Goal: Task Accomplishment & Management: Use online tool/utility

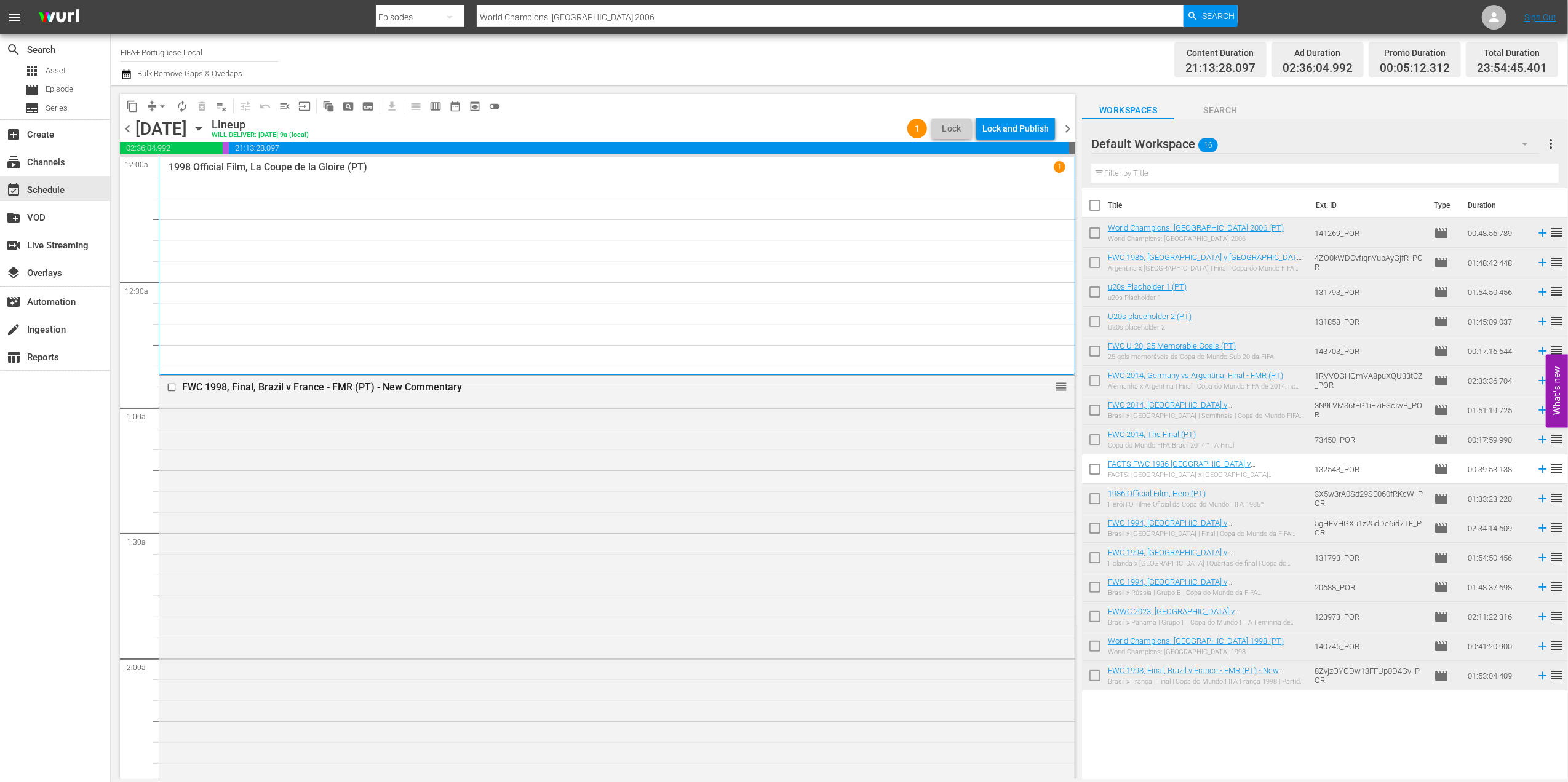
scroll to position [5202, 0]
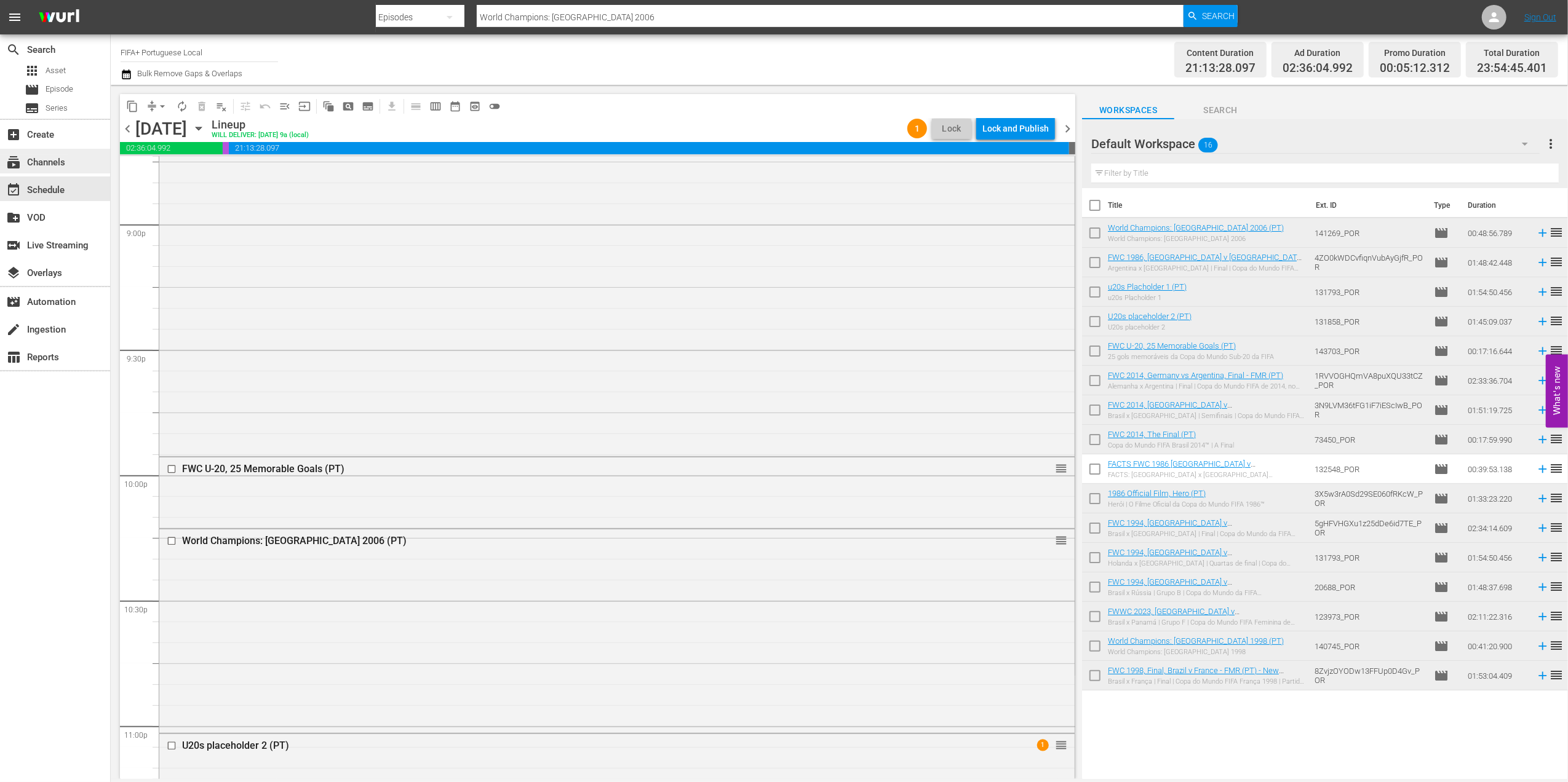
click at [58, 163] on div "subscriptions Channels" at bounding box center [34, 160] width 69 height 11
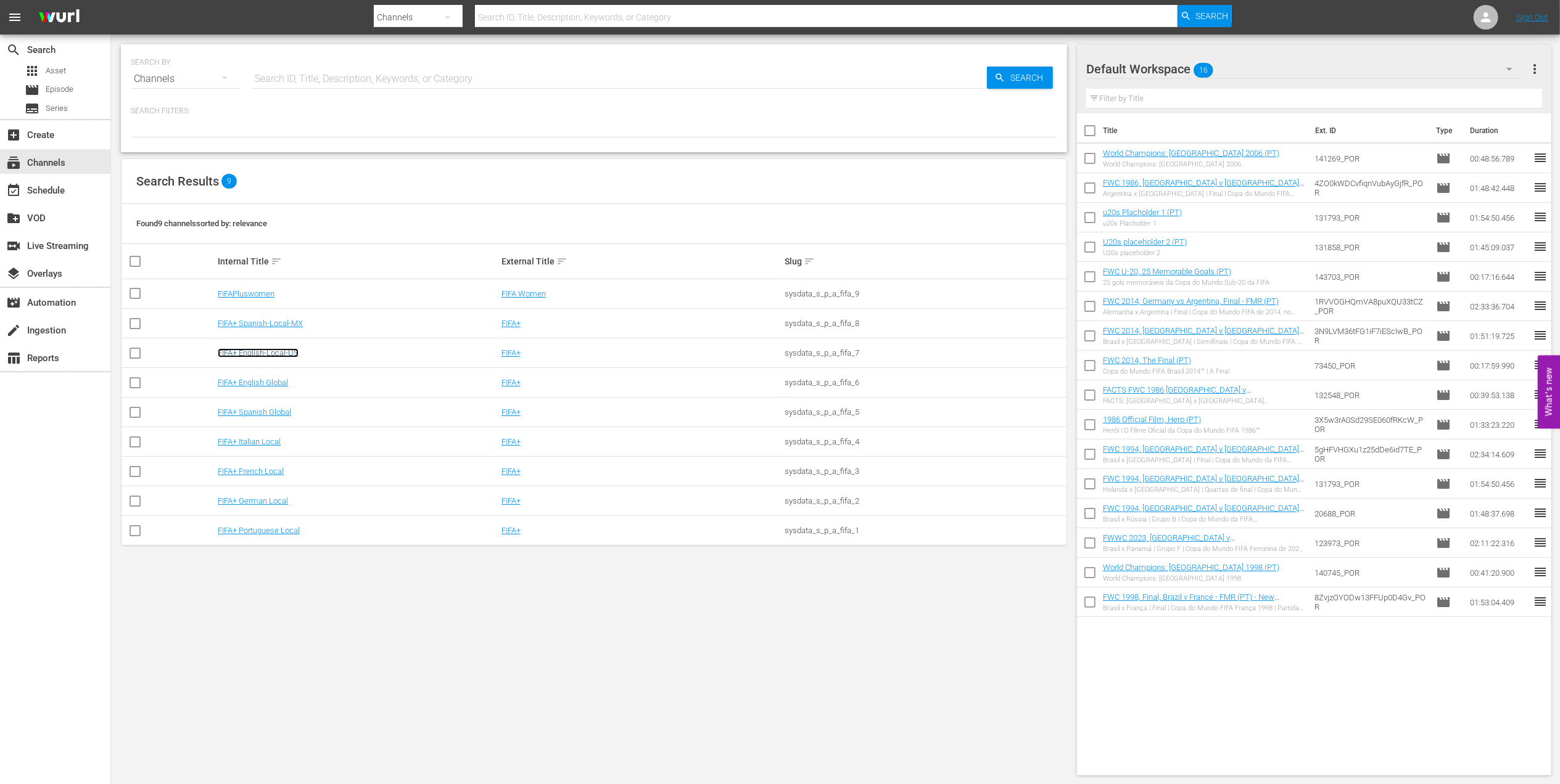
click at [263, 356] on link "FIFA+ English-Local-US" at bounding box center [258, 352] width 81 height 9
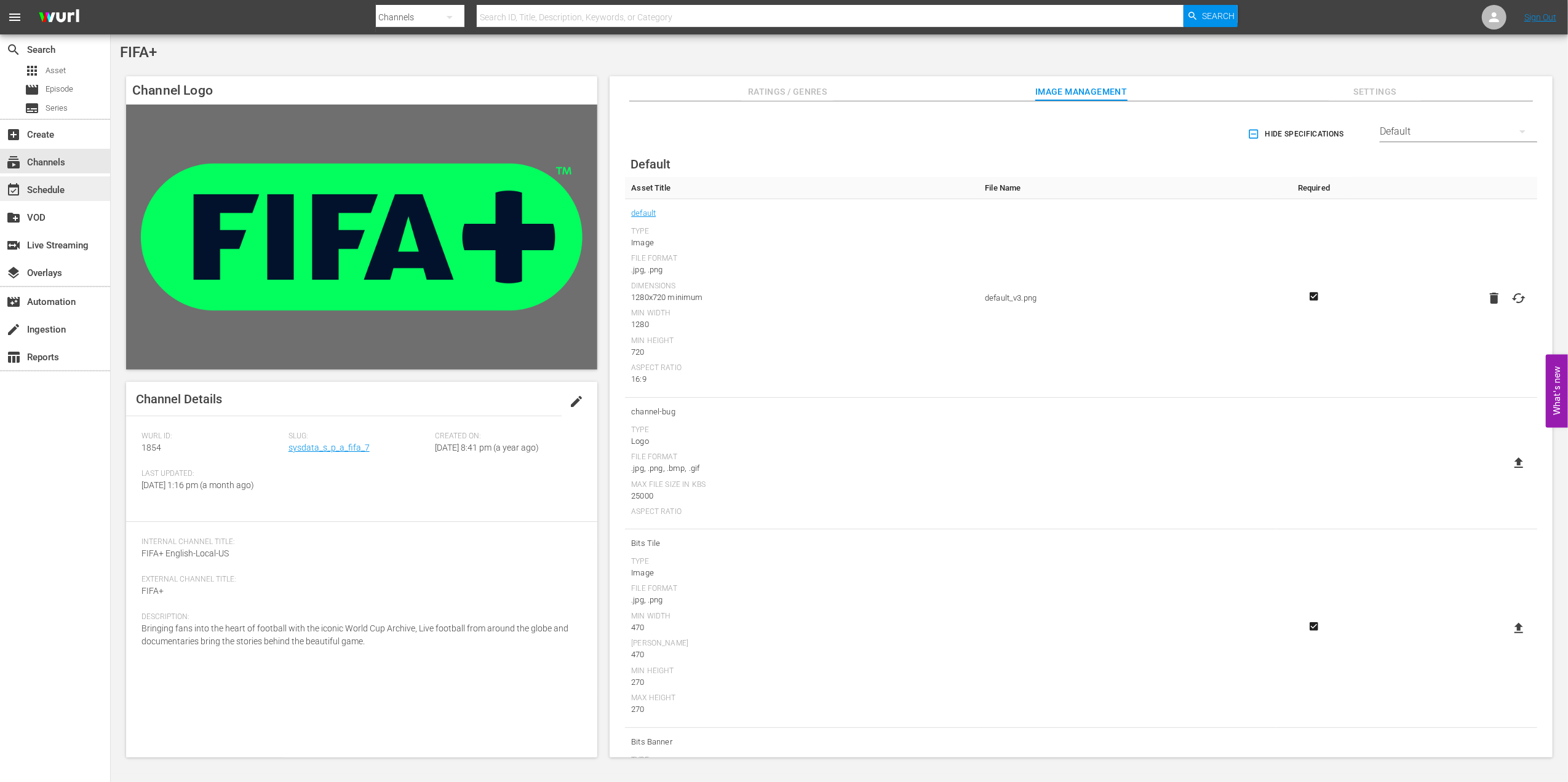
click at [69, 179] on div "event_available Schedule" at bounding box center [55, 189] width 110 height 25
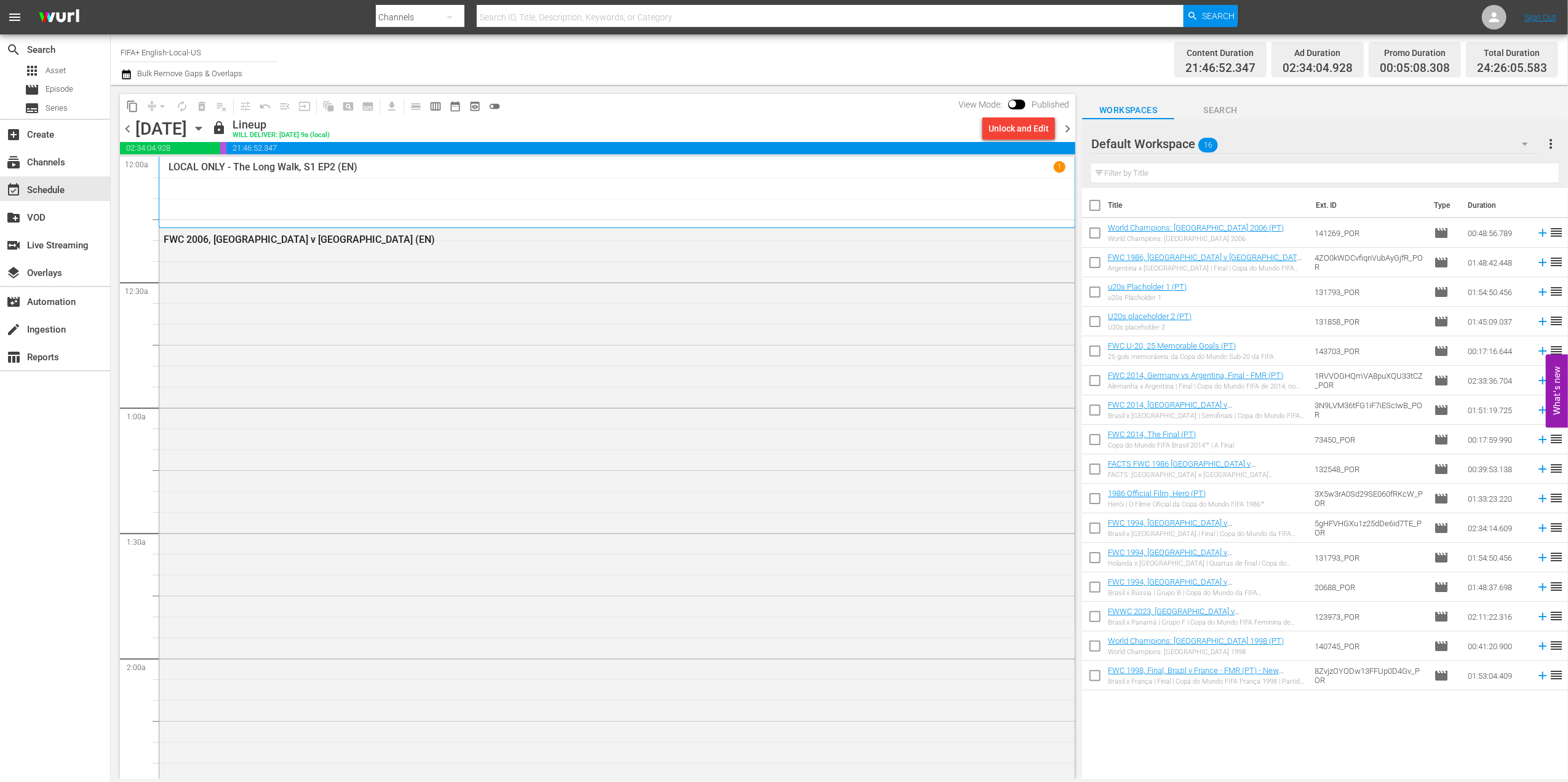
click at [1068, 128] on span "chevron_right" at bounding box center [1067, 128] width 15 height 15
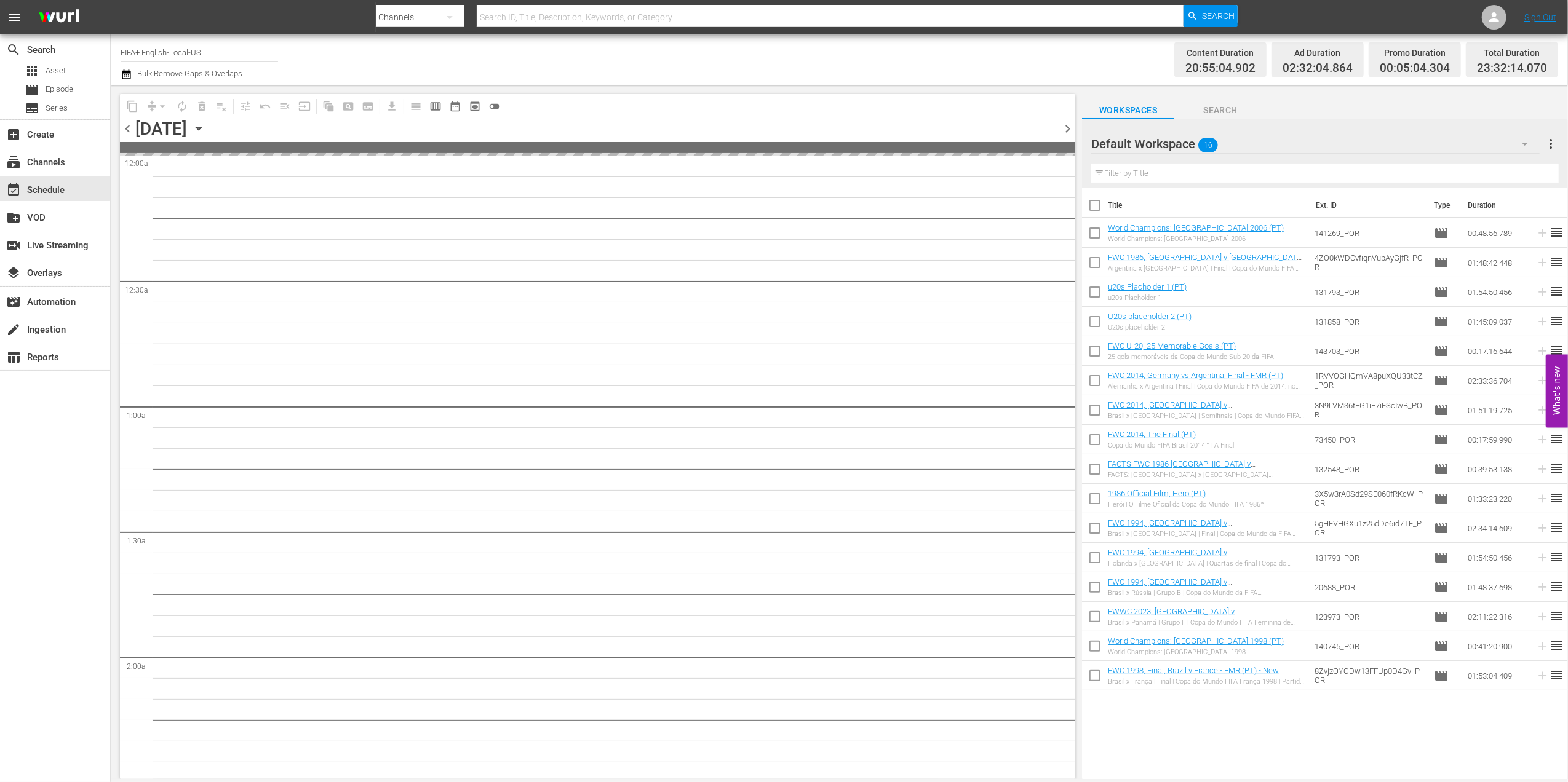
click at [1068, 128] on span "chevron_right" at bounding box center [1067, 128] width 15 height 15
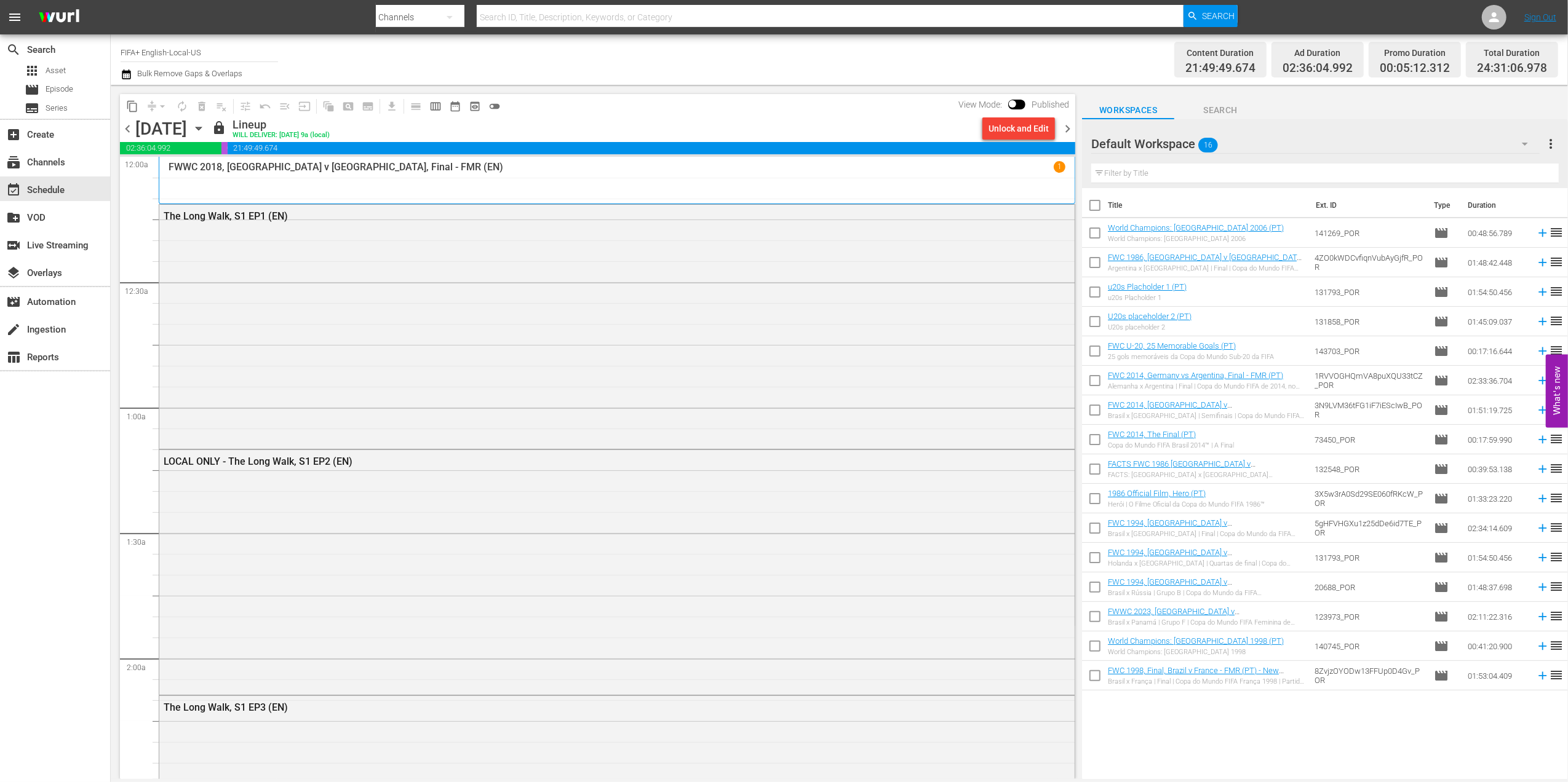
click at [126, 125] on span "chevron_left" at bounding box center [127, 128] width 15 height 15
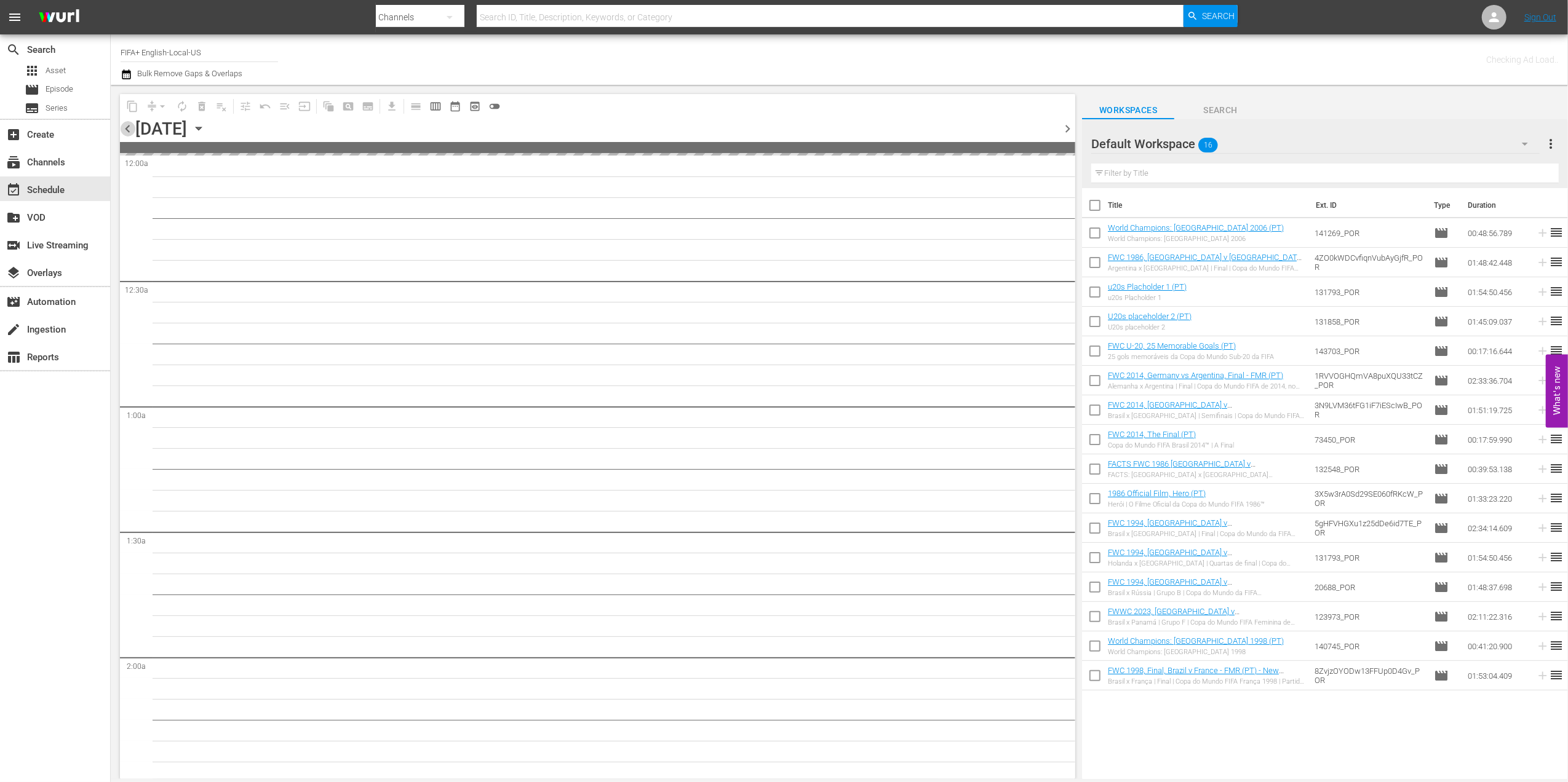
click at [126, 125] on span "chevron_left" at bounding box center [127, 128] width 15 height 15
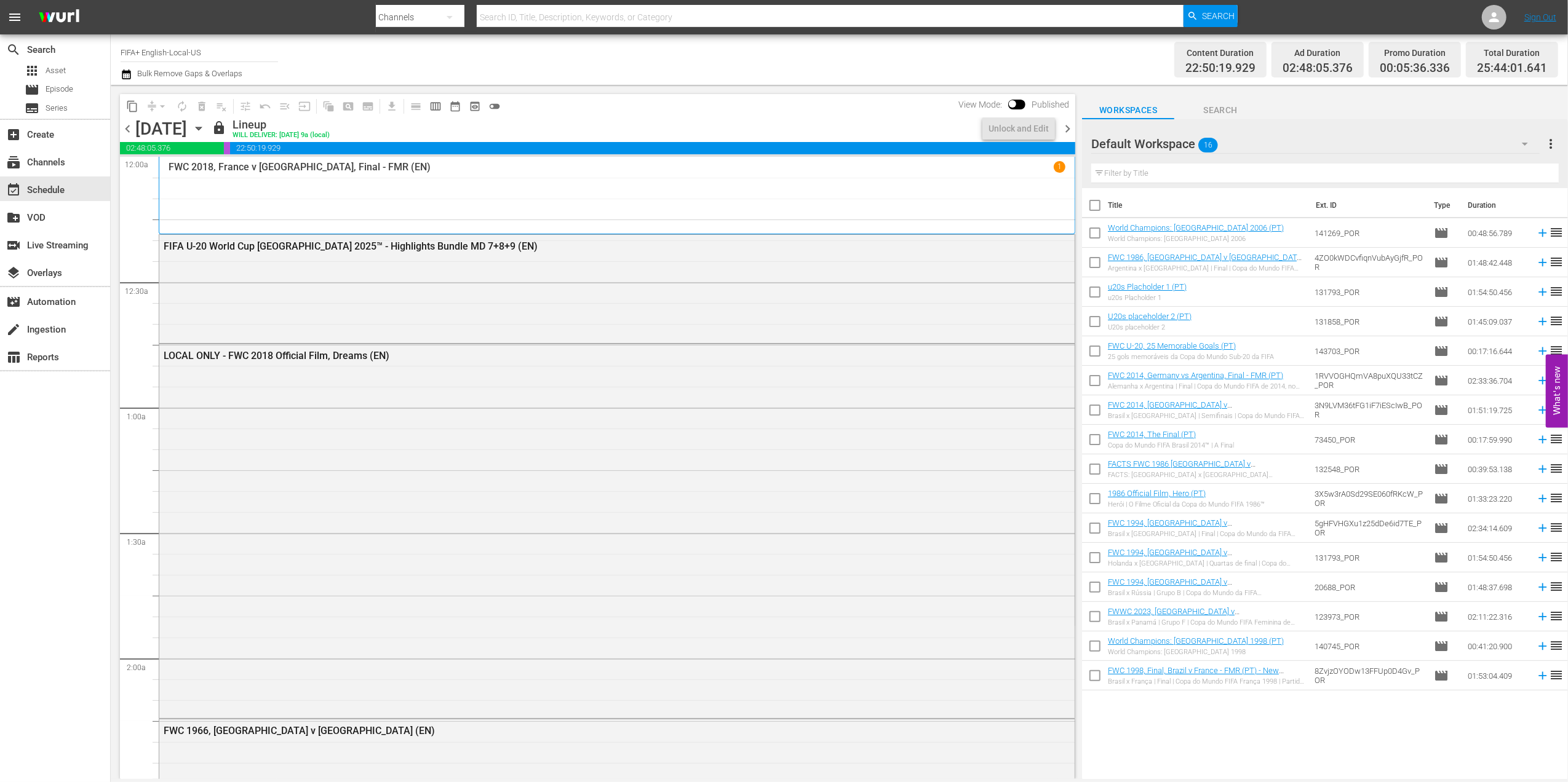
click at [1068, 122] on span "chevron_right" at bounding box center [1067, 128] width 15 height 15
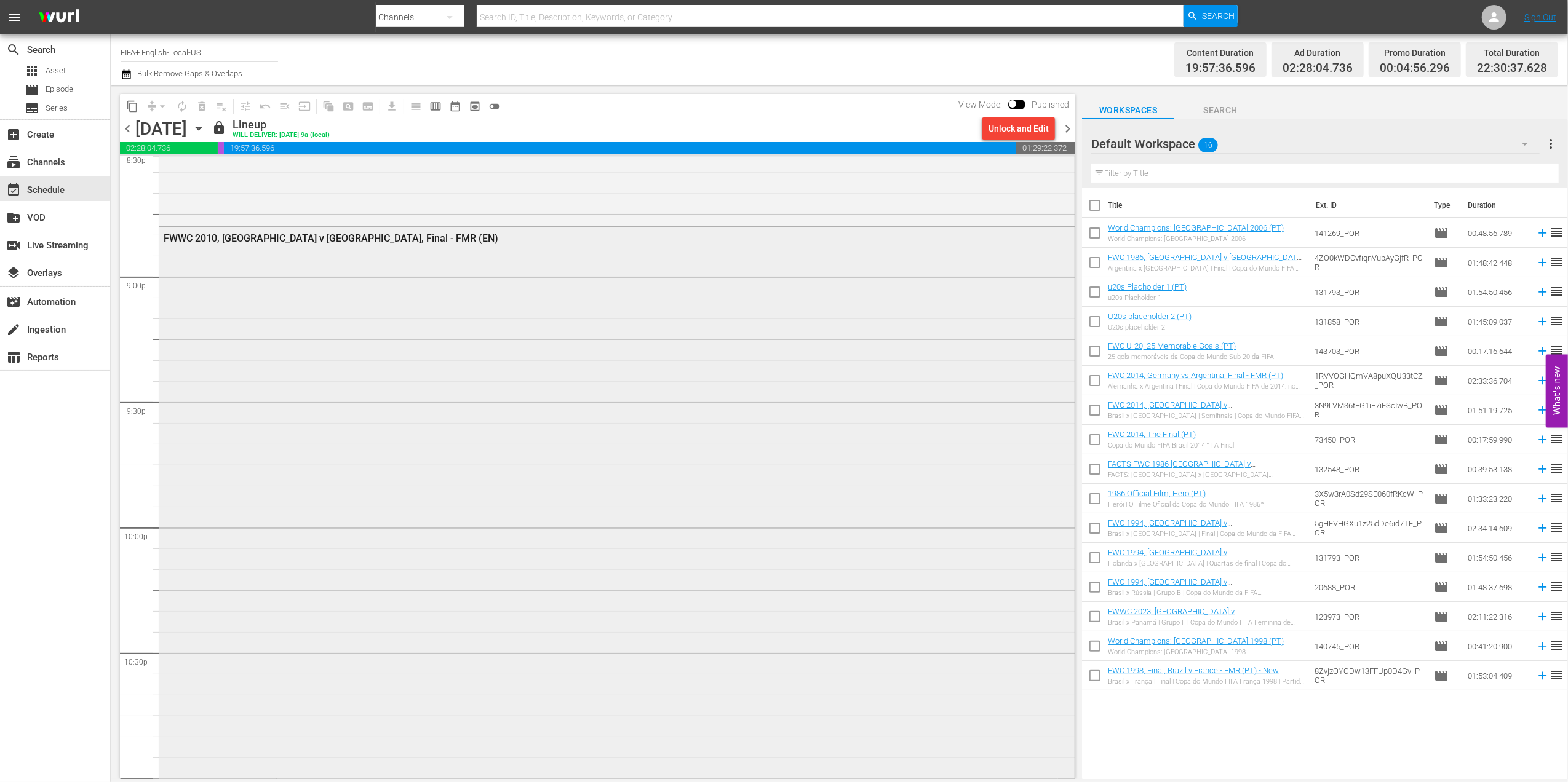
scroll to position [5117, 0]
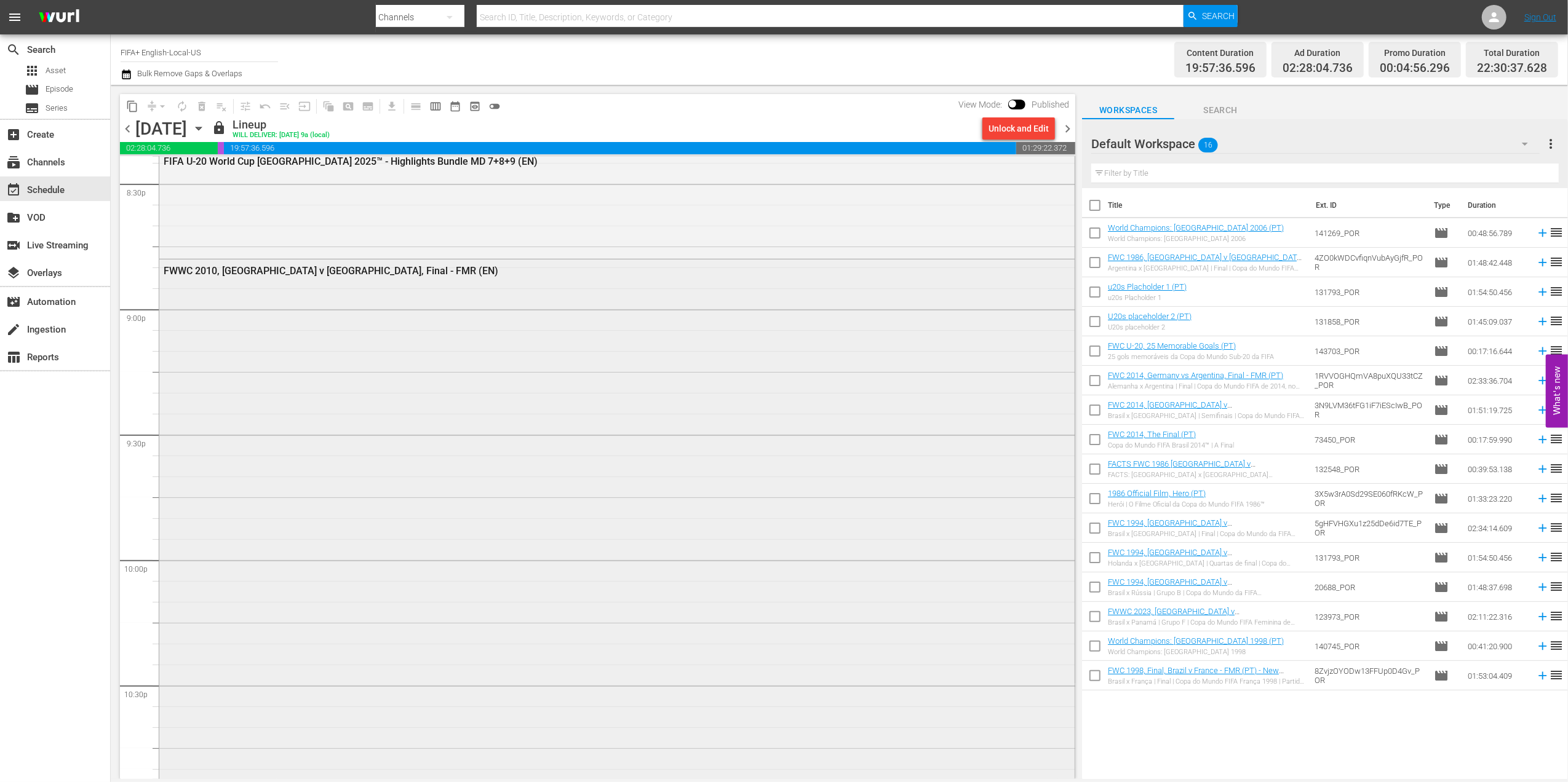
click at [321, 273] on div "FWWC 2010, South Korea v Japan, Final - FMR (EN)" at bounding box center [582, 271] width 838 height 12
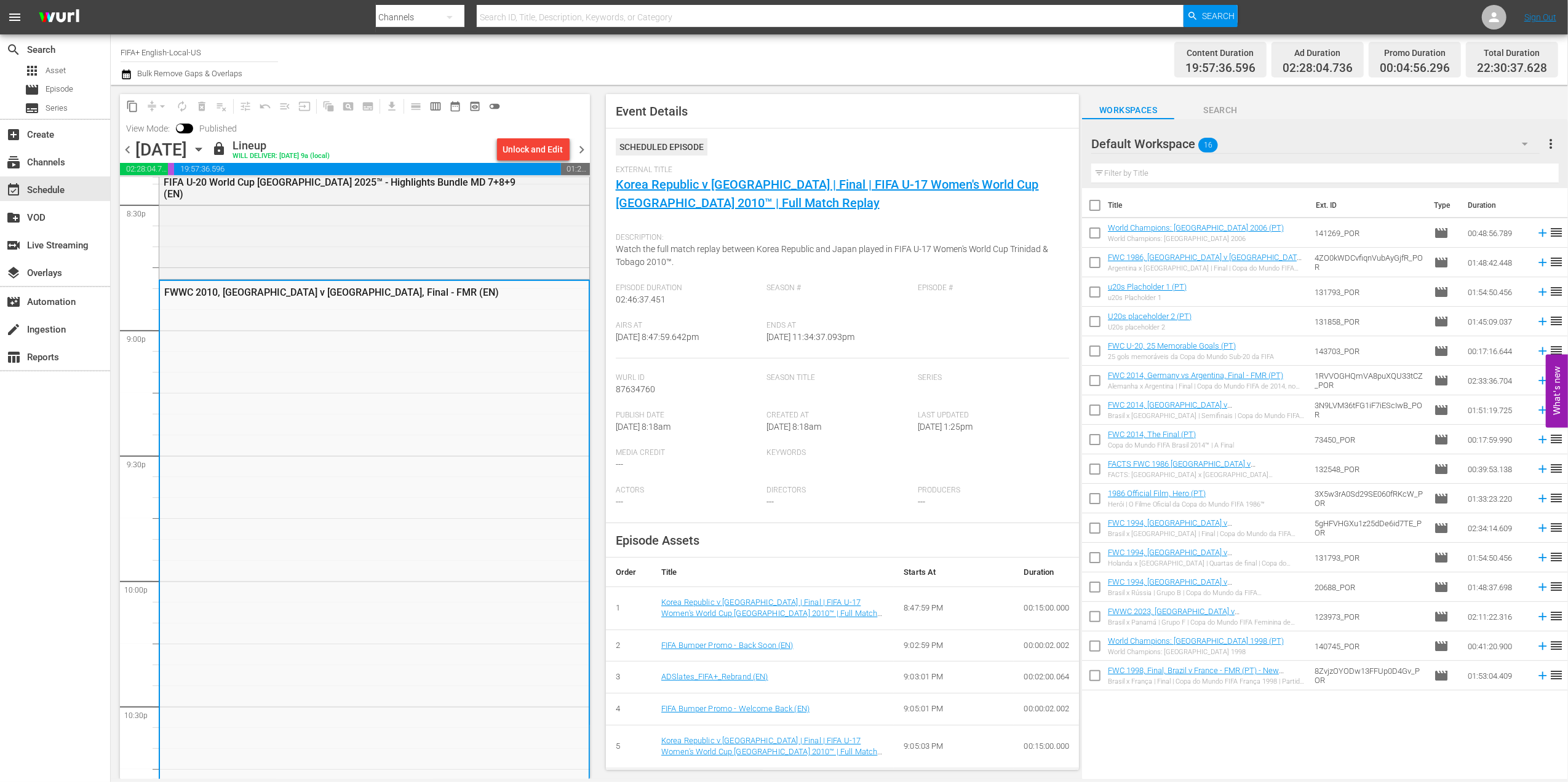
click at [581, 143] on span "chevron_right" at bounding box center [582, 149] width 15 height 15
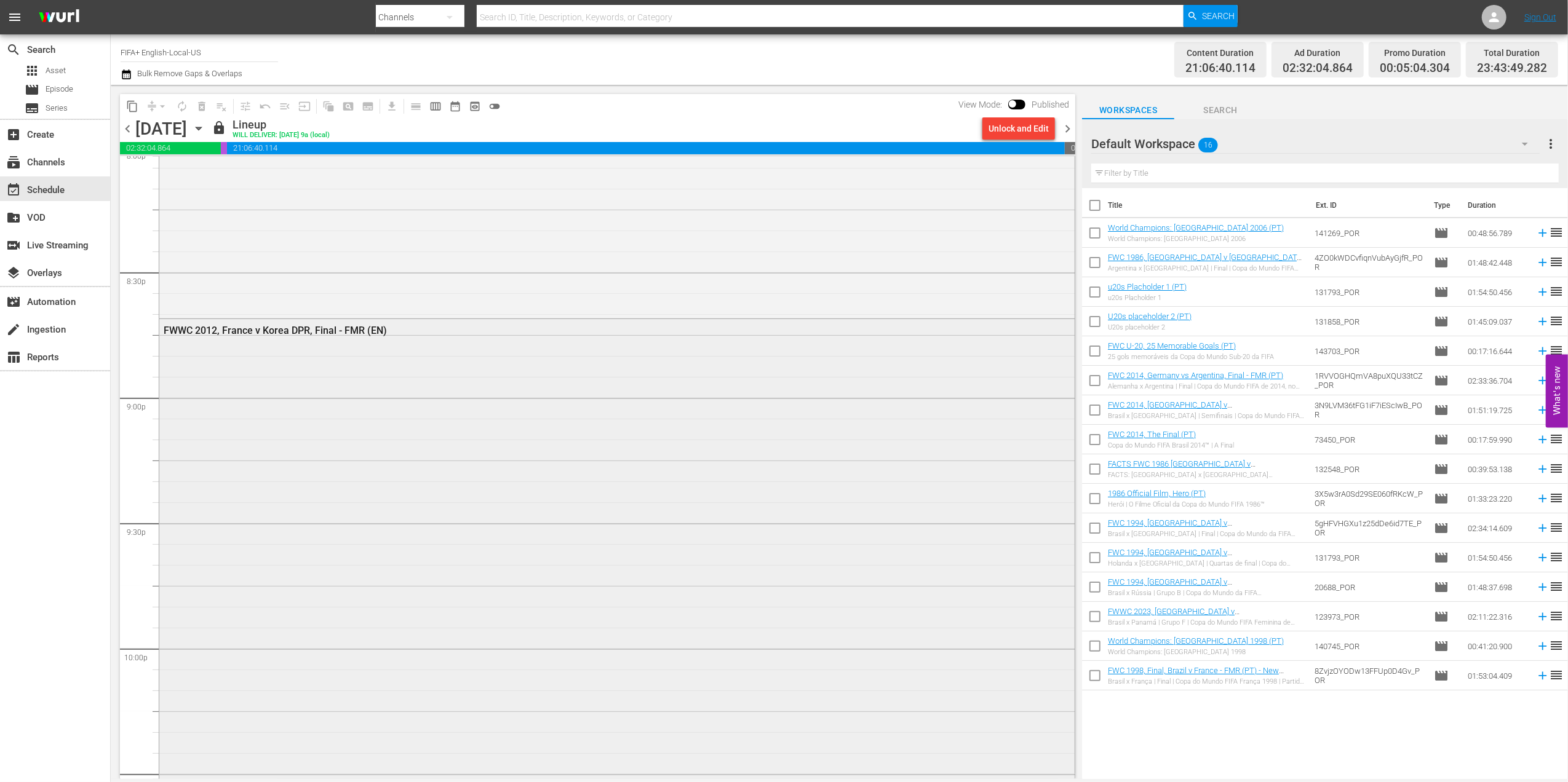
scroll to position [5022, 0]
click at [1069, 131] on span "chevron_right" at bounding box center [1067, 128] width 15 height 15
click at [311, 362] on div "FWWC 2014, Japan v Spain, Final - FMR (EN)" at bounding box center [582, 365] width 838 height 12
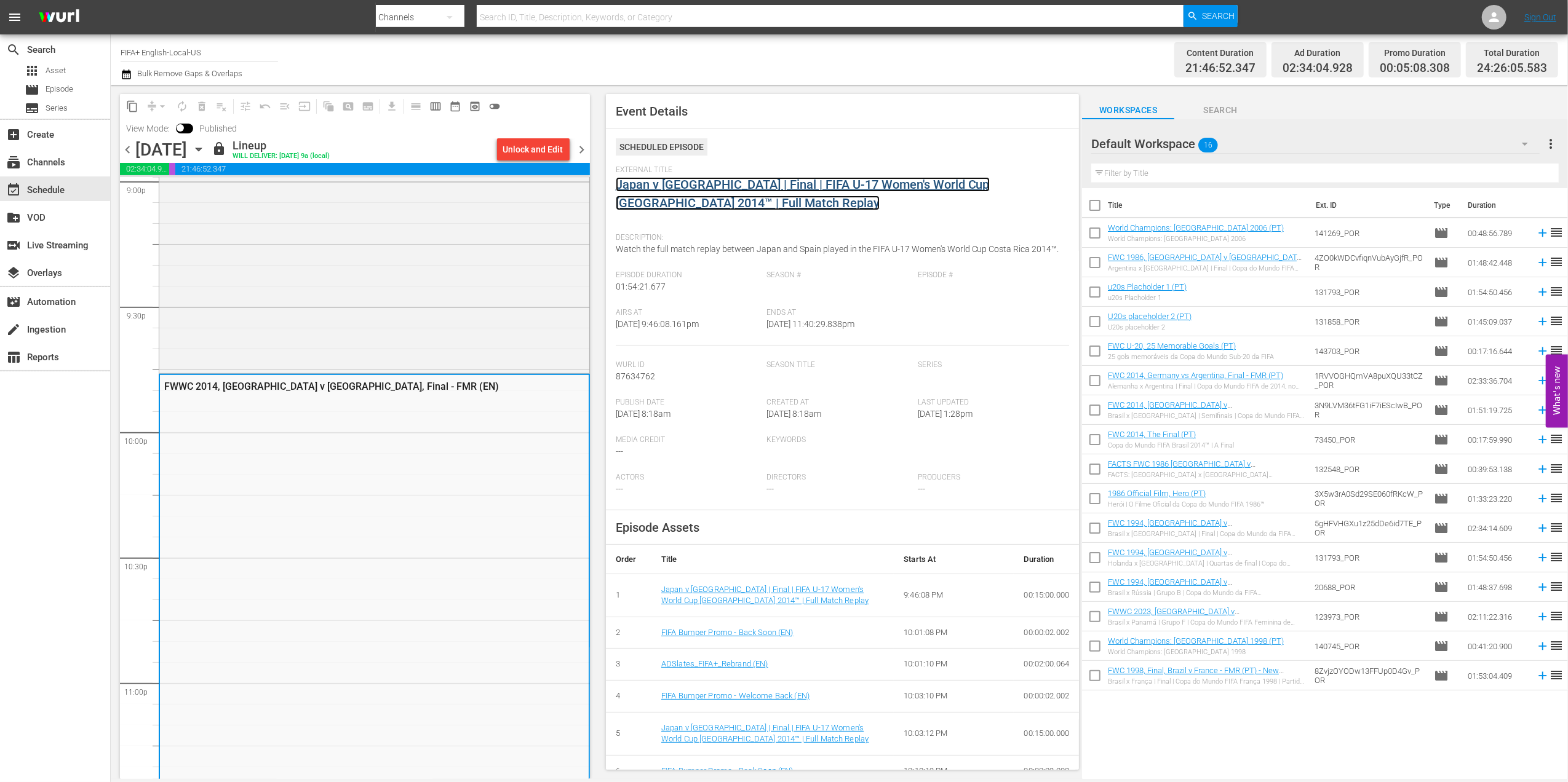
click at [671, 187] on link "Japan v Spain | Final | FIFA U-17 Women's World Cup Costa Rica 2014™ | Full Mat…" at bounding box center [802, 194] width 374 height 33
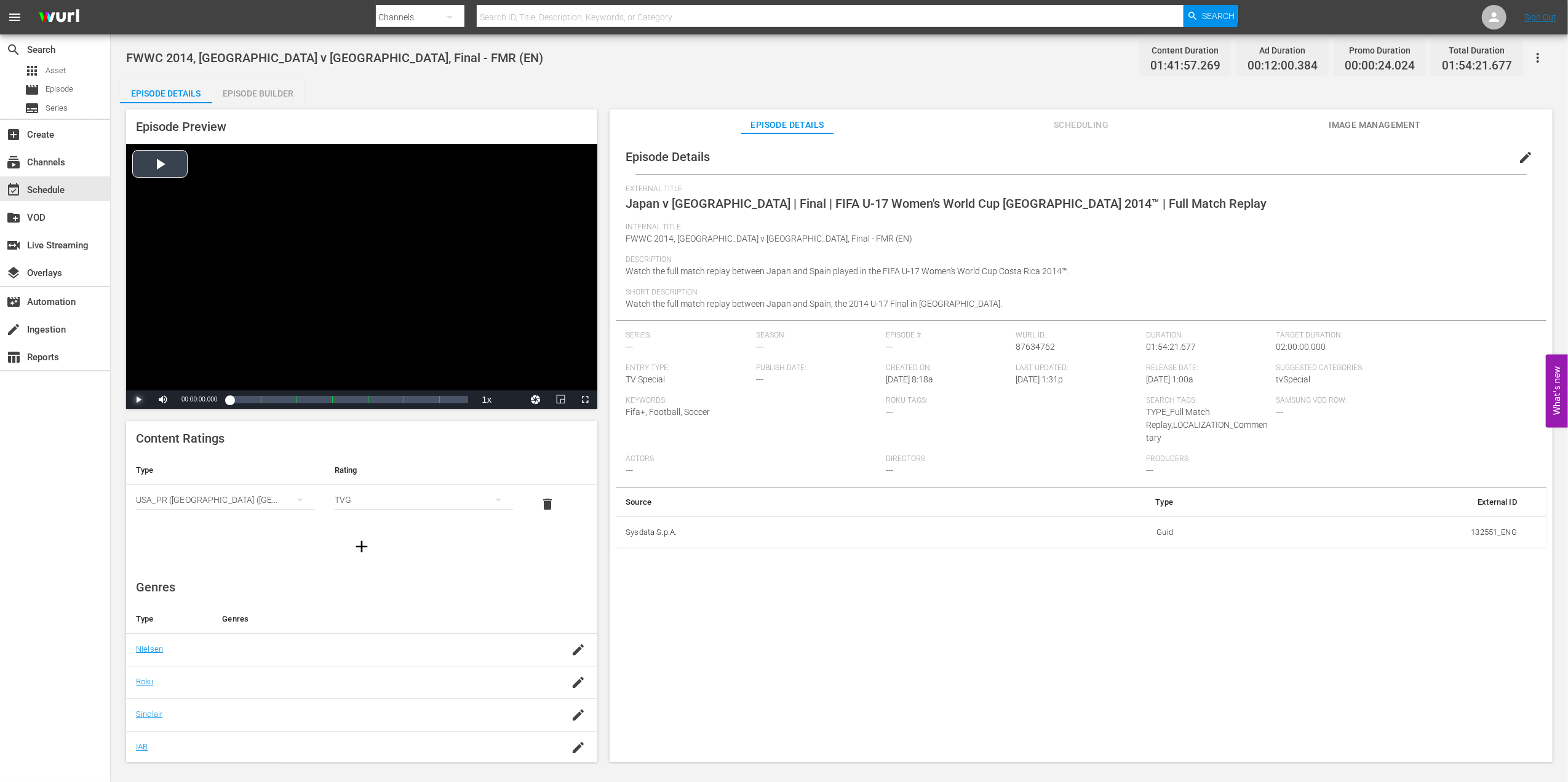
click at [138, 400] on span "Video Player" at bounding box center [138, 400] width 0 height 0
click at [247, 399] on div "00:08:34.182 Japan v Spain | Final | FIFA U-17 Women's World Cup Costa Rica 201…" at bounding box center [247, 399] width 1 height 12
click at [138, 400] on span "Video Player" at bounding box center [138, 400] width 0 height 0
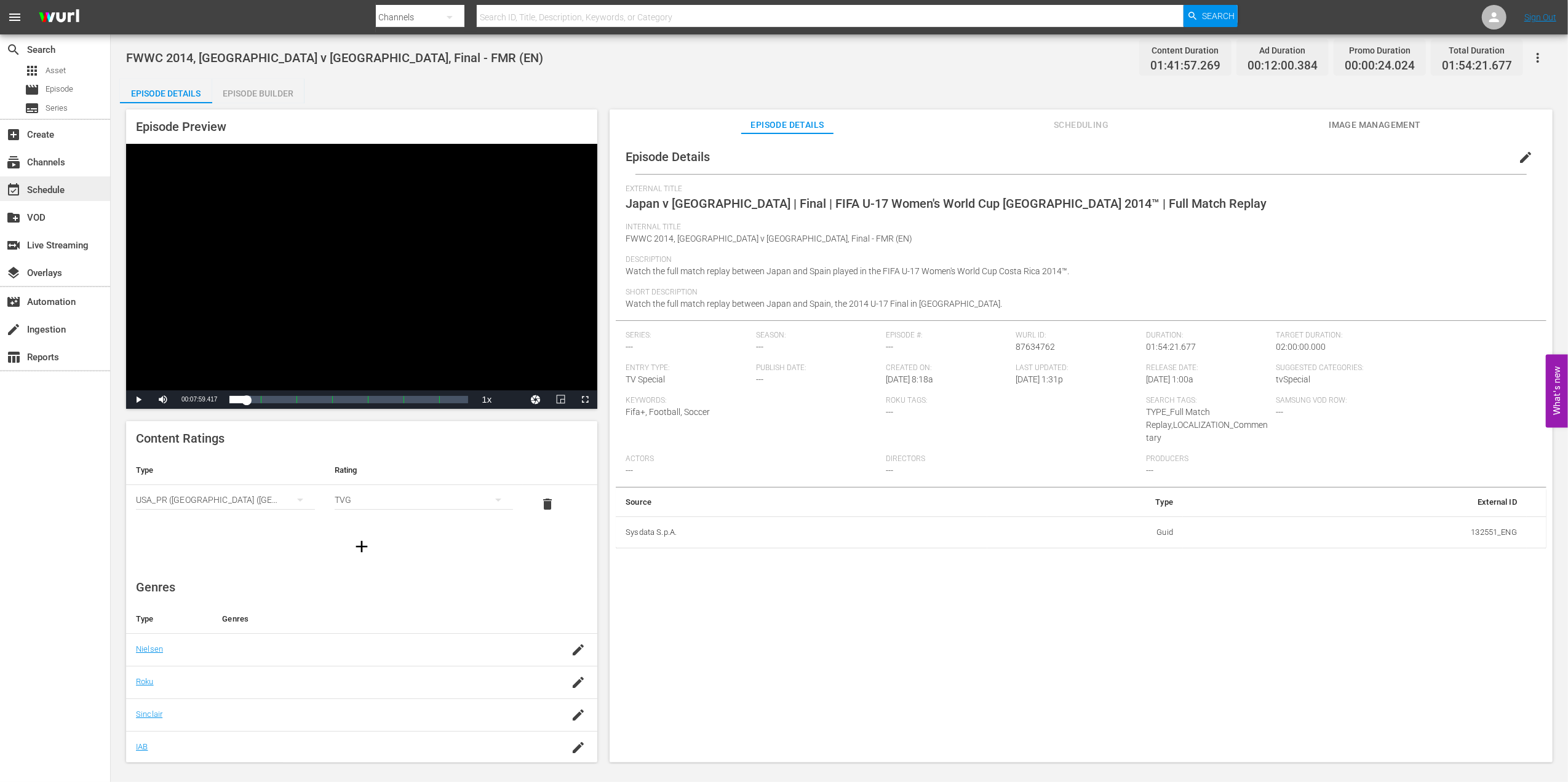
click at [67, 190] on div "event_available Schedule" at bounding box center [34, 187] width 69 height 11
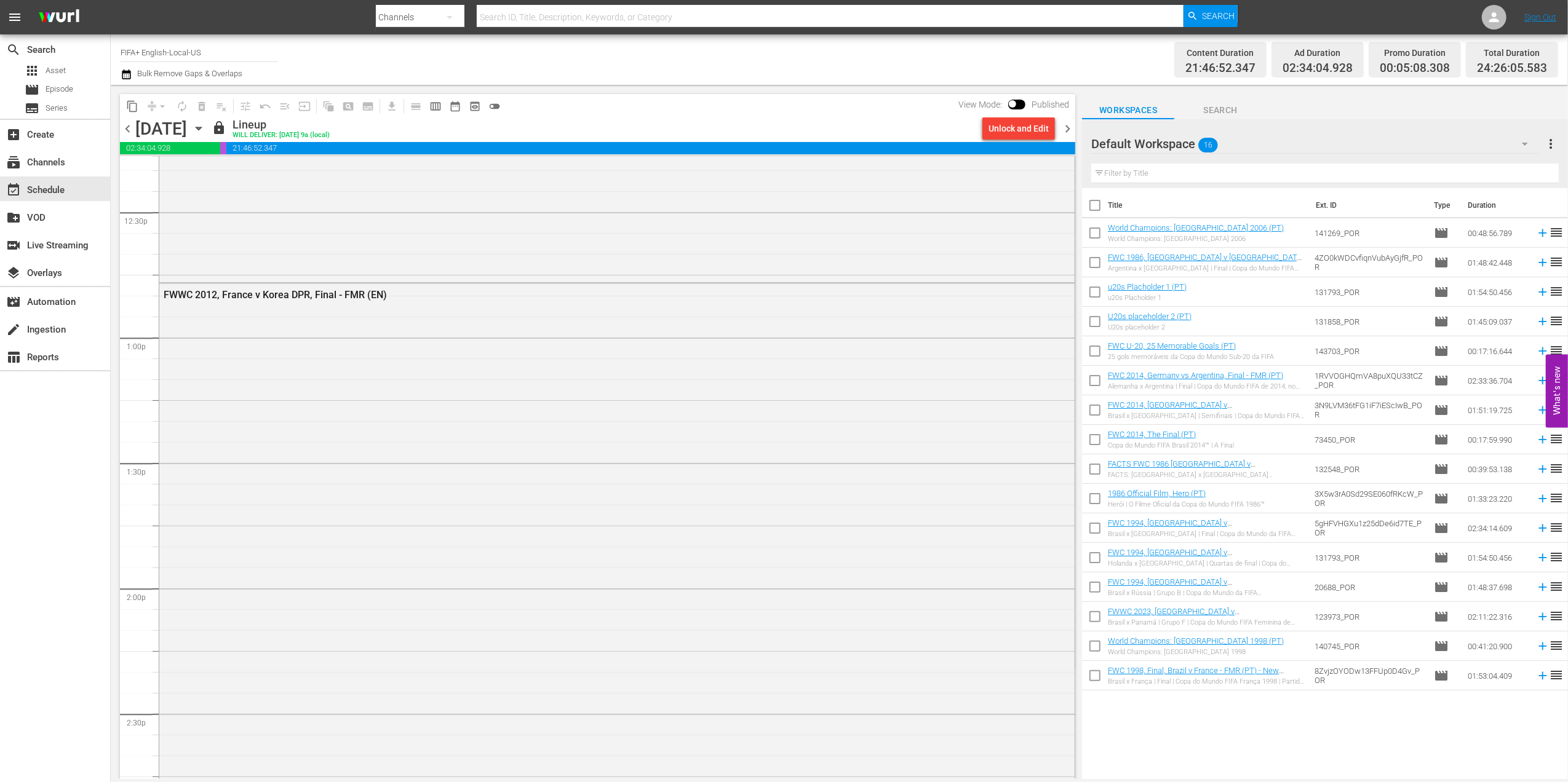
scroll to position [3066, 0]
click at [318, 305] on div "FWWC 2012, France v Korea DPR, Final - FMR (EN)" at bounding box center [582, 310] width 838 height 12
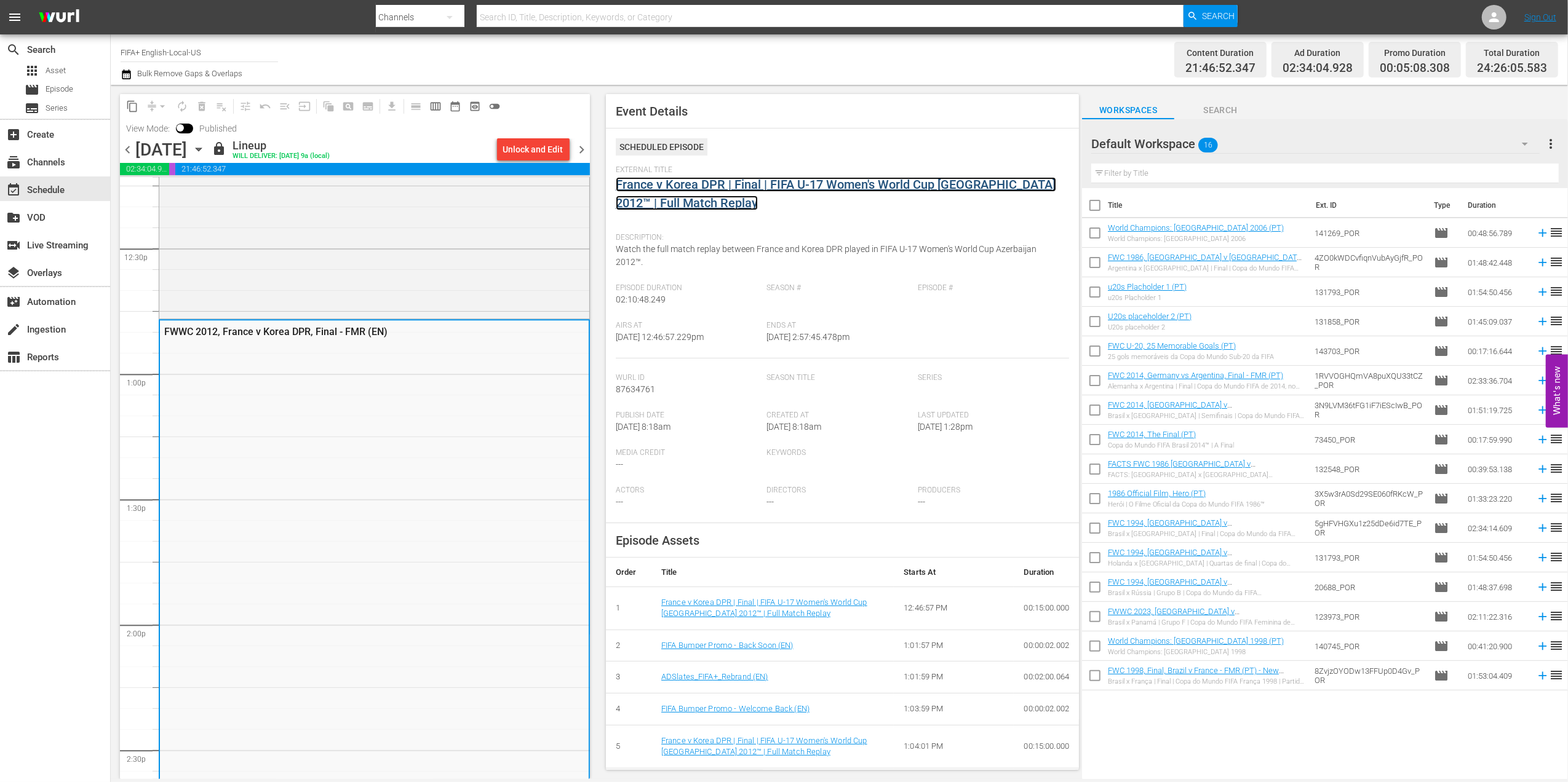
click at [818, 182] on link "France v Korea DPR | Final | FIFA U-17 Women's World Cup Azerbaijan 2012™ | Ful…" at bounding box center [836, 194] width 441 height 33
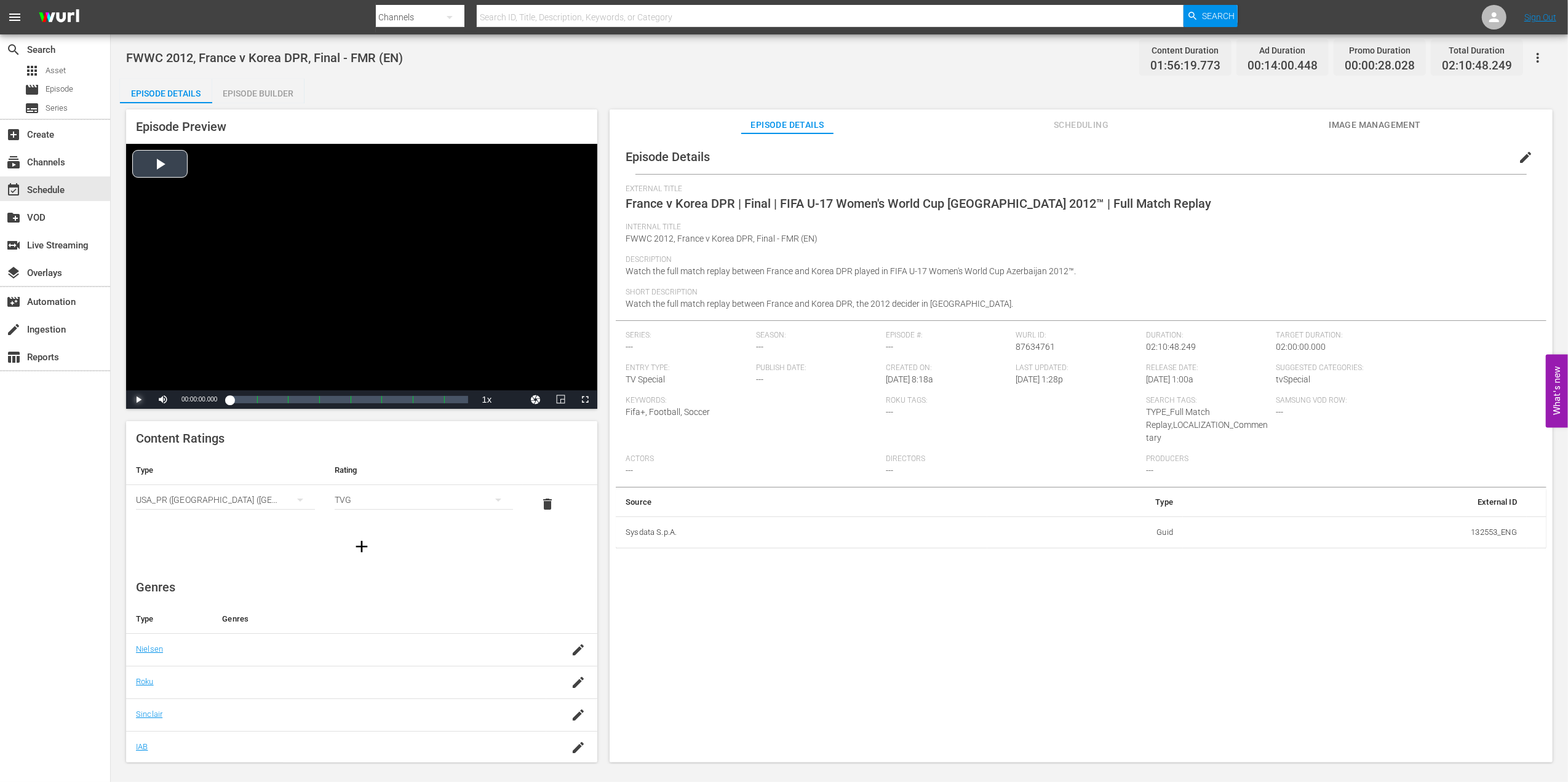
click at [138, 400] on span "Video Player" at bounding box center [138, 400] width 0 height 0
click at [242, 399] on div "00:07:04.776 France v Korea DPR | Final | FIFA U-17 Women's World Cup Azerbaija…" at bounding box center [242, 399] width 1 height 12
click at [138, 400] on span "Video Player" at bounding box center [138, 400] width 0 height 0
click at [51, 153] on div "subscriptions Channels" at bounding box center [55, 161] width 110 height 25
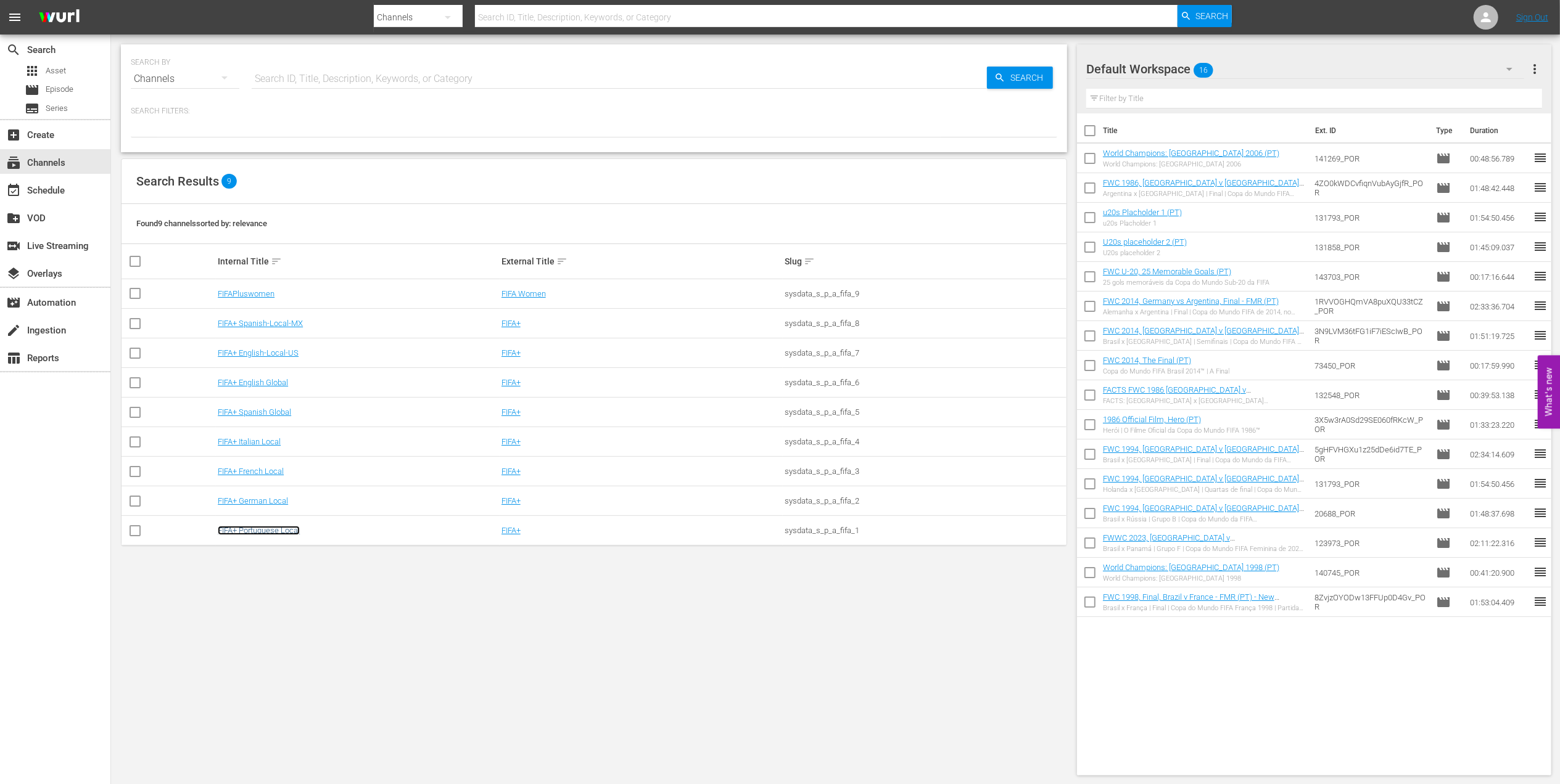
click at [275, 529] on link "FIFA+ Portuguese Local" at bounding box center [258, 530] width 82 height 9
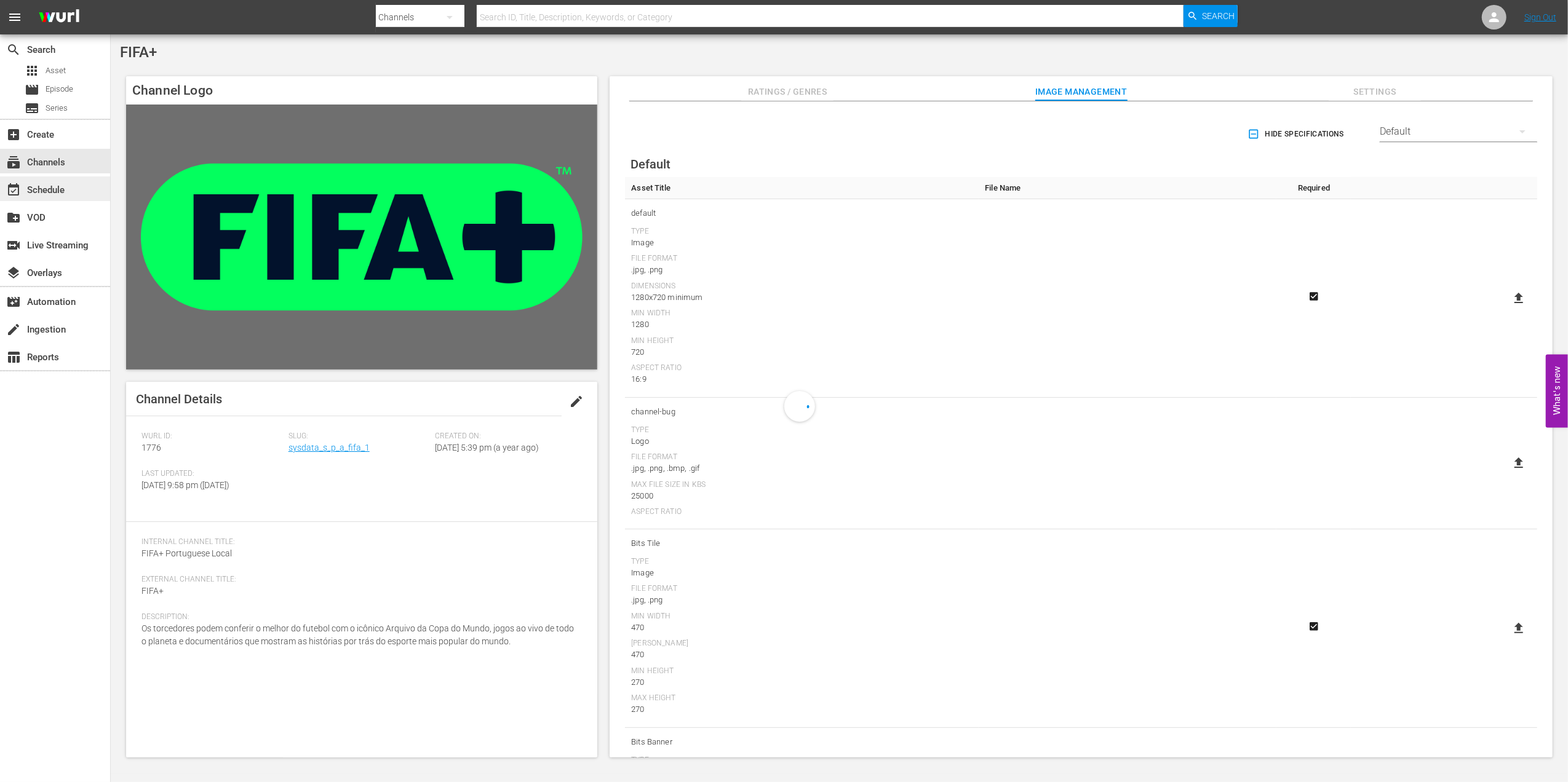
click at [68, 187] on div "event_available Schedule" at bounding box center [34, 187] width 69 height 11
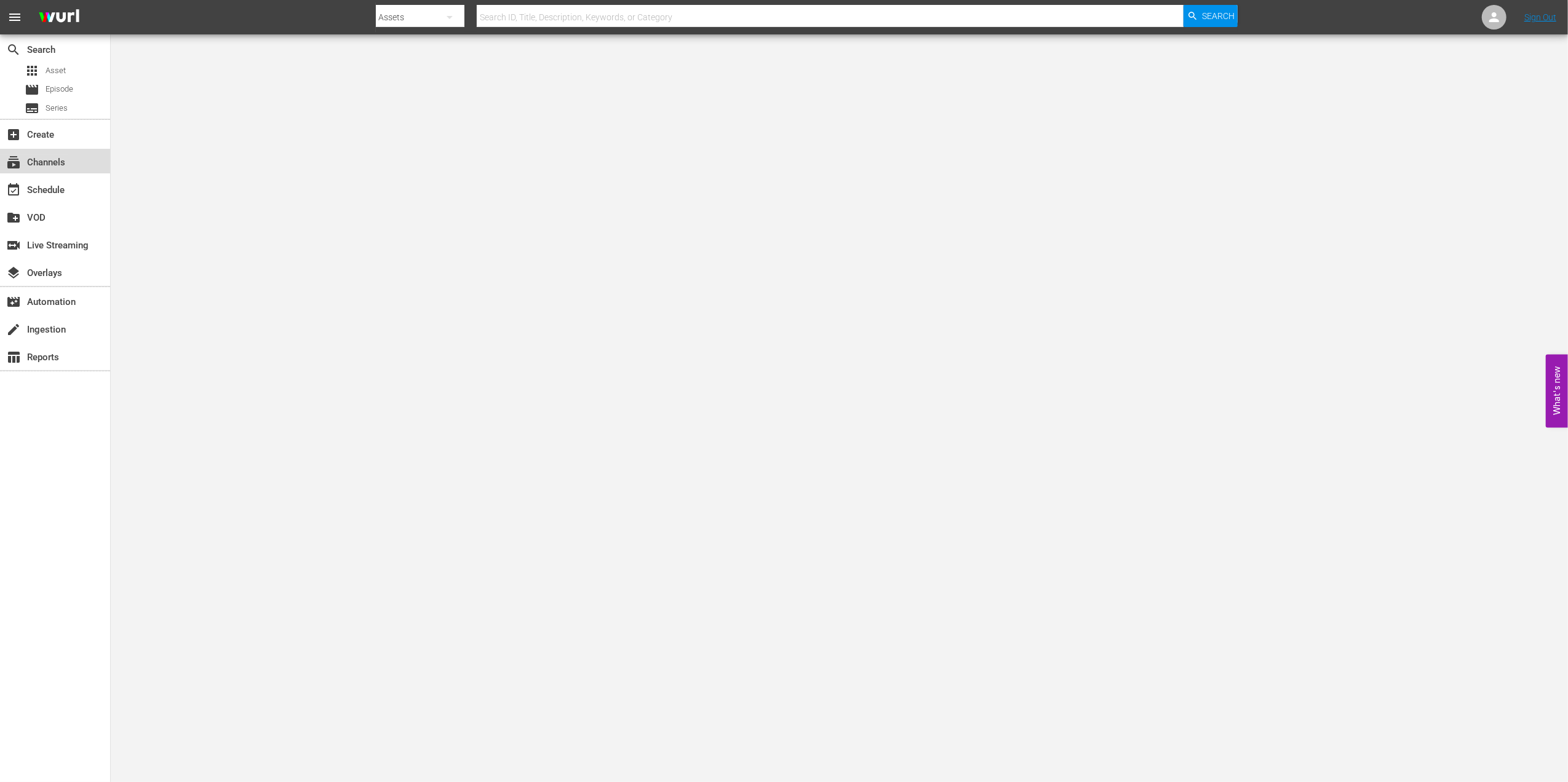
click at [62, 158] on div "subscriptions Channels" at bounding box center [34, 160] width 69 height 11
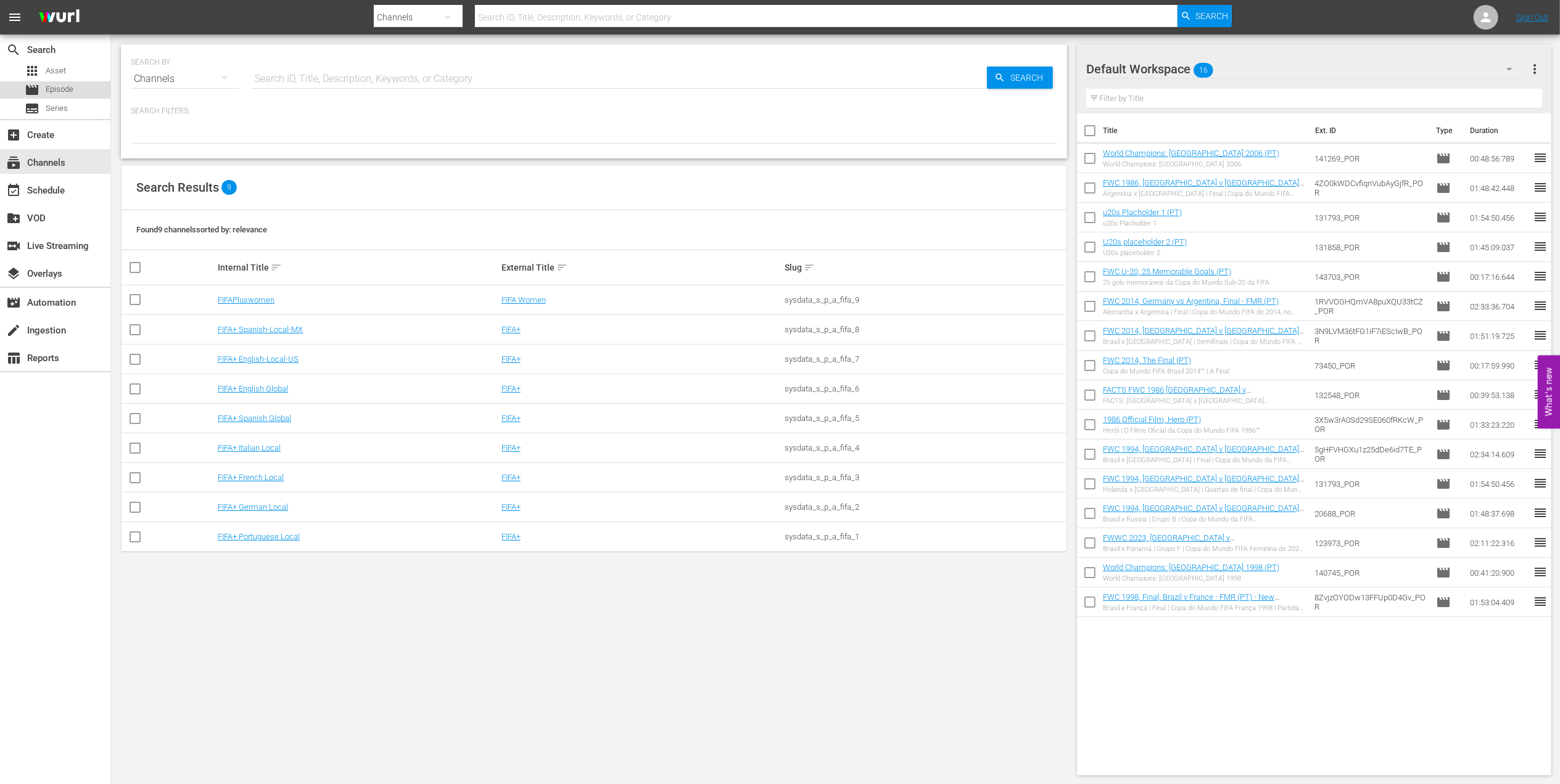
click at [82, 88] on div "movie Episode" at bounding box center [55, 90] width 110 height 17
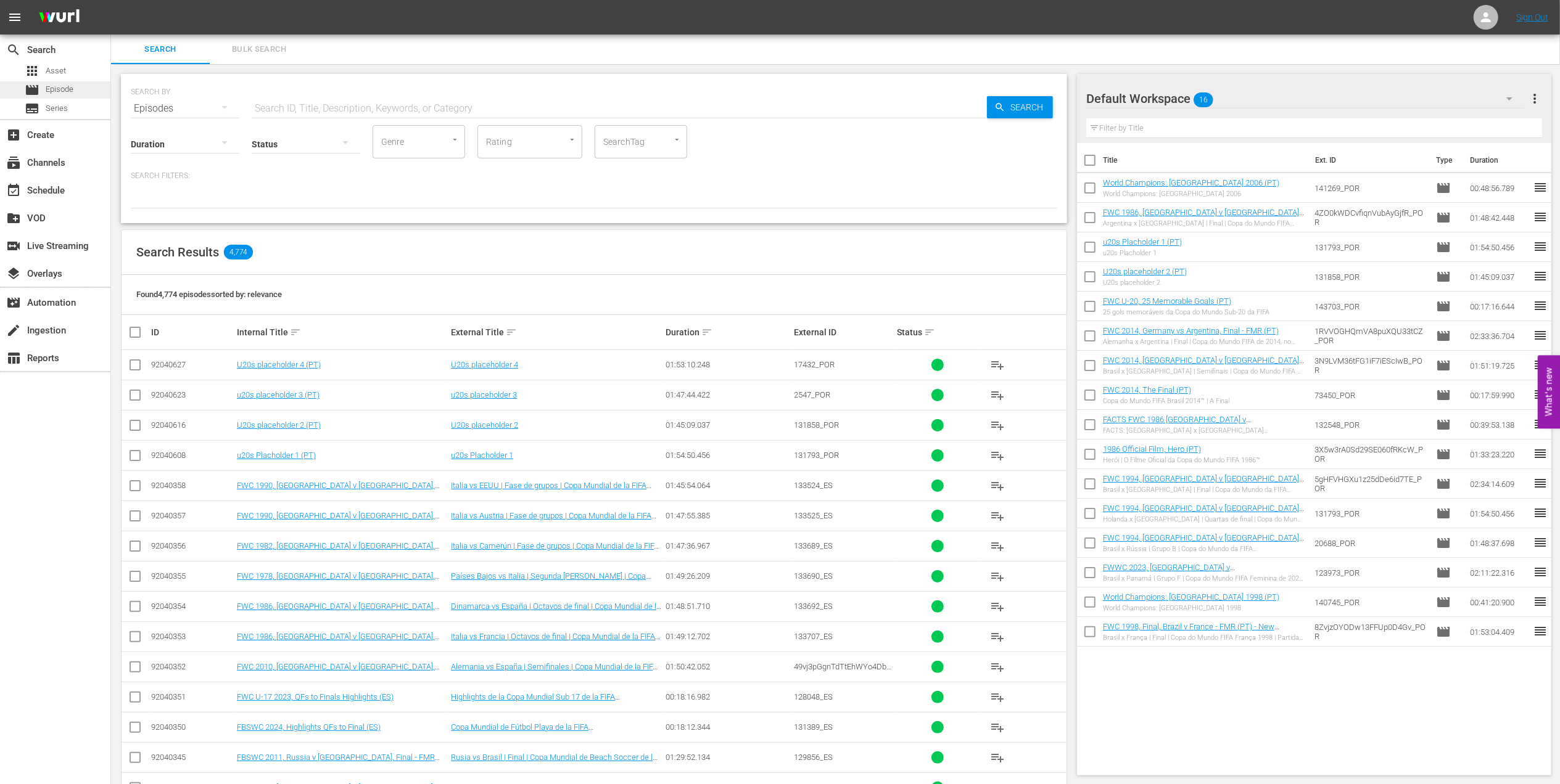
click at [68, 86] on span "Episode" at bounding box center [59, 89] width 28 height 12
click at [354, 101] on input "text" at bounding box center [619, 108] width 735 height 30
paste input "EP 1 | The Long Walk"
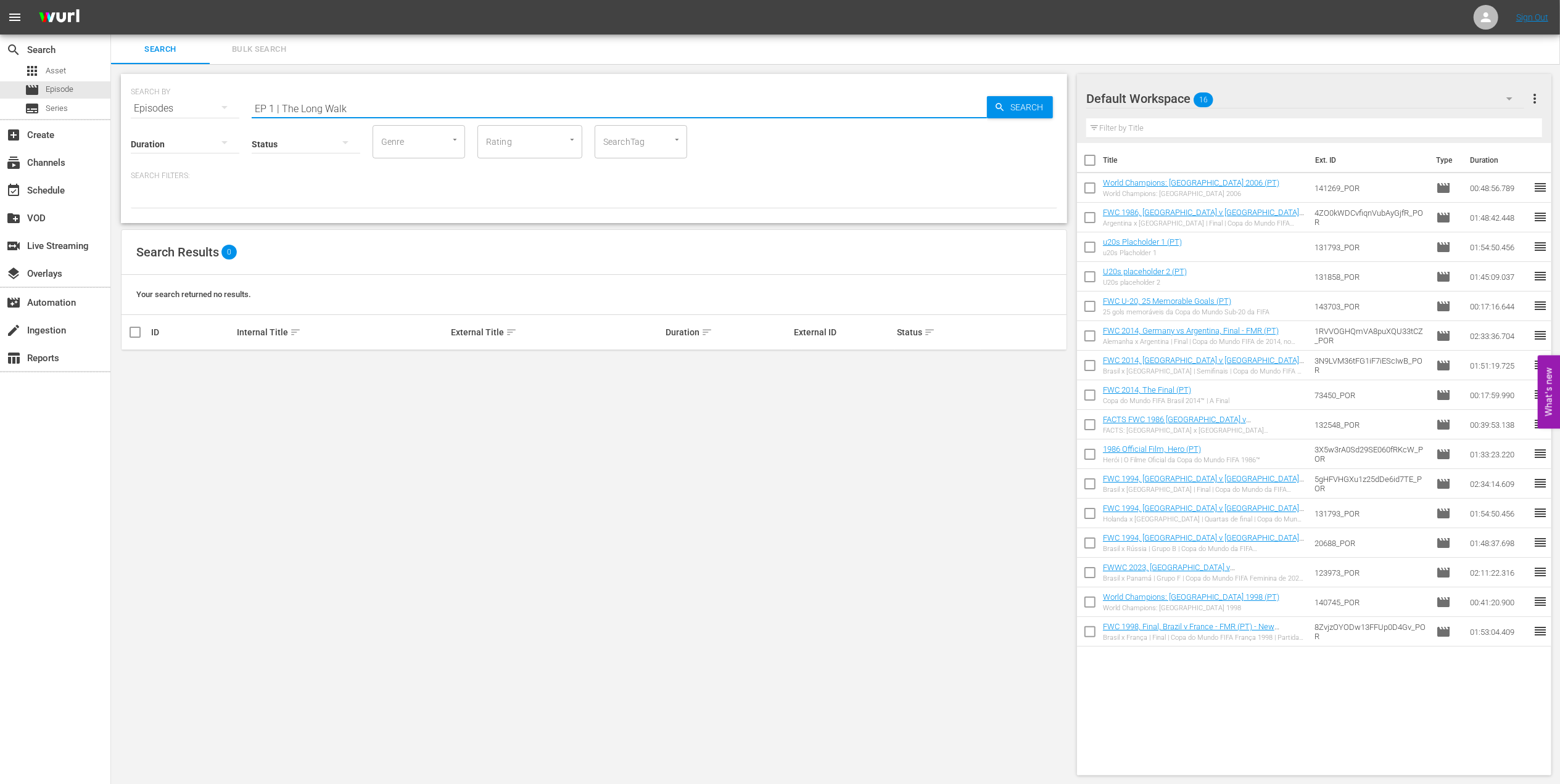
drag, startPoint x: 279, startPoint y: 109, endPoint x: 163, endPoint y: 110, distance: 116.0
click at [163, 110] on div "SEARCH BY Search By Episodes Search ID, Title, Description, Keywords, or Catego…" at bounding box center [594, 101] width 927 height 44
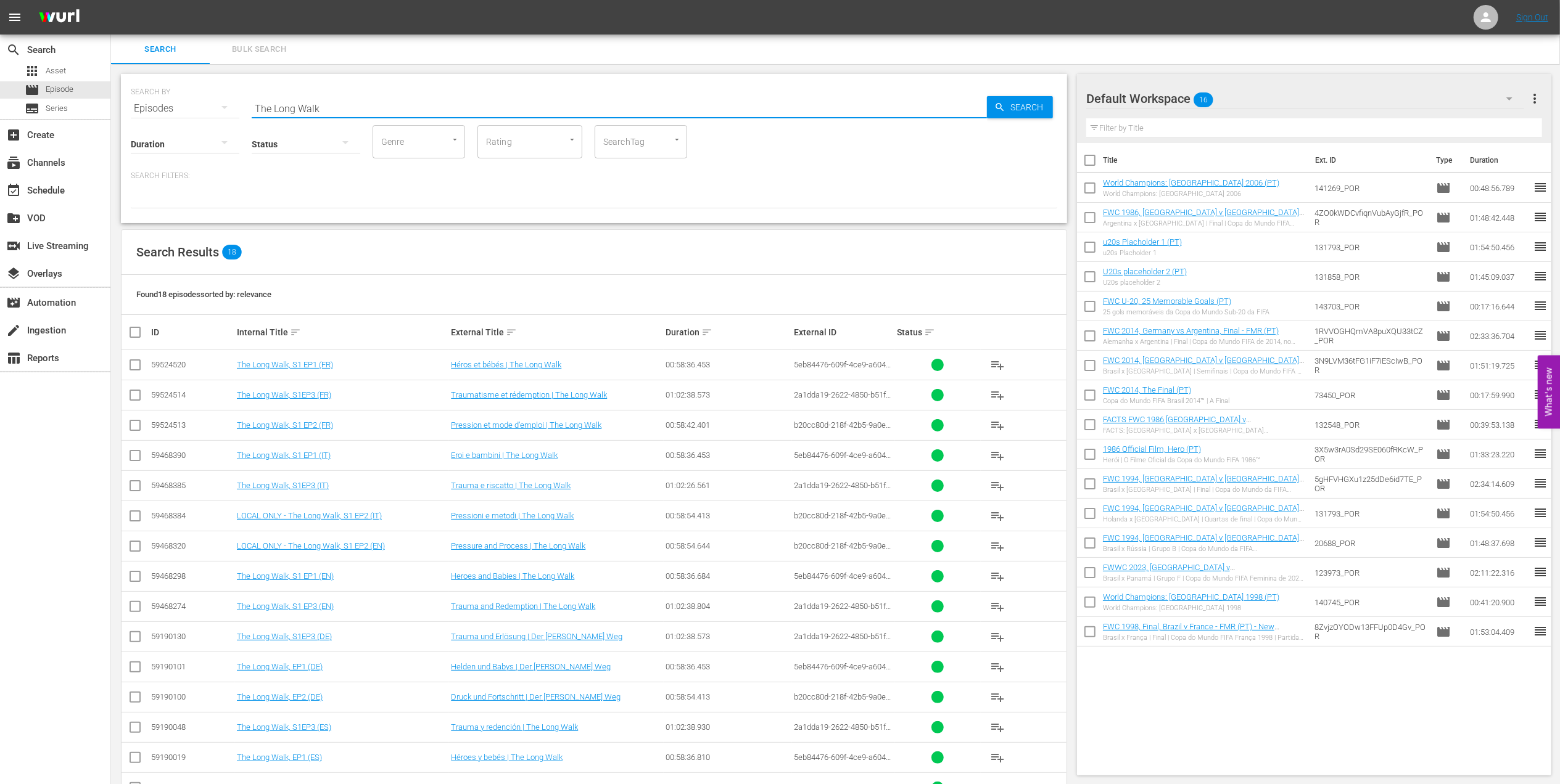
click at [327, 110] on input "The Long Walk" at bounding box center [619, 108] width 735 height 30
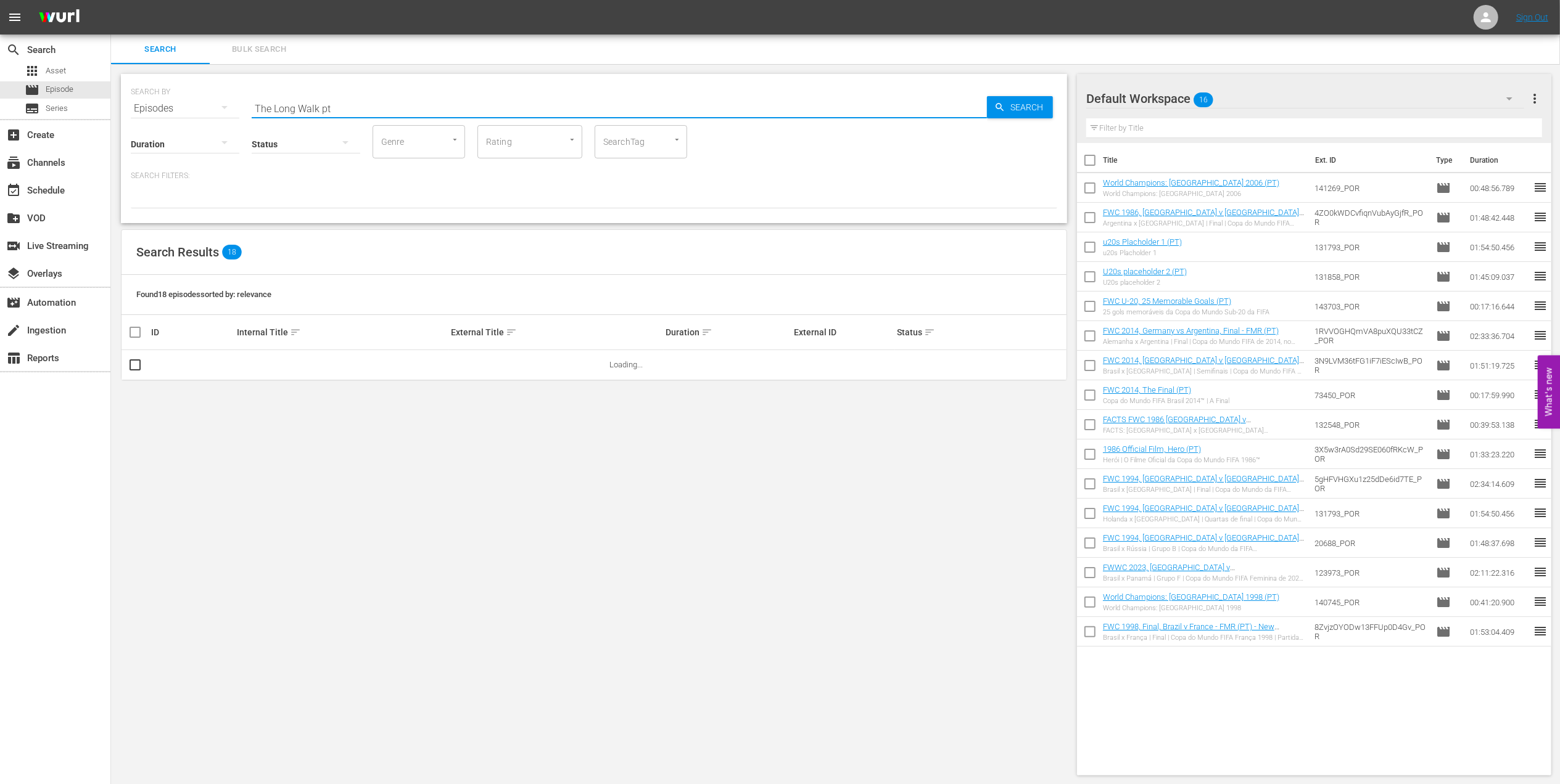
type input "The Long Walk pt"
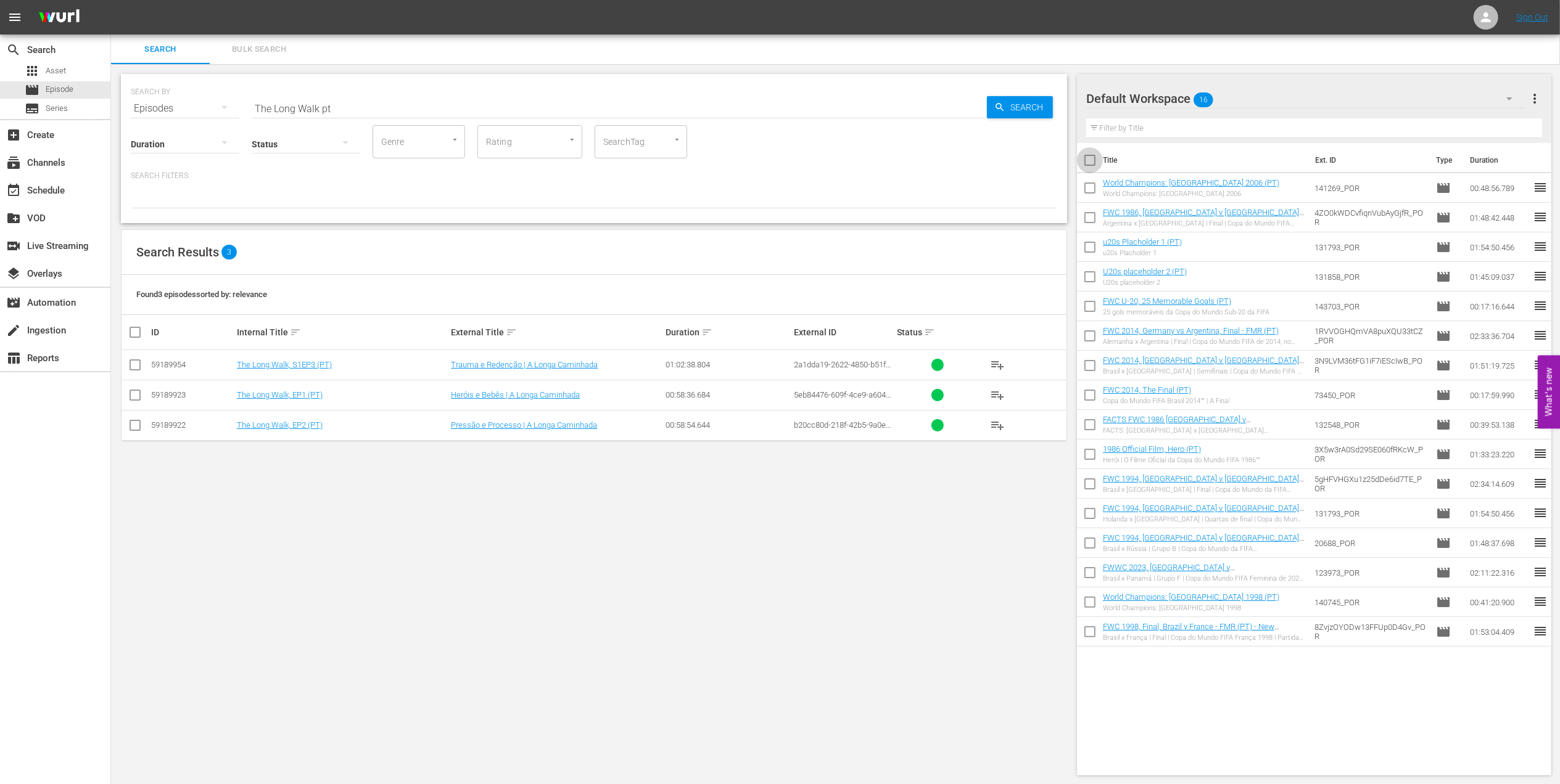
click at [1092, 159] on input "checkbox" at bounding box center [1090, 163] width 26 height 26
checkbox input "true"
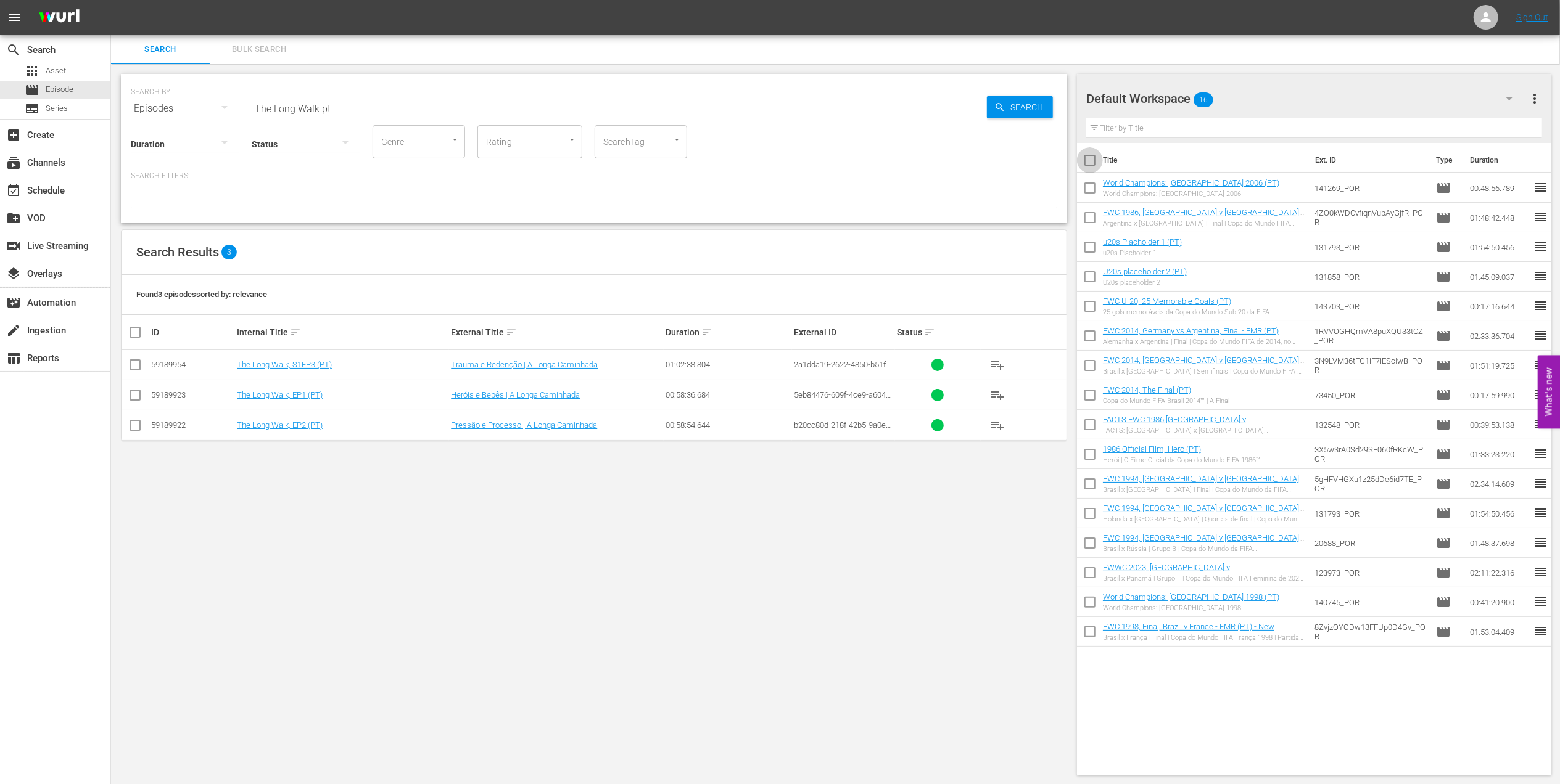
checkbox input "true"
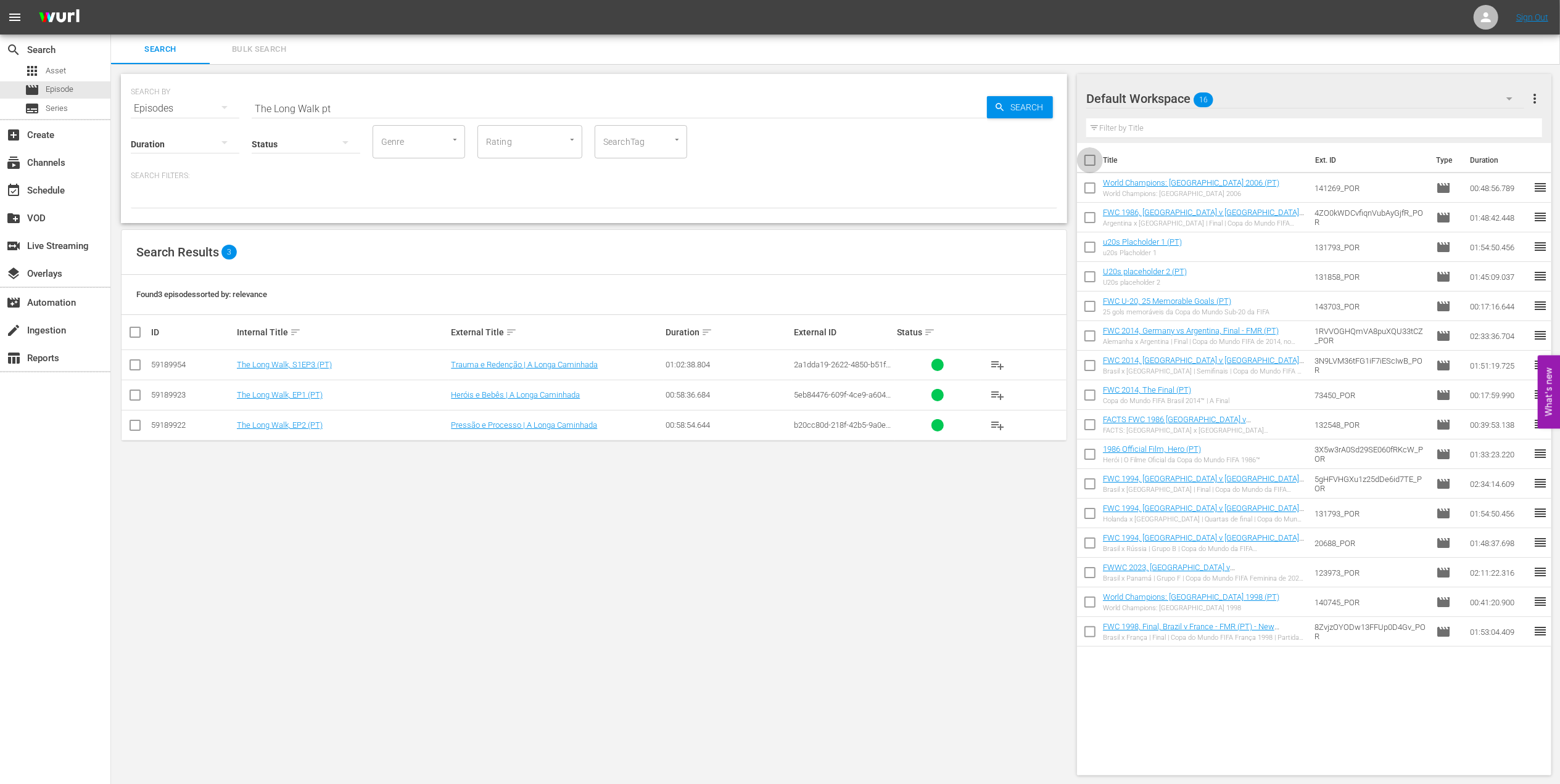
checkbox input "true"
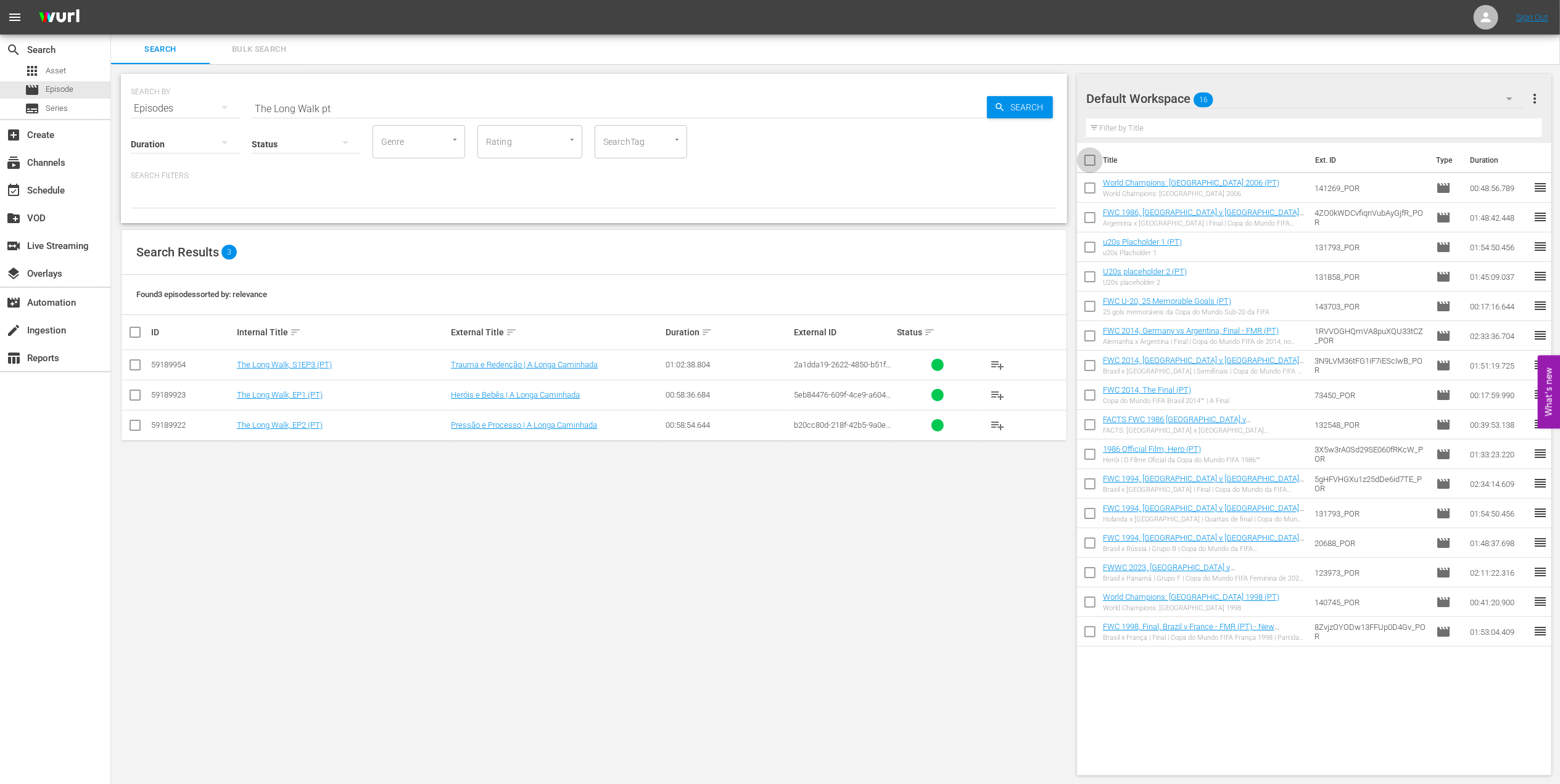
checkbox input "true"
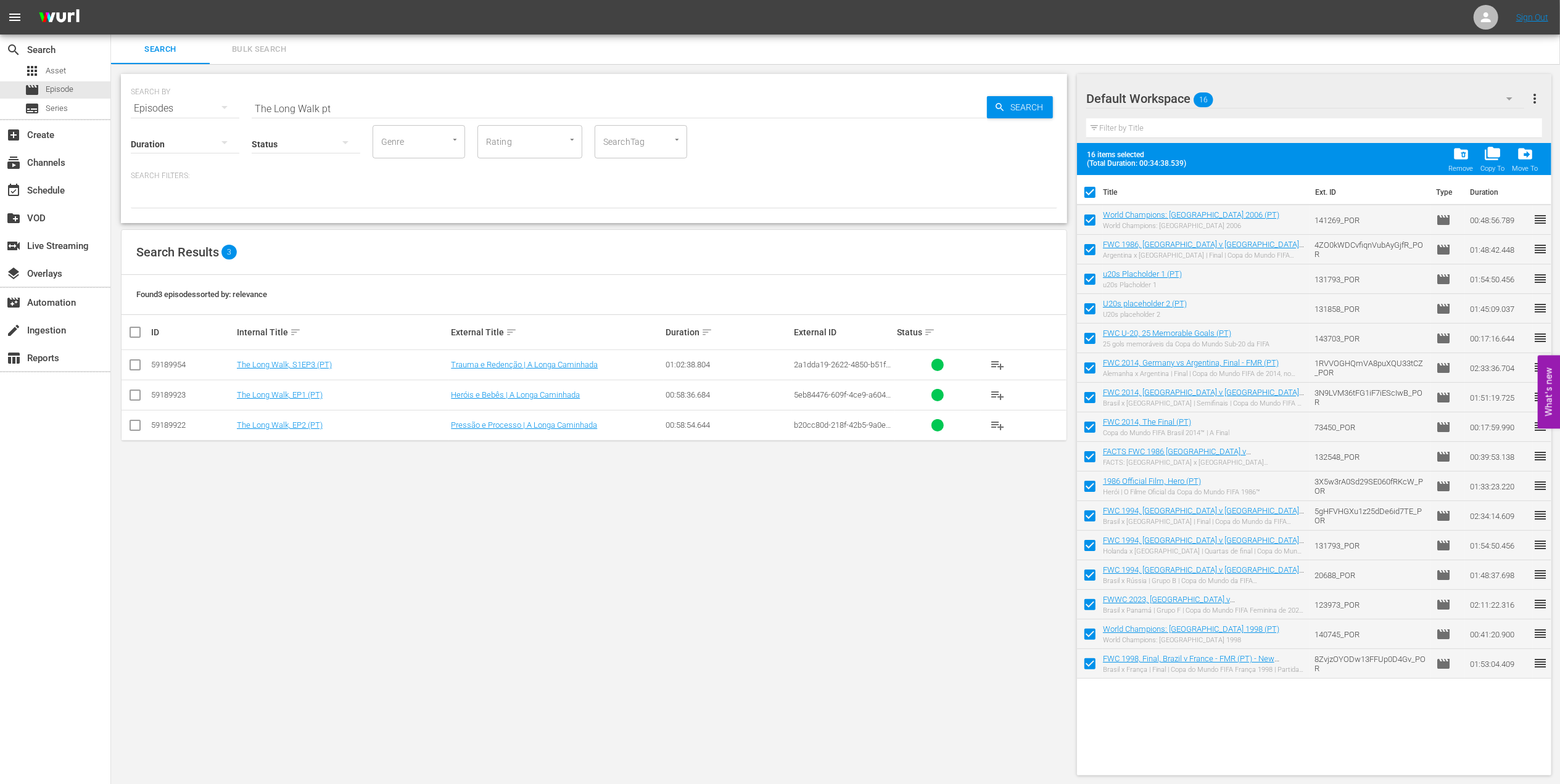
click at [1461, 154] on span "folder_delete" at bounding box center [1461, 154] width 17 height 17
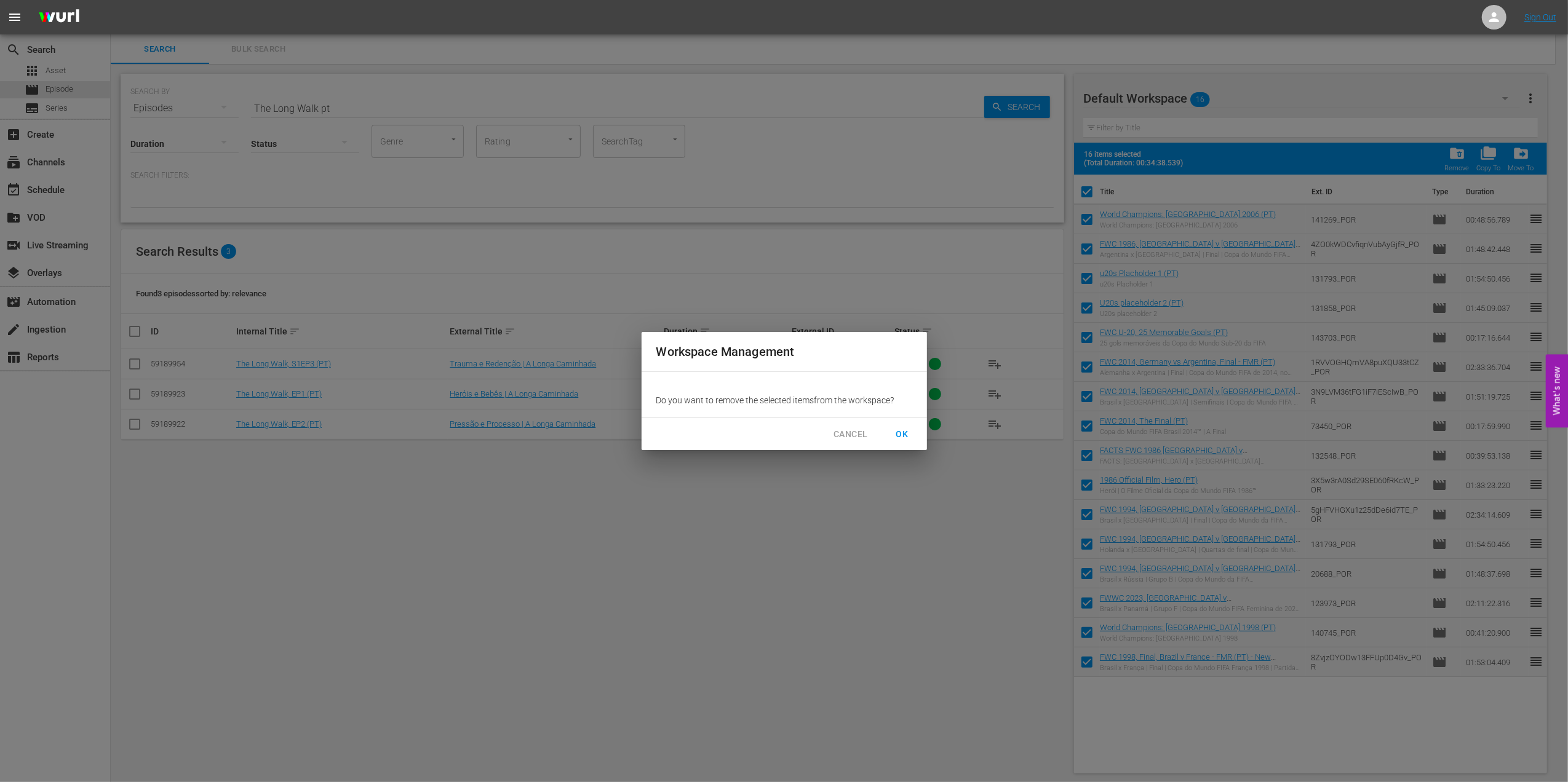
click at [906, 429] on span "OK" at bounding box center [902, 434] width 20 height 15
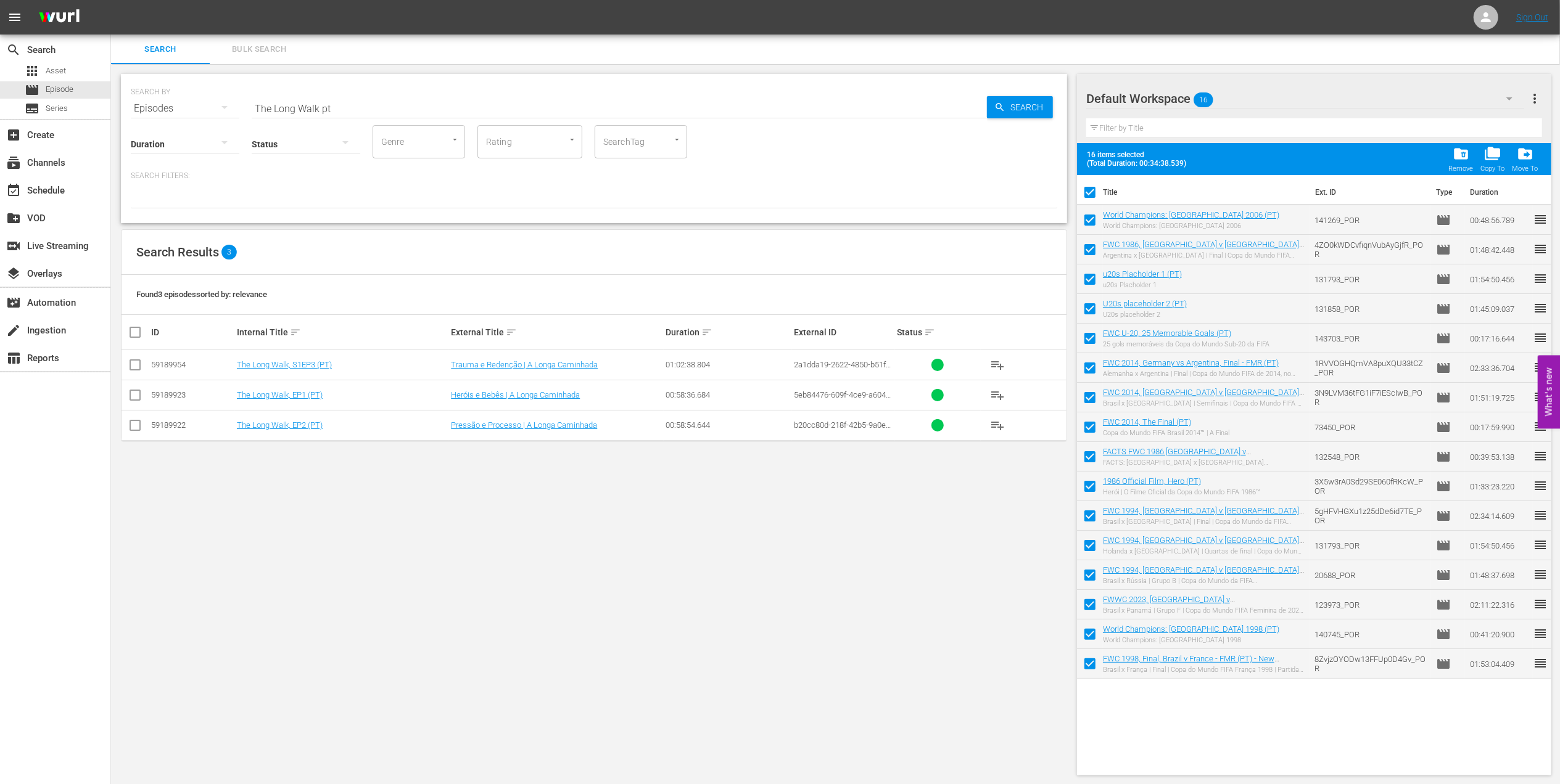
checkbox input "false"
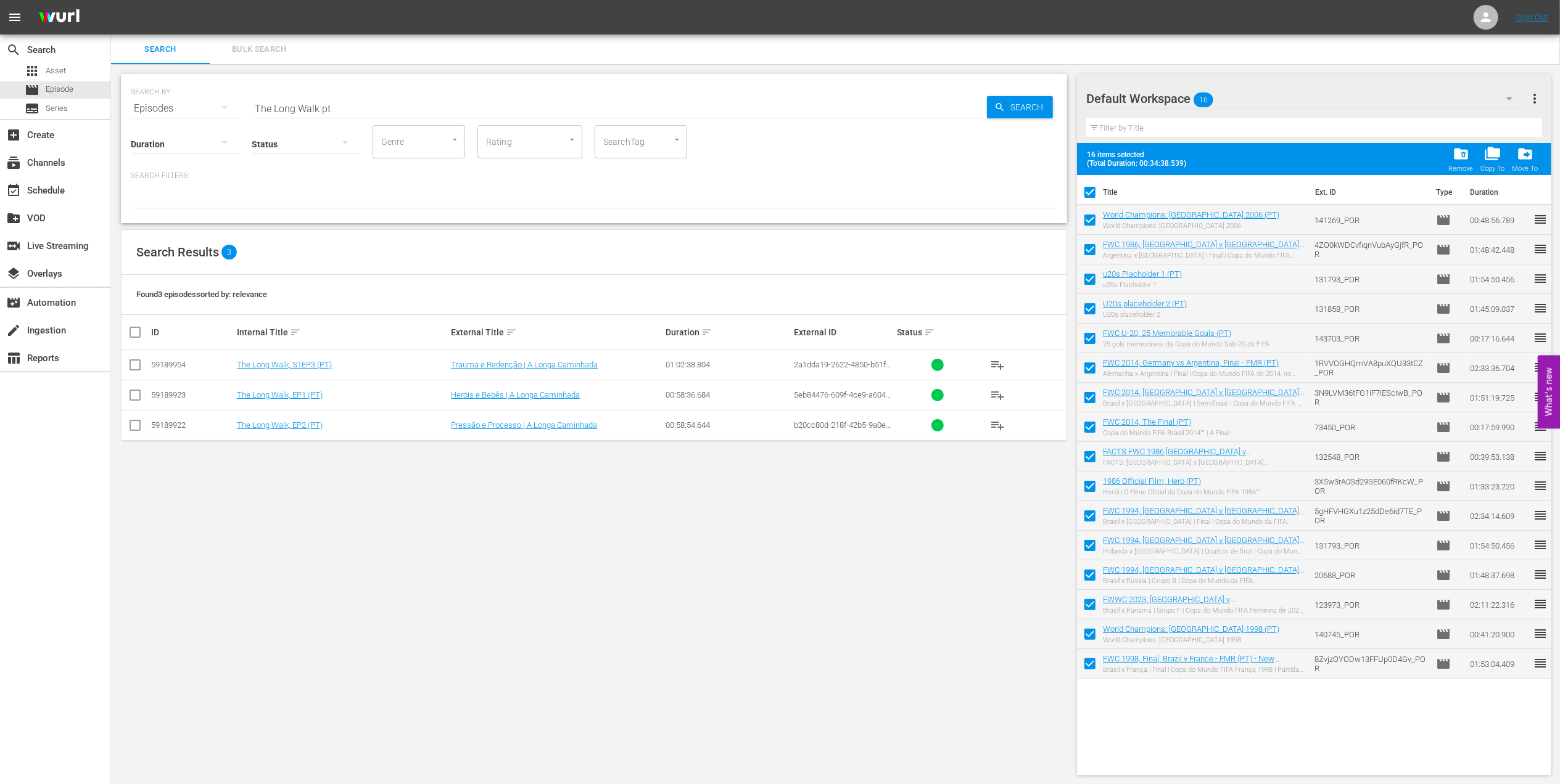
checkbox input "false"
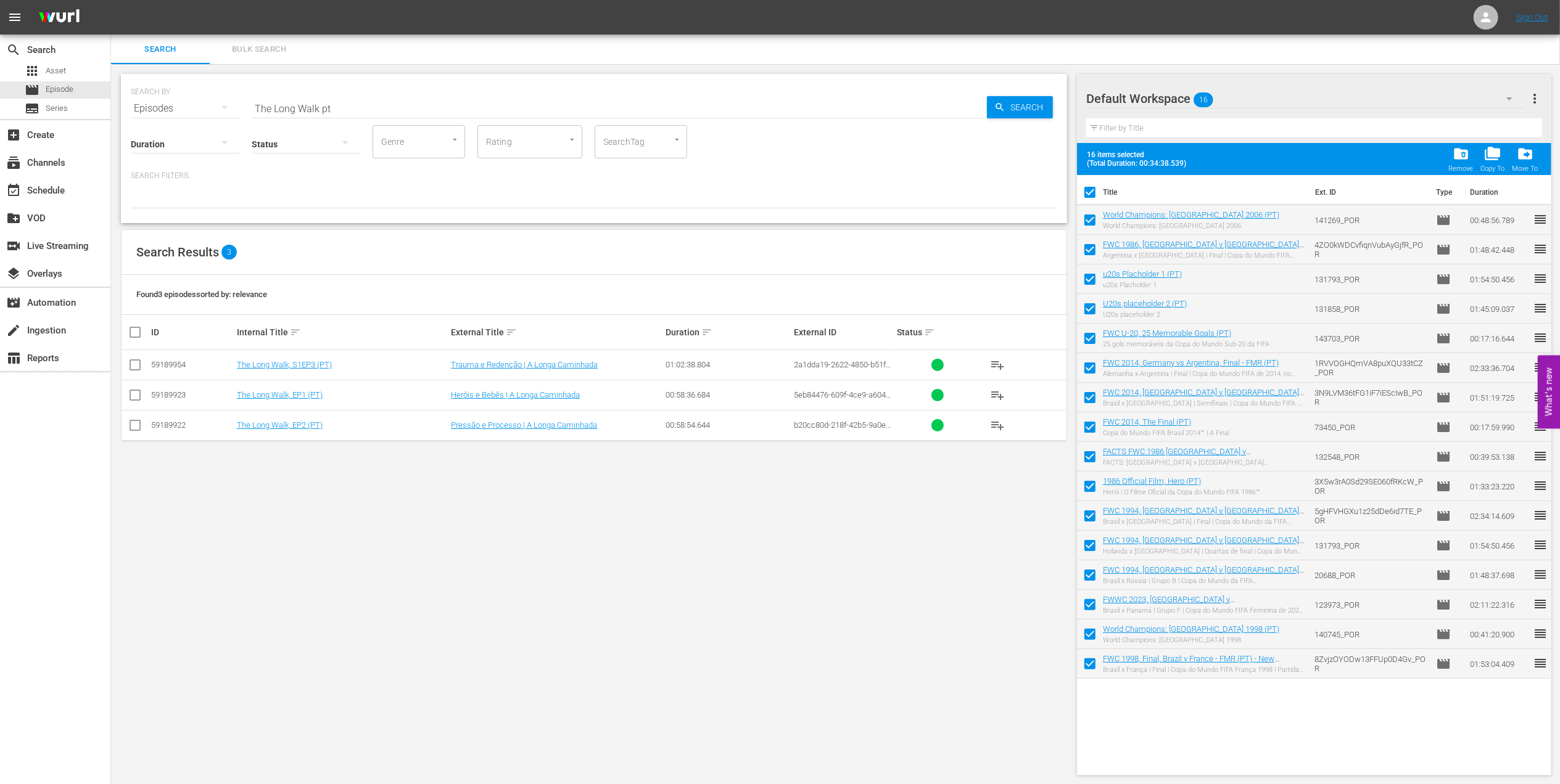
checkbox input "false"
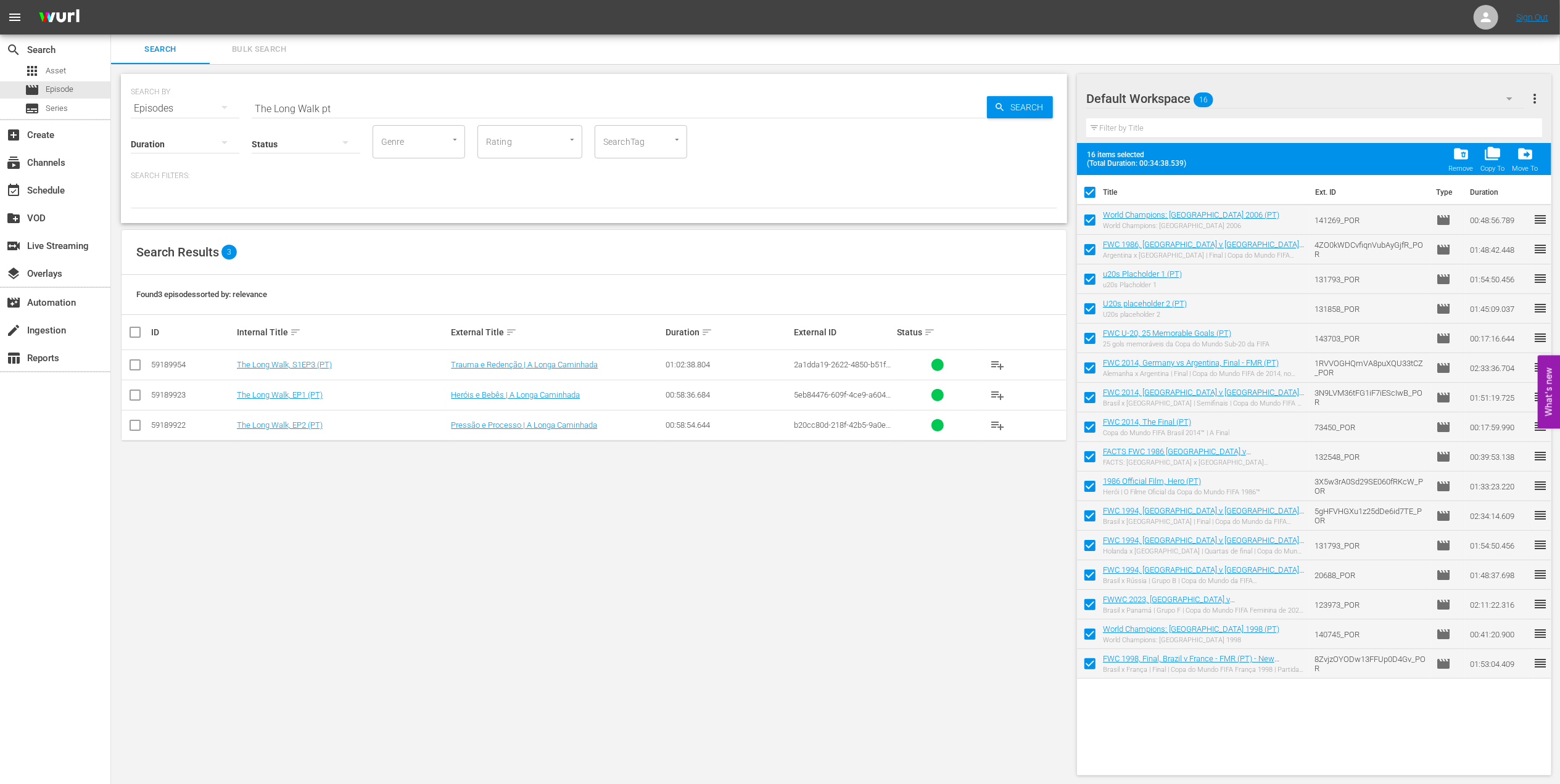
checkbox input "false"
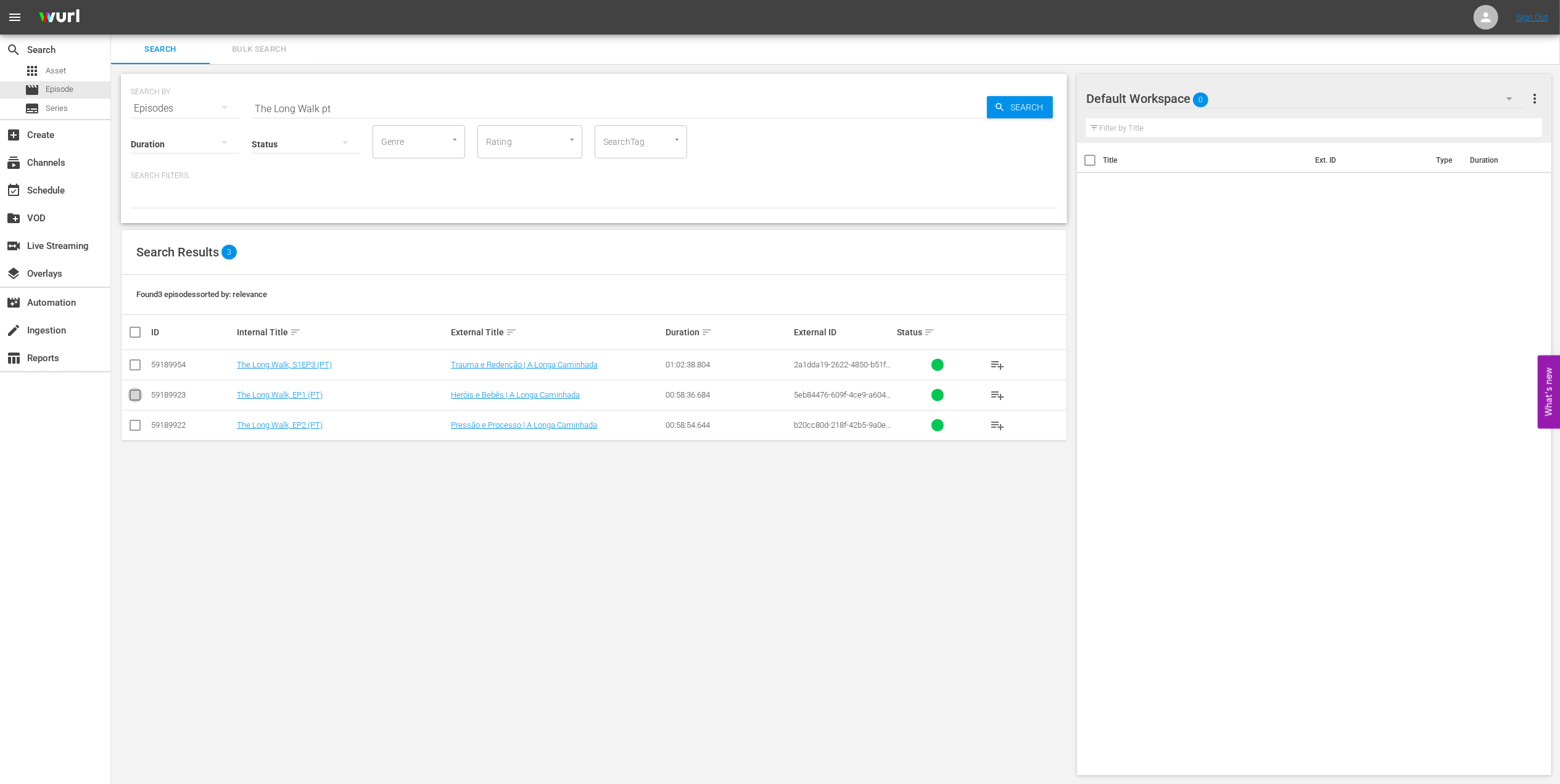
drag, startPoint x: 132, startPoint y: 397, endPoint x: 586, endPoint y: 352, distance: 456.2
click at [136, 397] on input "checkbox" at bounding box center [135, 397] width 15 height 15
checkbox input "true"
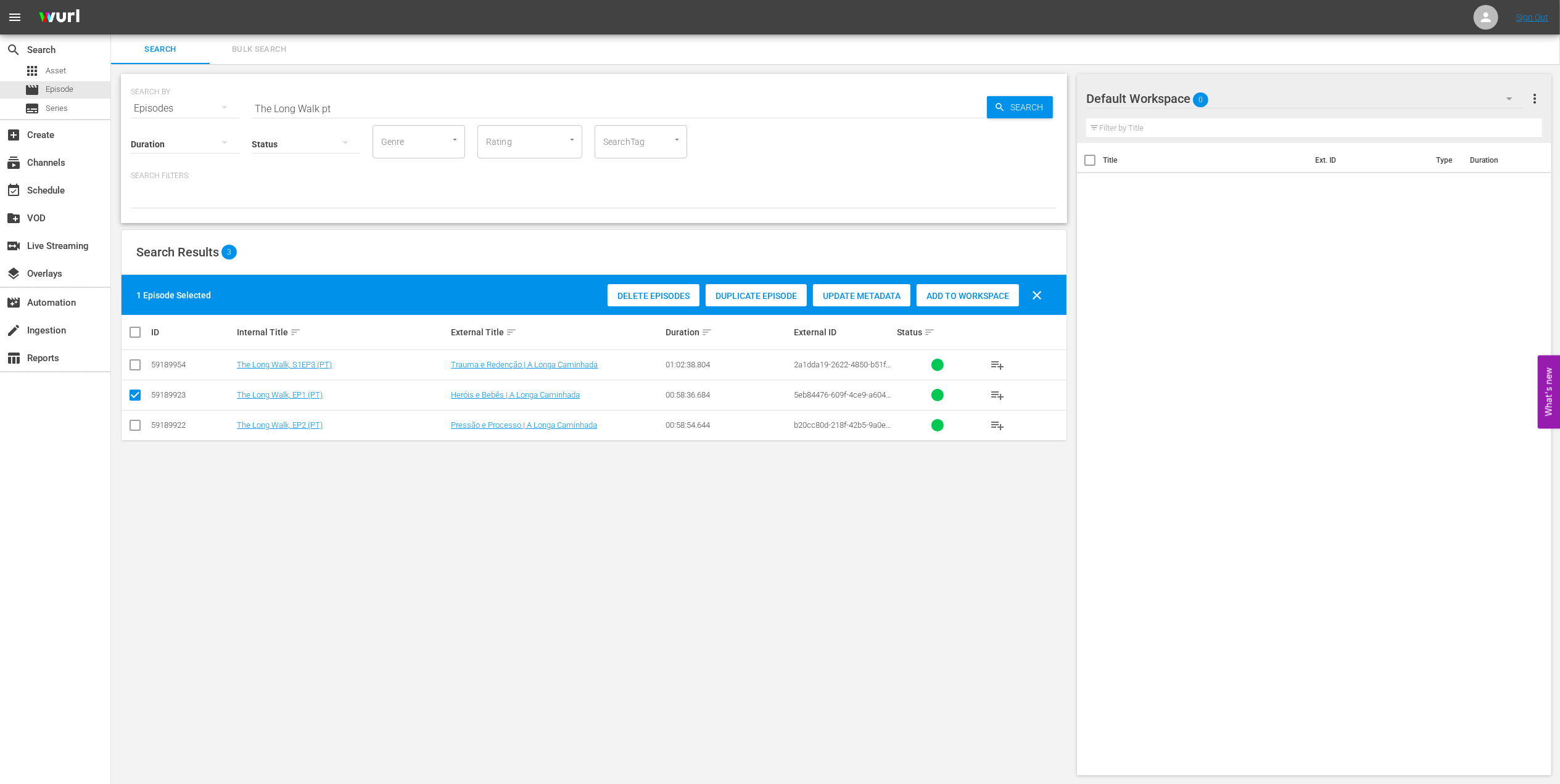
click at [982, 294] on span "Add to Workspace" at bounding box center [967, 296] width 102 height 10
drag, startPoint x: 215, startPoint y: 112, endPoint x: 208, endPoint y: 129, distance: 18.4
click at [208, 117] on div "SEARCH BY Search By Episodes Search ID, Title, Description, Keywords, or Catego…" at bounding box center [594, 149] width 946 height 149
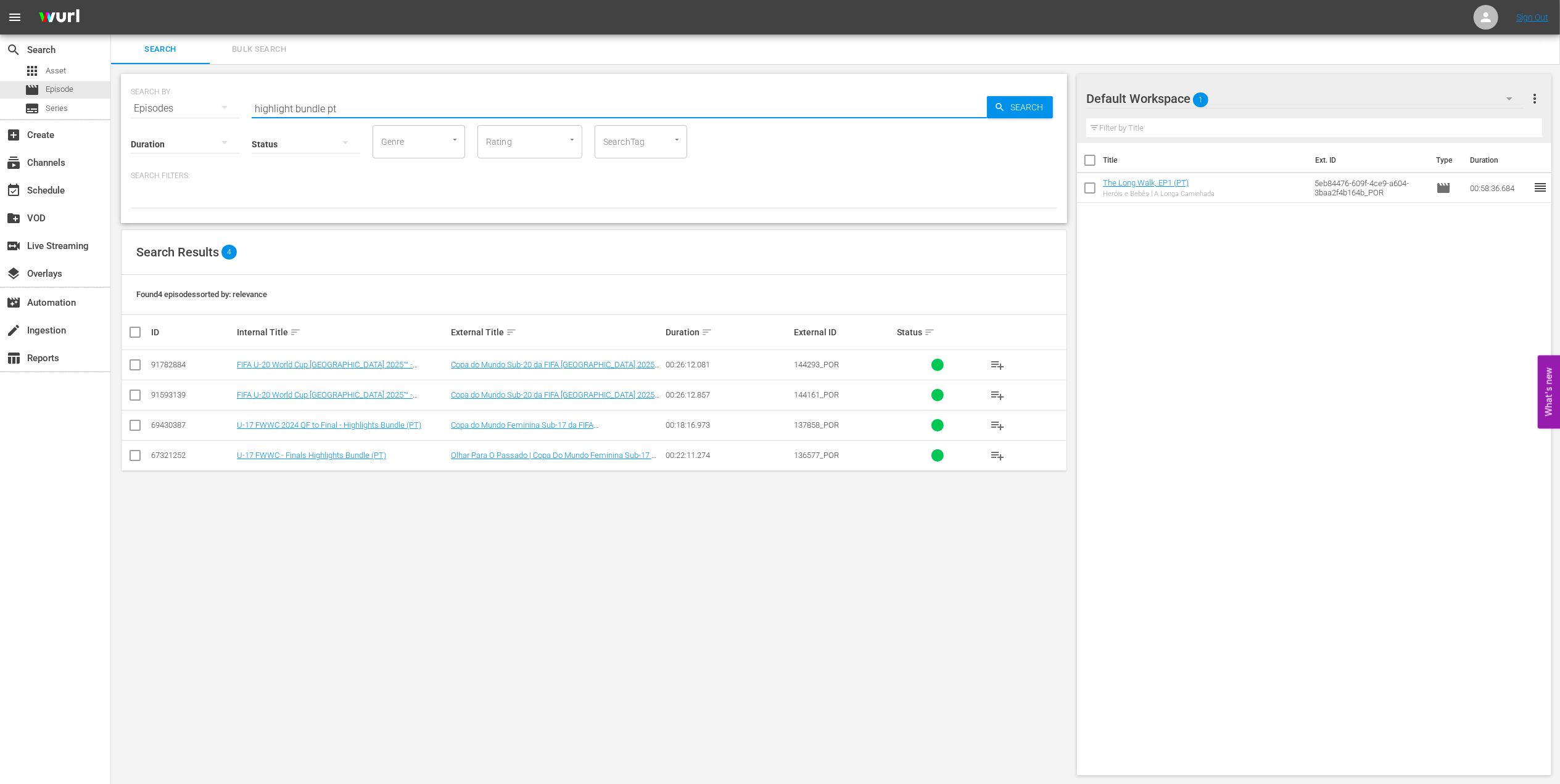
type input "highlight bundle pt"
drag, startPoint x: 137, startPoint y: 393, endPoint x: 136, endPoint y: 368, distance: 25.0
click at [137, 393] on input "checkbox" at bounding box center [135, 397] width 15 height 15
checkbox input "true"
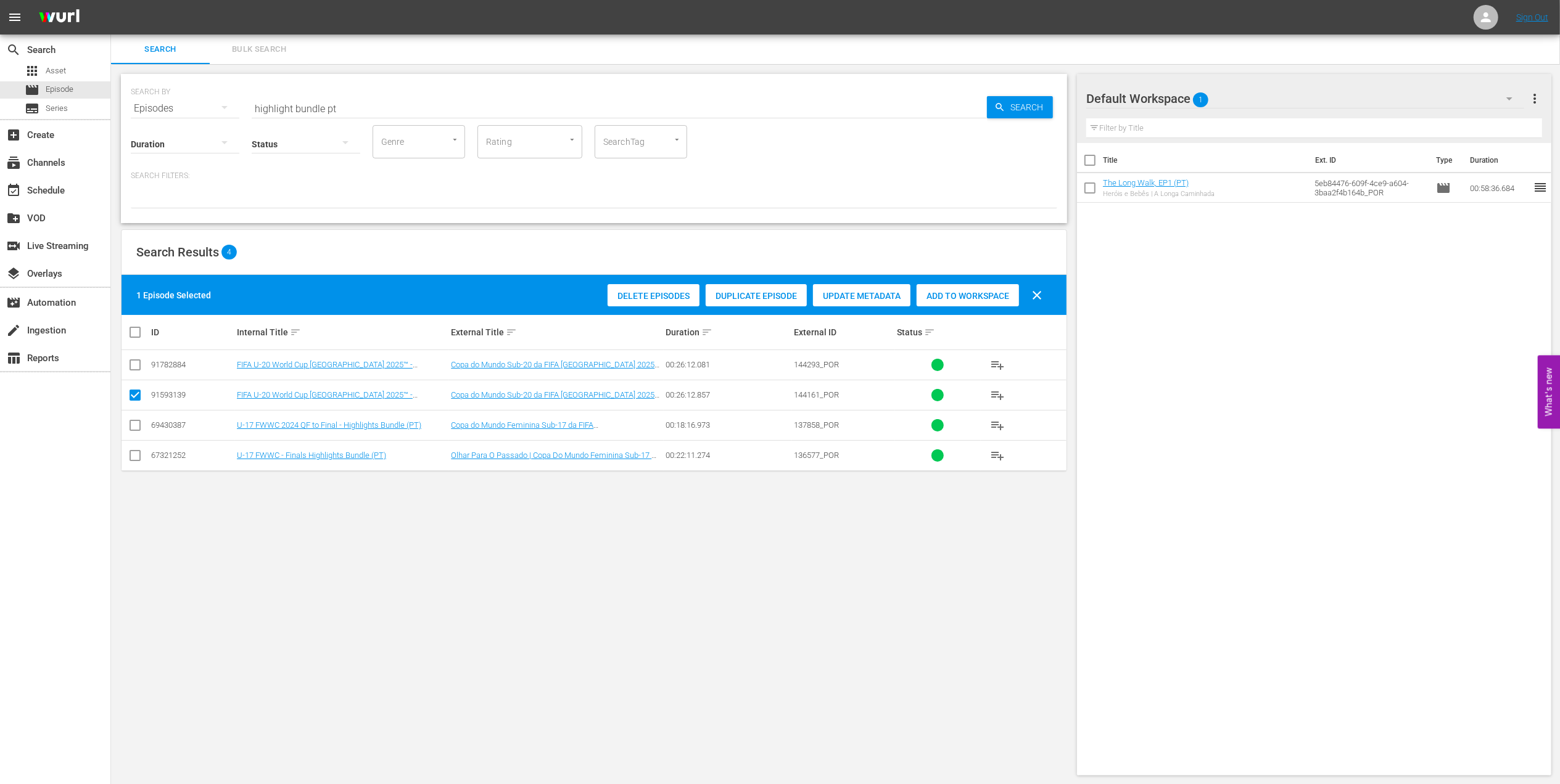
click at [134, 364] on input "checkbox" at bounding box center [135, 367] width 15 height 15
checkbox input "true"
click at [962, 297] on span "Add to Workspace" at bounding box center [967, 296] width 102 height 10
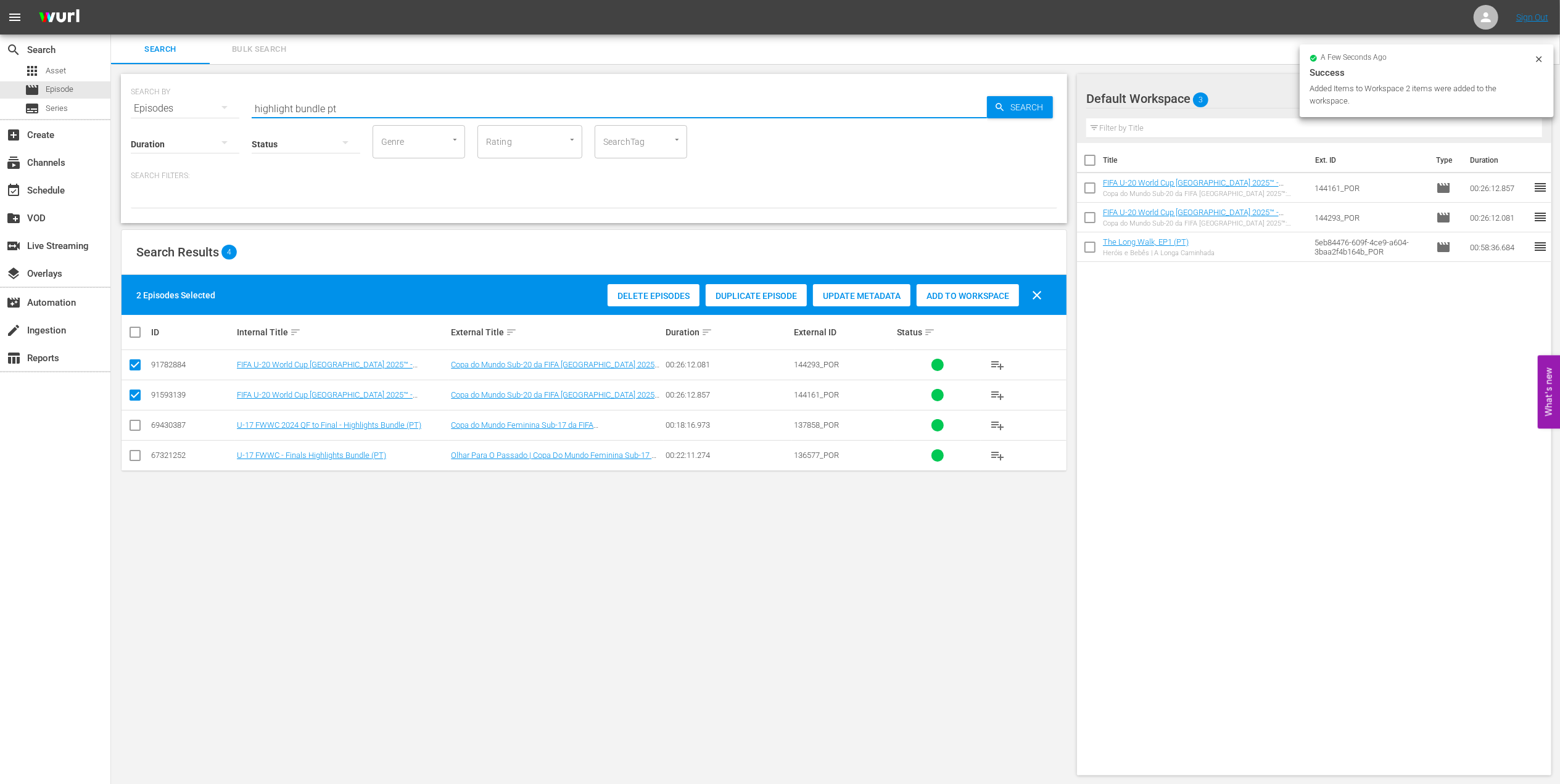
drag, startPoint x: 344, startPoint y: 112, endPoint x: 254, endPoint y: 111, distance: 90.0
click at [234, 112] on div "SEARCH BY Search By Episodes Search ID, Title, Description, Keywords, or Catego…" at bounding box center [594, 101] width 927 height 44
paste input "FWC 1978 [GEOGRAPHIC_DATA] v [GEOGRAPHIC_DATA], 3rd place play-off (PT)"
click at [475, 104] on input "FWC 1978 [GEOGRAPHIC_DATA] v [GEOGRAPHIC_DATA], 3rd place play-off (PT)" at bounding box center [619, 108] width 735 height 30
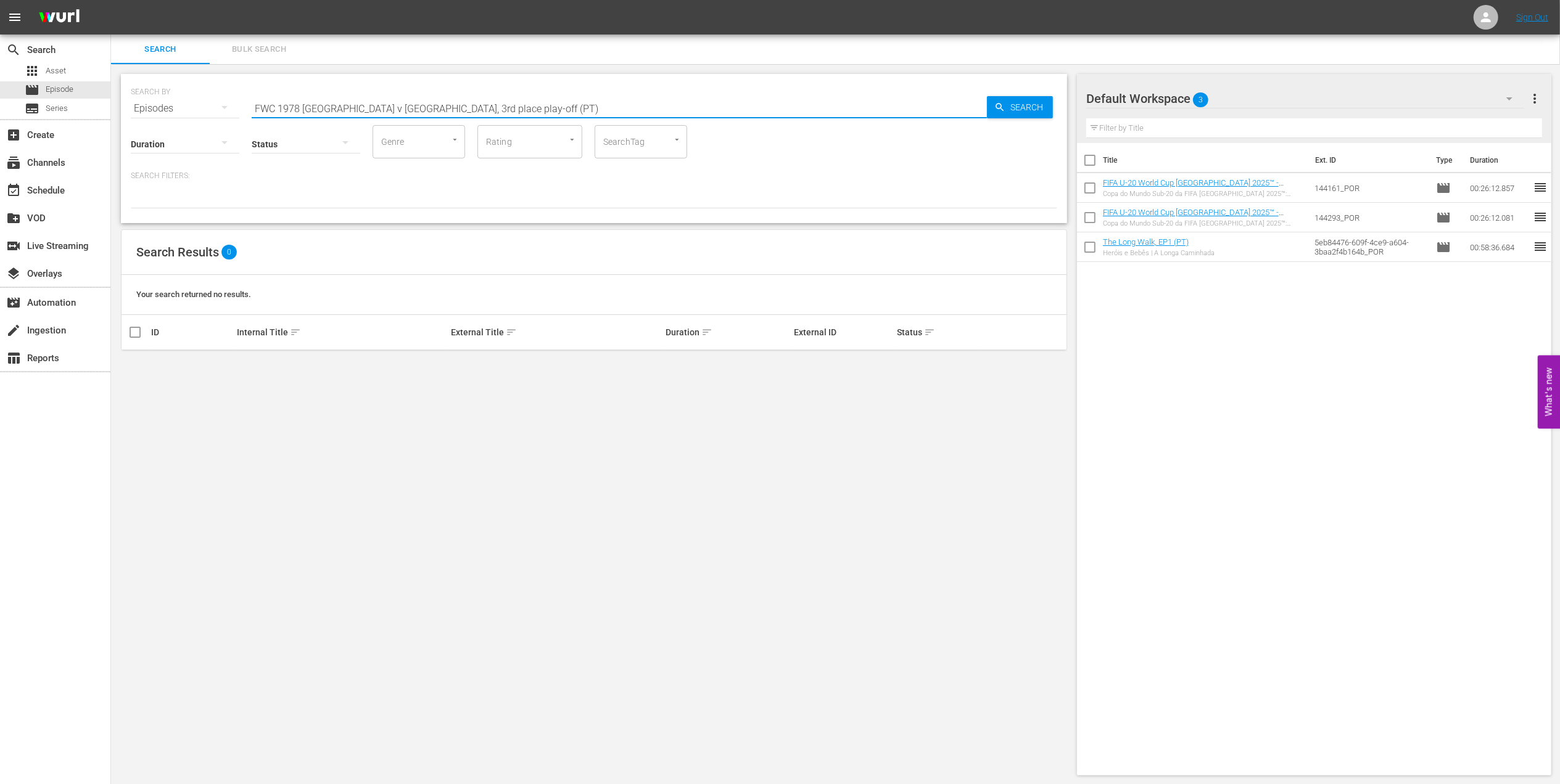
drag, startPoint x: 461, startPoint y: 104, endPoint x: 361, endPoint y: 105, distance: 100.0
click at [361, 105] on input "FWC 1978 [GEOGRAPHIC_DATA] v [GEOGRAPHIC_DATA], 3rd place play-off (PT)" at bounding box center [619, 108] width 735 height 30
type input "FWC 1978 [GEOGRAPHIC_DATA] v [GEOGRAPHIC_DATA] pt"
drag, startPoint x: 131, startPoint y: 366, endPoint x: 204, endPoint y: 366, distance: 73.0
click at [131, 366] on input "checkbox" at bounding box center [135, 367] width 15 height 15
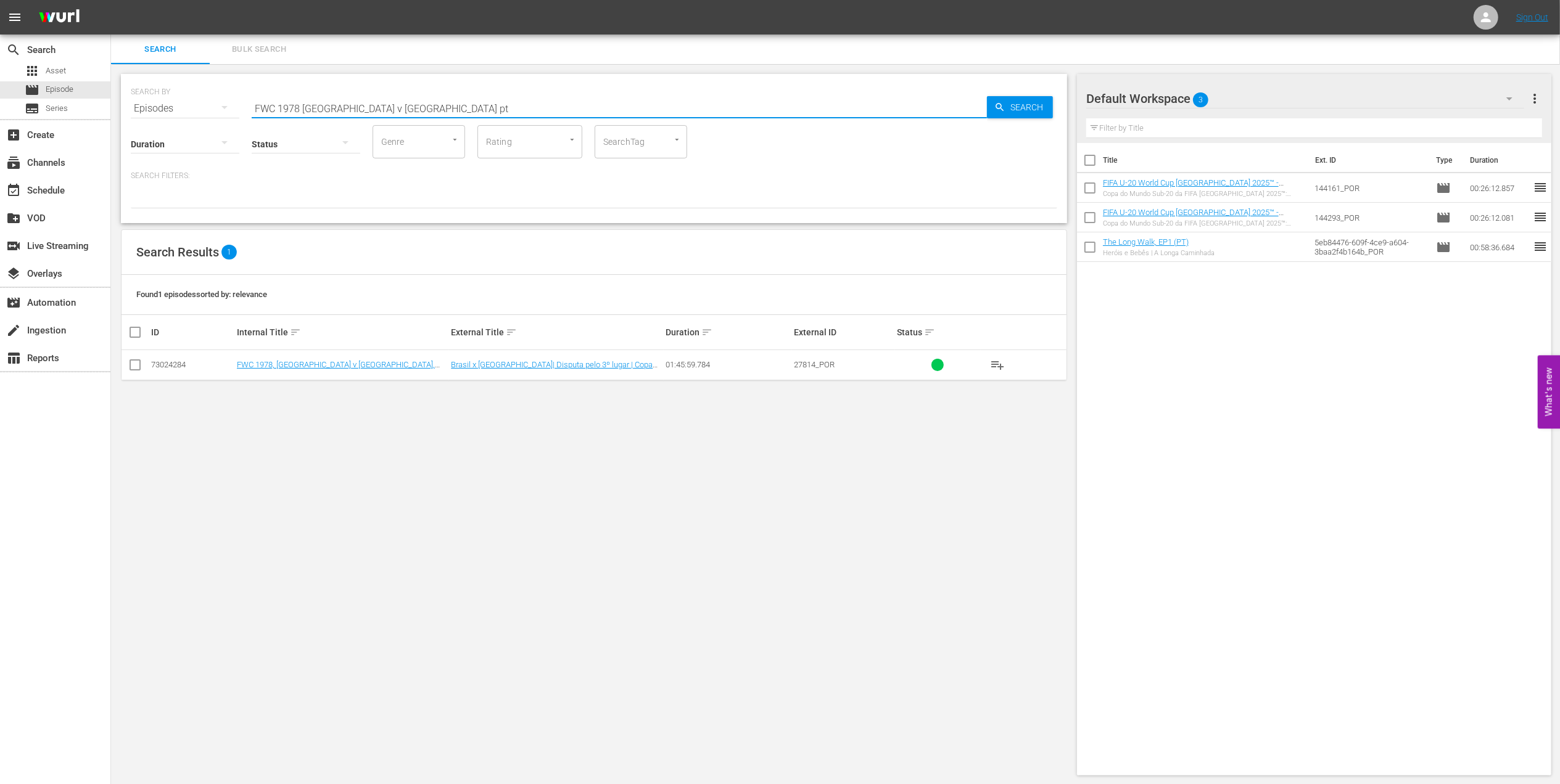
checkbox input "true"
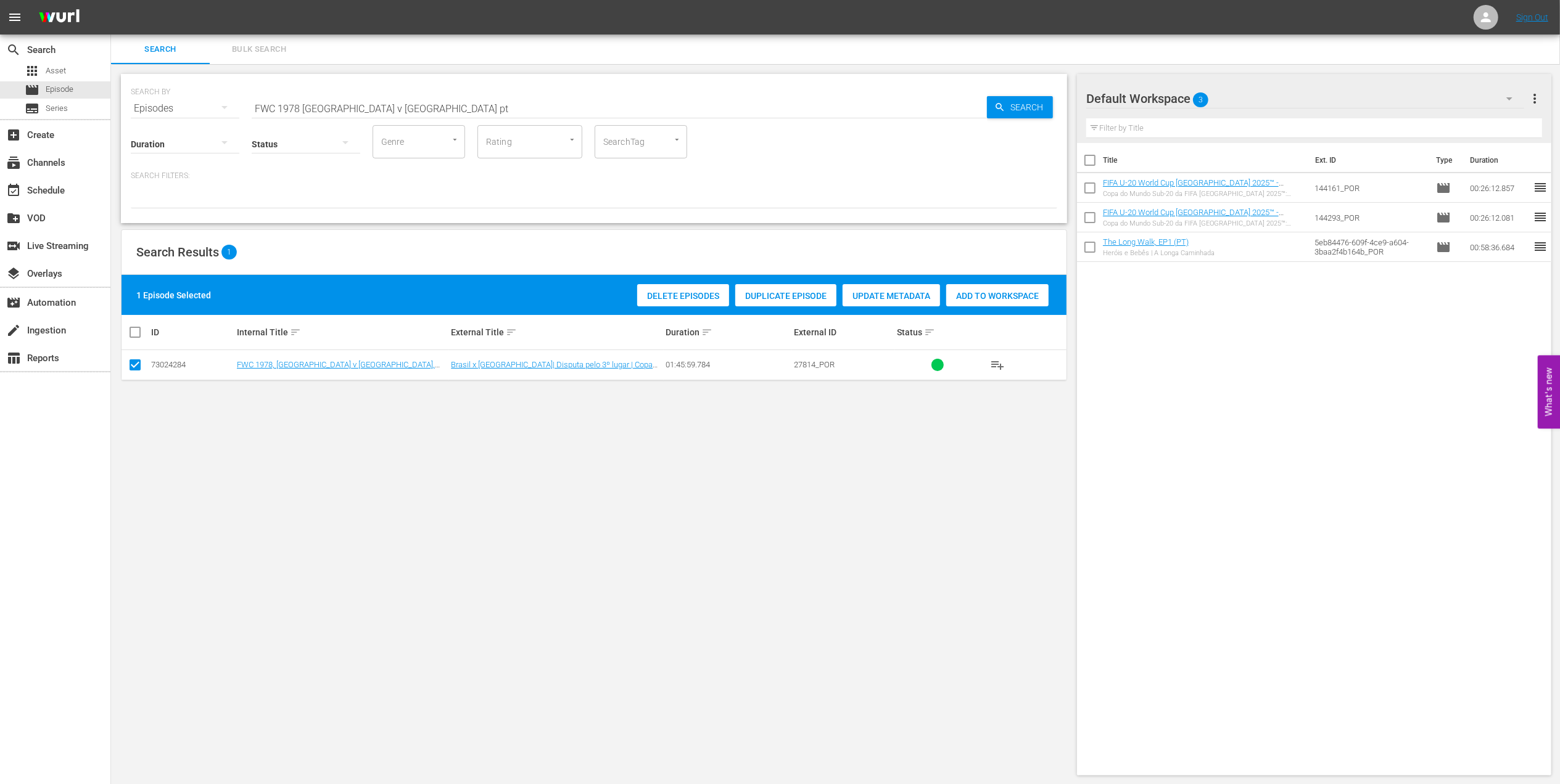
click at [970, 294] on span "Add to Workspace" at bounding box center [997, 296] width 102 height 10
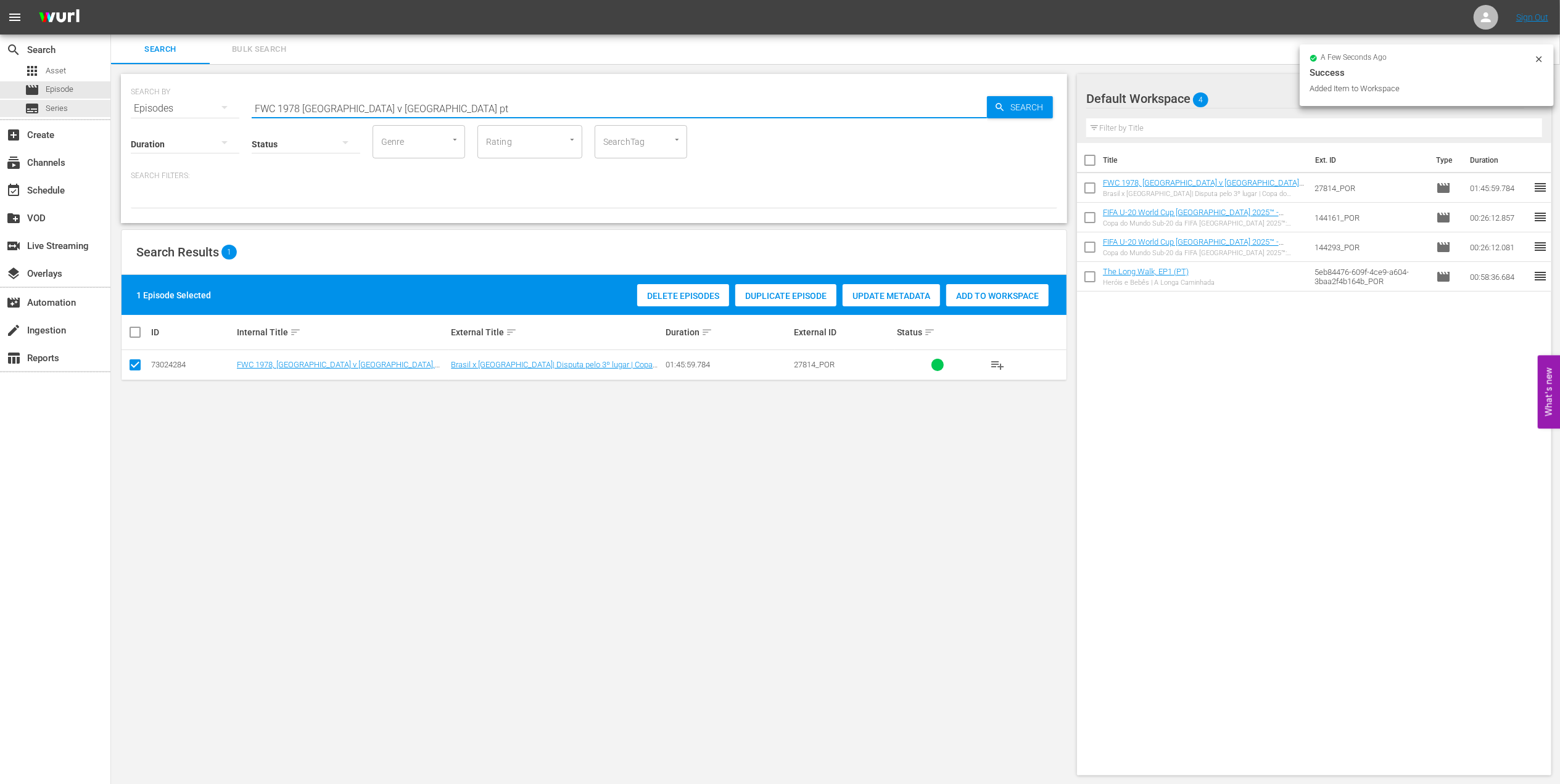
drag, startPoint x: 139, startPoint y: 107, endPoint x: 129, endPoint y: 120, distance: 16.4
click at [111, 0] on div "search Search apps Asset movie Episode subtitles Series add_box Create subscrip…" at bounding box center [835, 0] width 1449 height 0
type input "facts 1978"
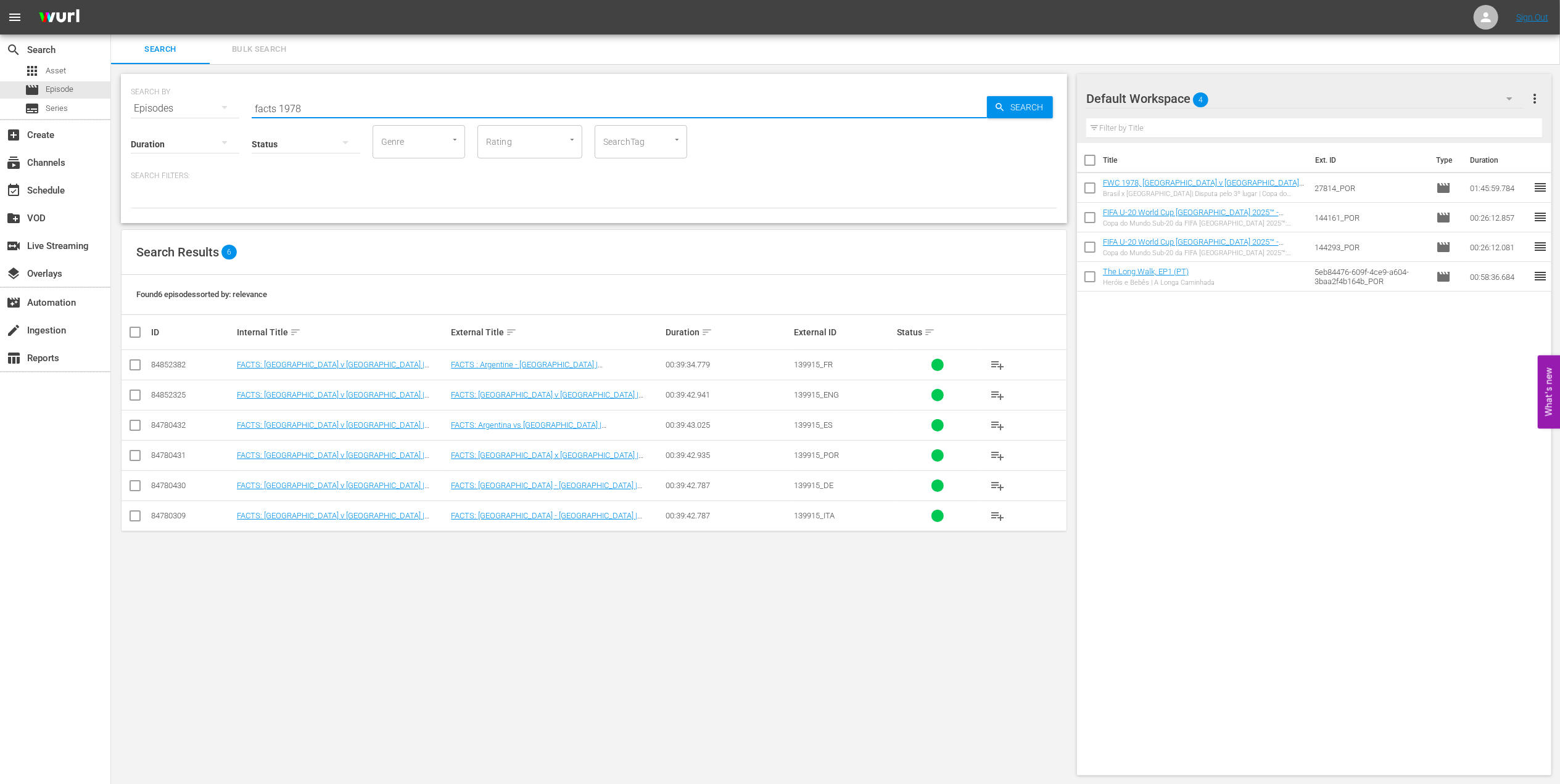
click at [134, 456] on input "checkbox" at bounding box center [135, 458] width 15 height 15
checkbox input "true"
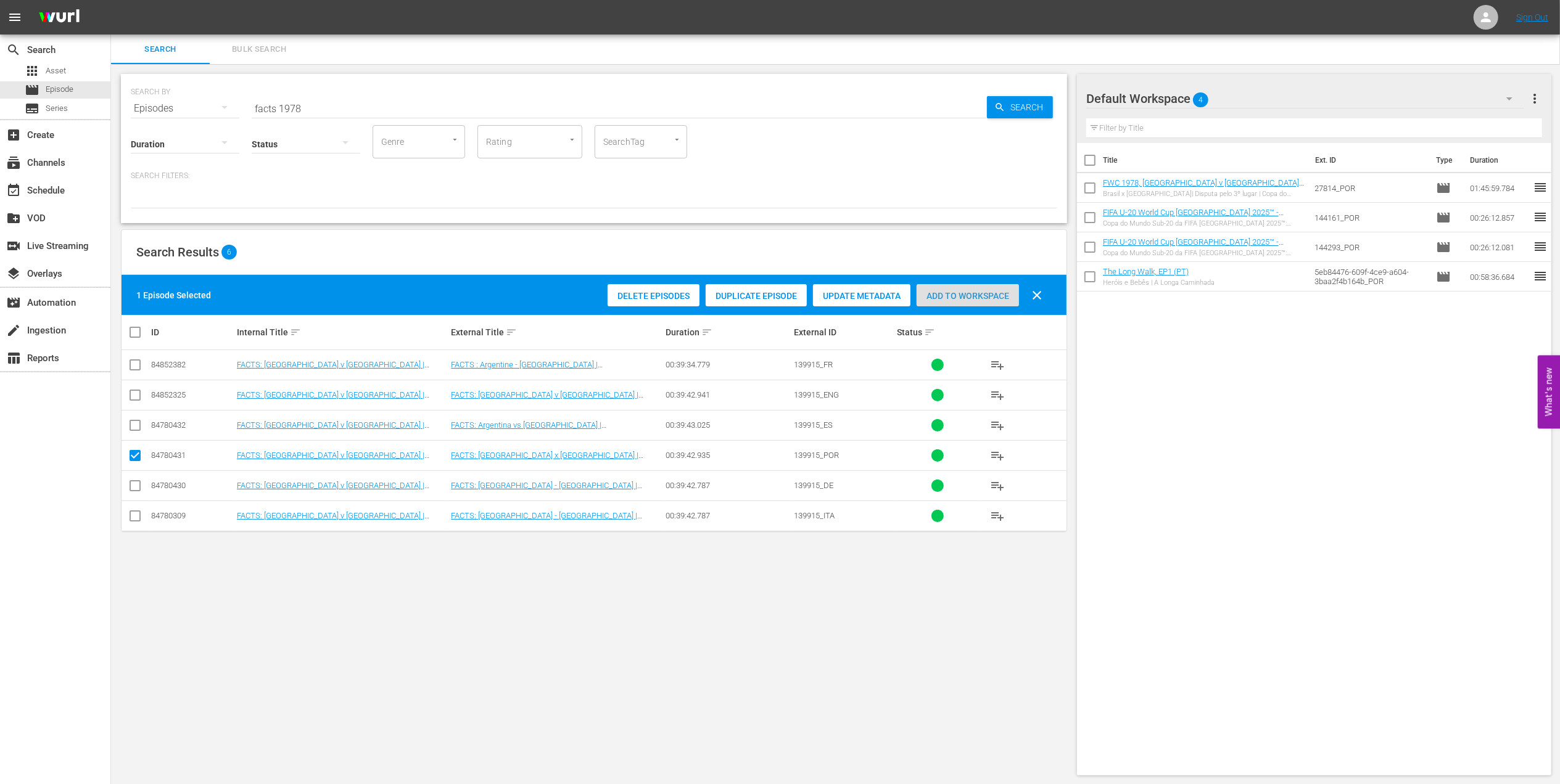
click at [981, 300] on span "Add to Workspace" at bounding box center [967, 296] width 102 height 10
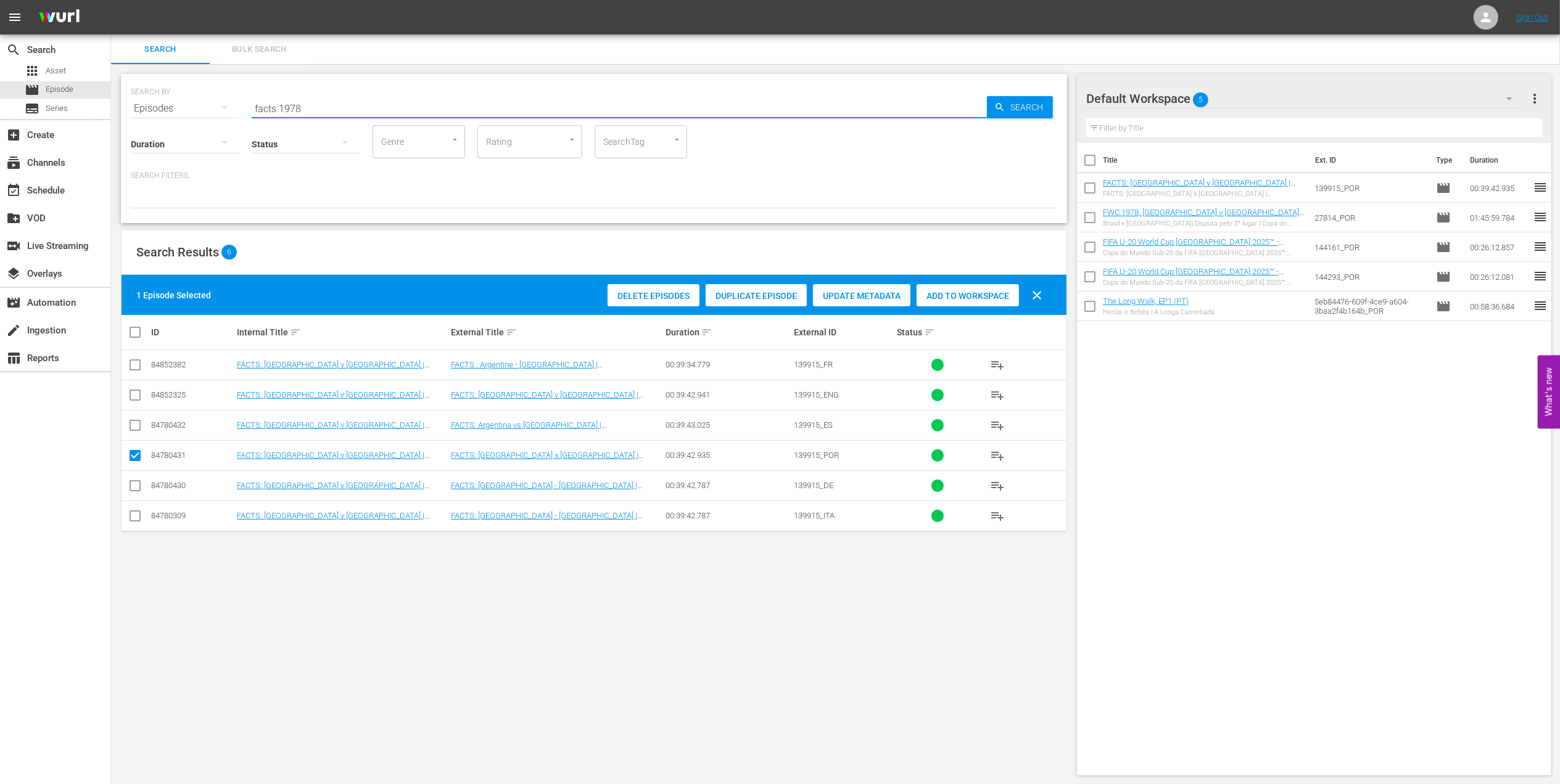
drag, startPoint x: 319, startPoint y: 104, endPoint x: 225, endPoint y: 104, distance: 94.0
click at [225, 104] on div "SEARCH BY Search By Episodes Search ID, Title, Description, Keywords, or Catego…" at bounding box center [594, 101] width 927 height 44
paste input "FWC 1978, [GEOGRAPHIC_DATA] v. [GEOGRAPHIC_DATA], Final"
click at [470, 104] on input "FWC 1978, [GEOGRAPHIC_DATA] v. [GEOGRAPHIC_DATA], Final" at bounding box center [619, 108] width 735 height 30
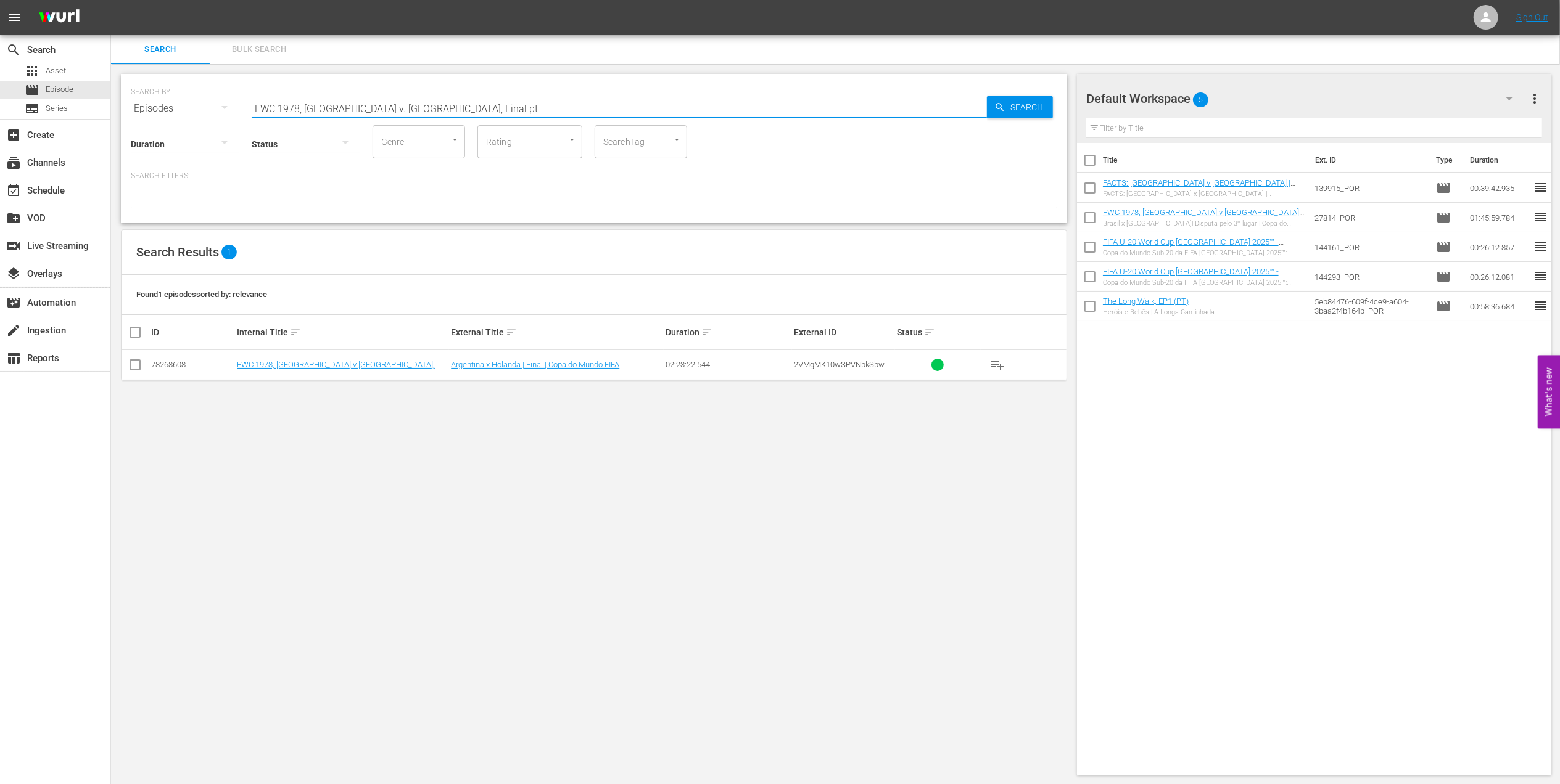
type input "FWC 1978, [GEOGRAPHIC_DATA] v. [GEOGRAPHIC_DATA], Final pt"
click at [134, 364] on input "checkbox" at bounding box center [135, 367] width 15 height 15
checkbox input "true"
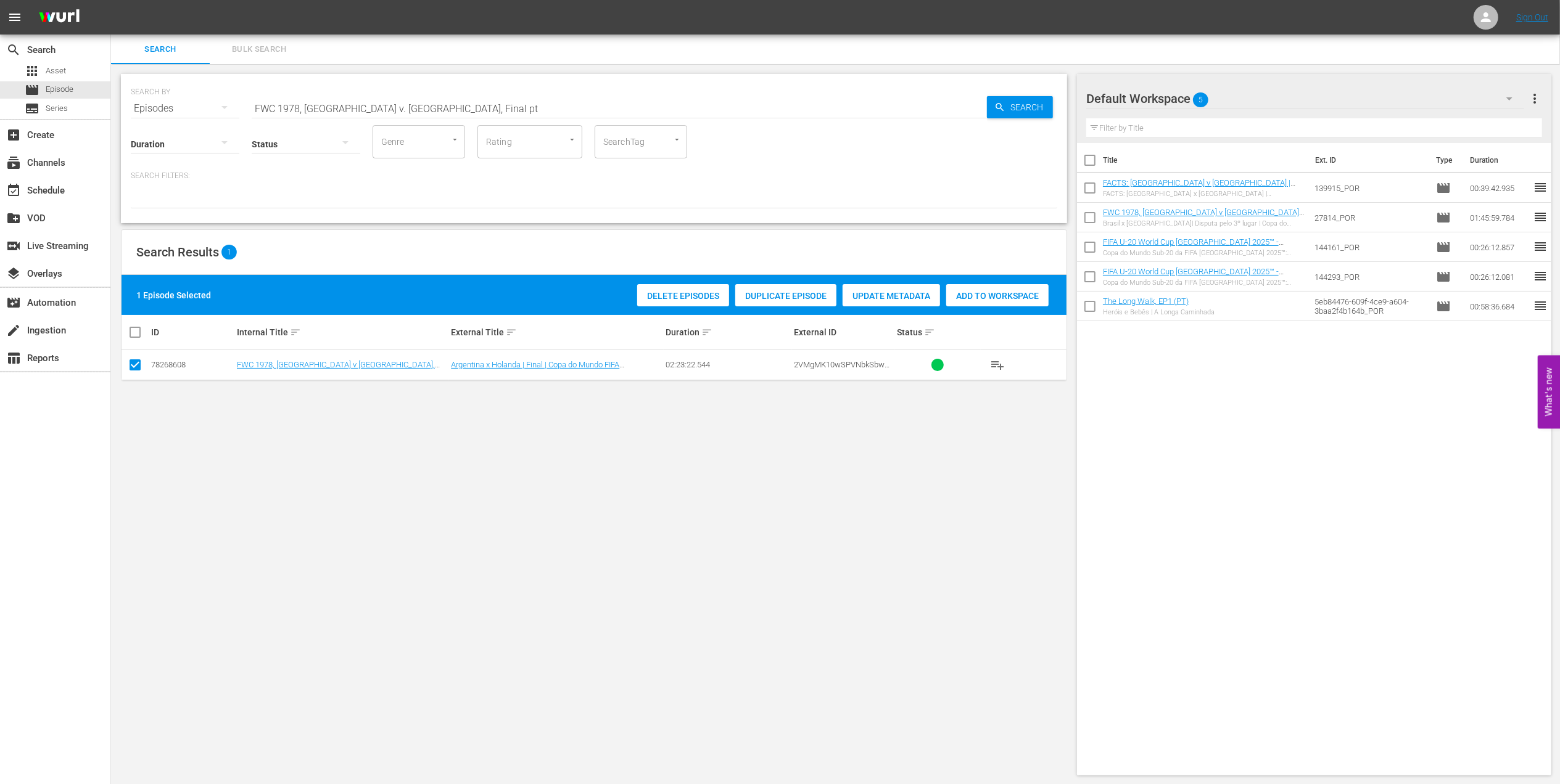
click at [988, 294] on span "Add to Workspace" at bounding box center [997, 296] width 102 height 10
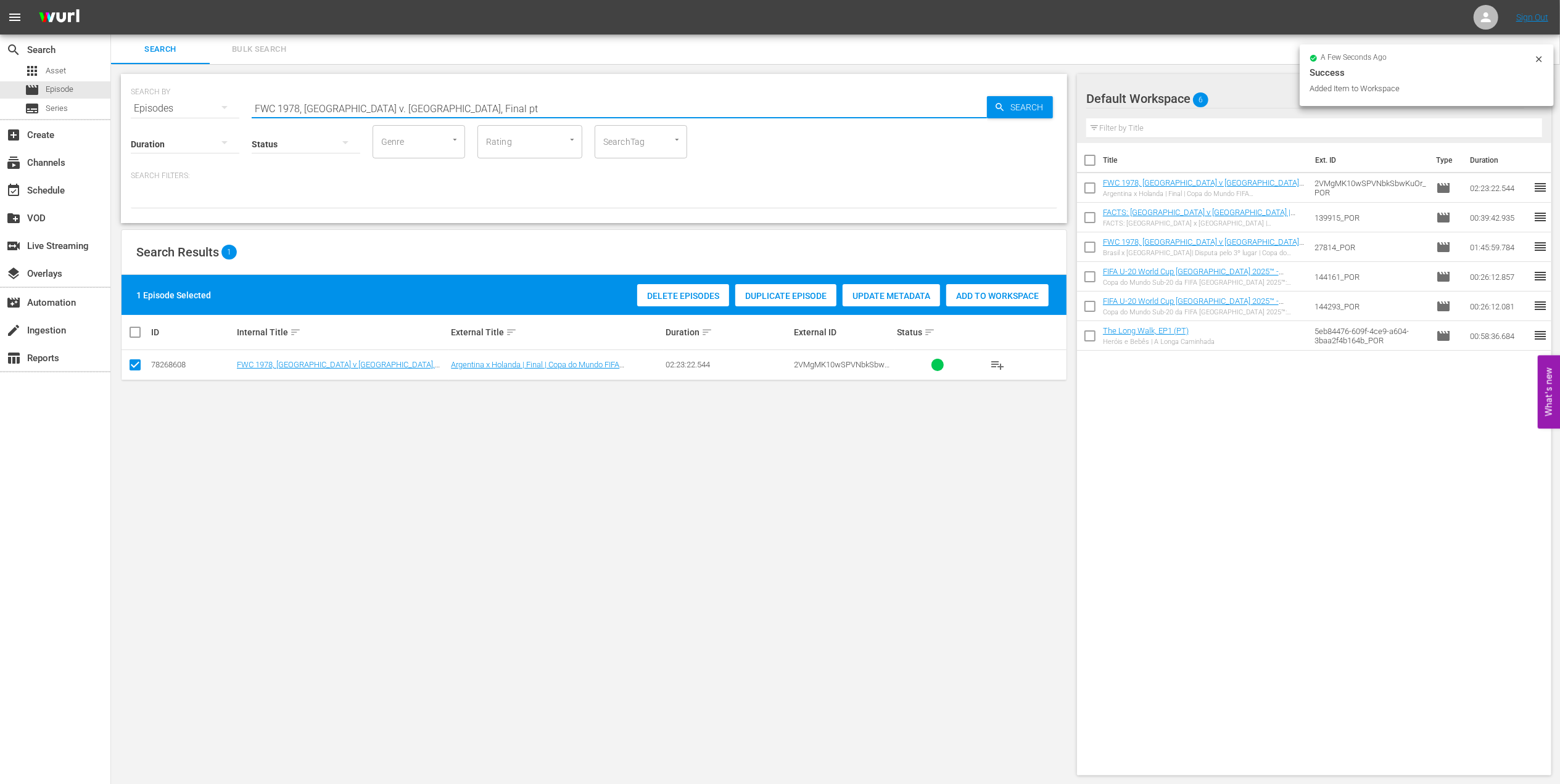
drag, startPoint x: 453, startPoint y: 104, endPoint x: 181, endPoint y: 104, distance: 272.0
click at [183, 104] on div "SEARCH BY Search By Episodes Search ID, Title, Description, Keywords, or Catego…" at bounding box center [594, 101] width 927 height 44
paste input "0 Brazil v [GEOGRAPHIC_DATA], Final"
click at [454, 102] on input "FWC 1970 [GEOGRAPHIC_DATA] v [GEOGRAPHIC_DATA], Final" at bounding box center [619, 108] width 735 height 30
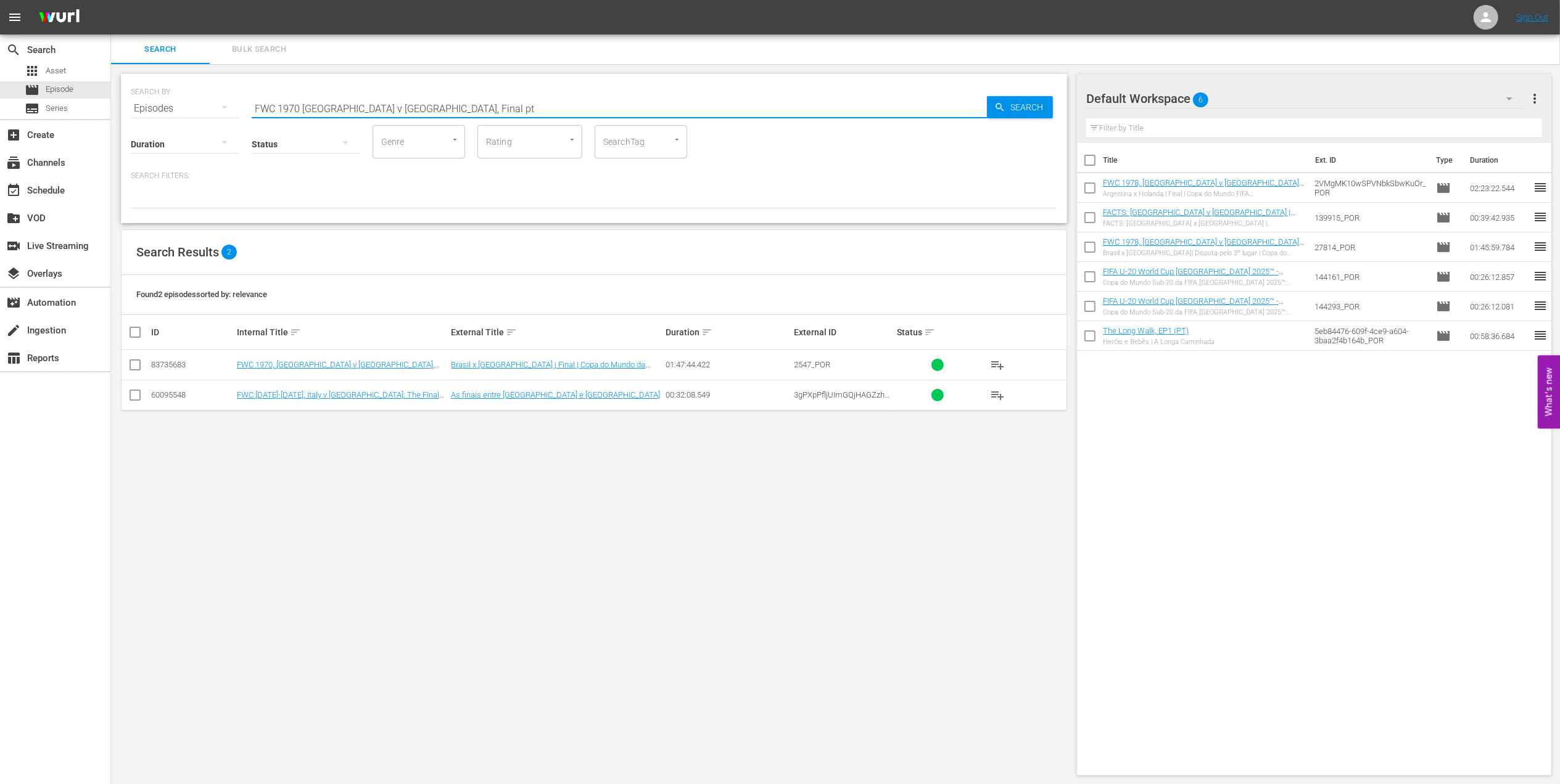
type input "FWC 1970 [GEOGRAPHIC_DATA] v [GEOGRAPHIC_DATA], Final pt"
click at [138, 366] on input "checkbox" at bounding box center [135, 367] width 15 height 15
checkbox input "true"
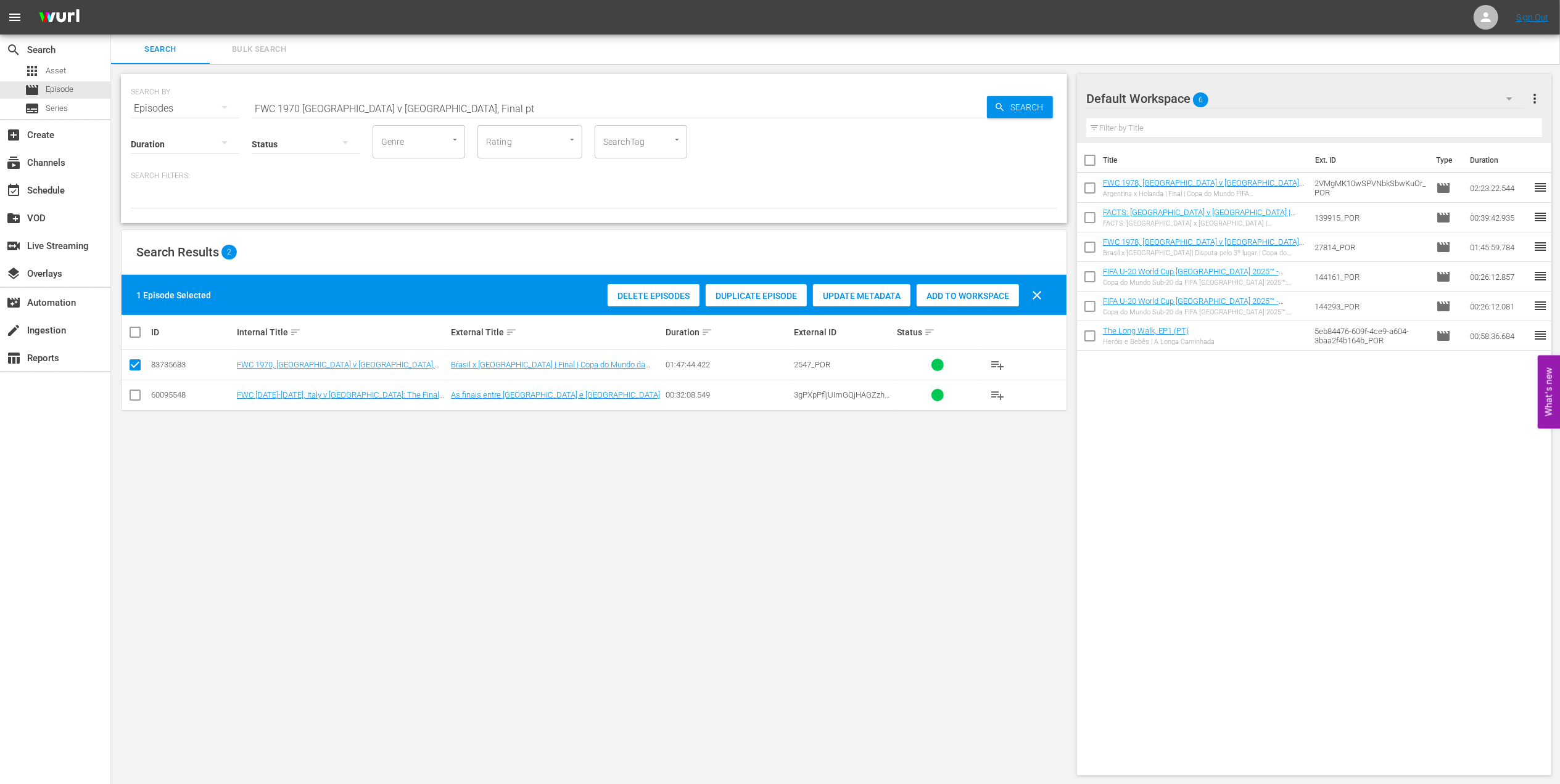
click at [965, 296] on span "Add to Workspace" at bounding box center [967, 296] width 102 height 10
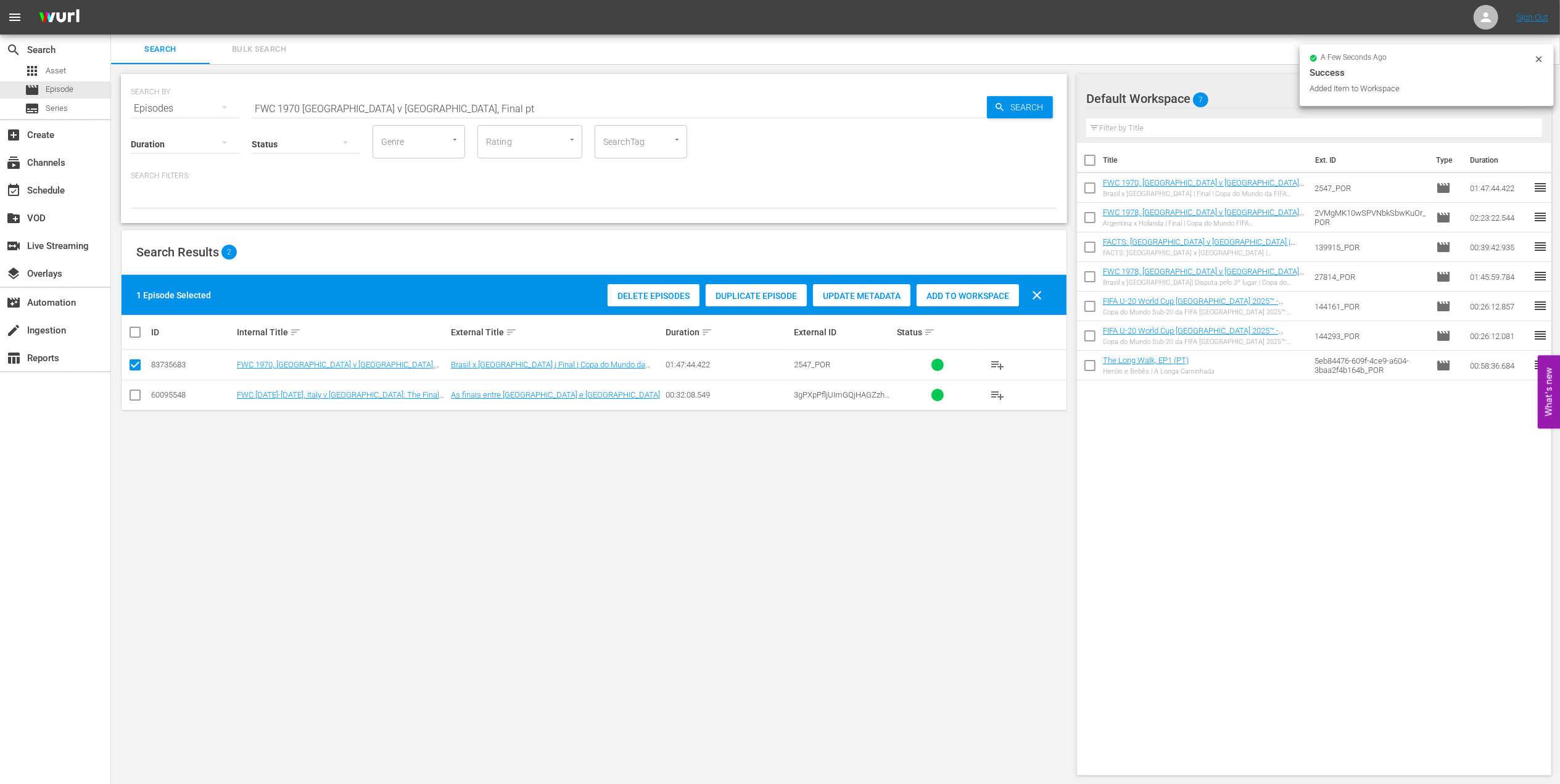
drag, startPoint x: 326, startPoint y: 105, endPoint x: 186, endPoint y: 105, distance: 140.0
click at [186, 105] on div "SEARCH BY Search By Episodes Search ID, Title, Description, Keywords, or Catego…" at bounding box center [594, 101] width 927 height 44
paste input "utebol Arte"
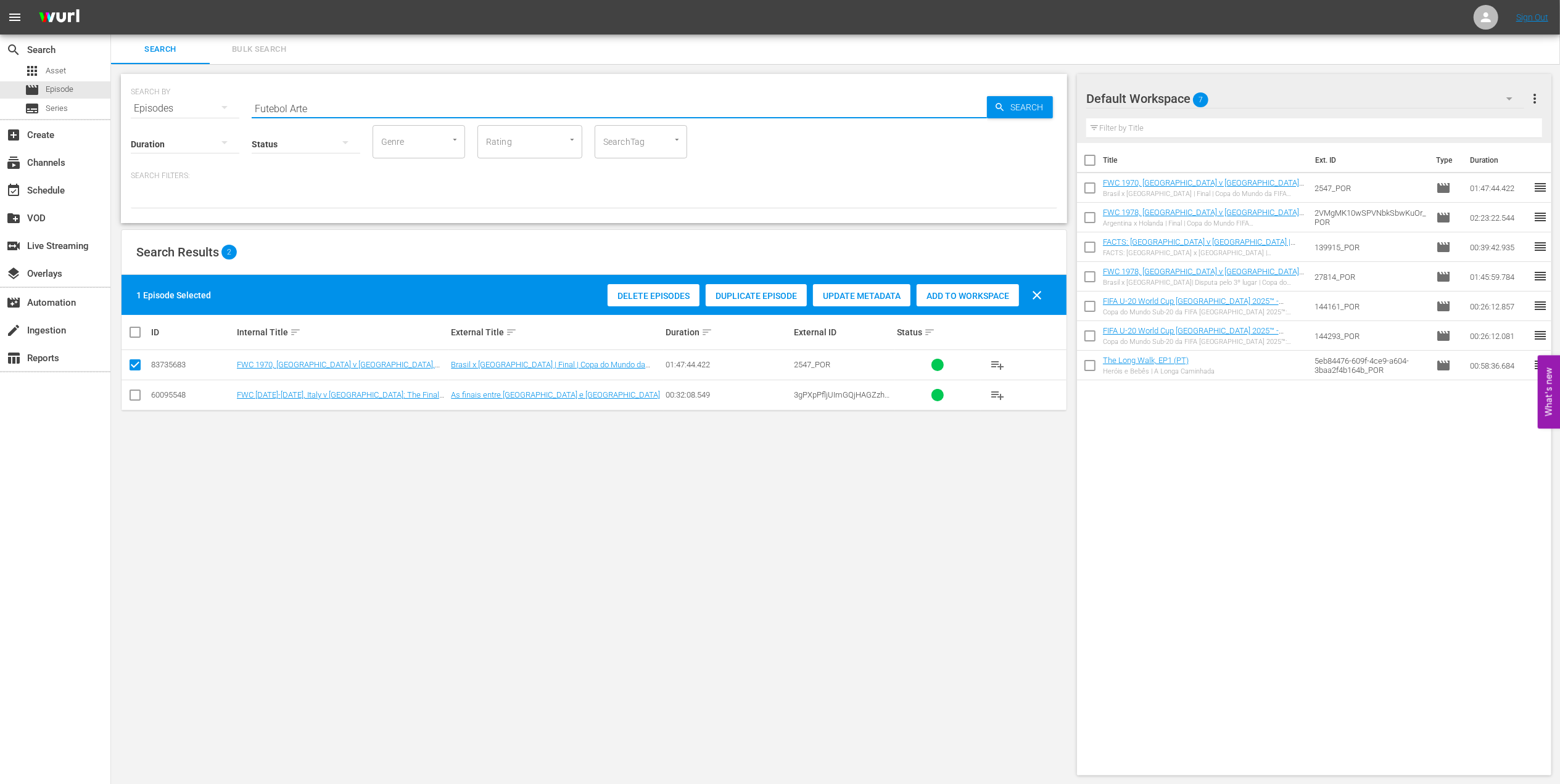
click at [443, 105] on input "Futebol Arte" at bounding box center [619, 108] width 735 height 30
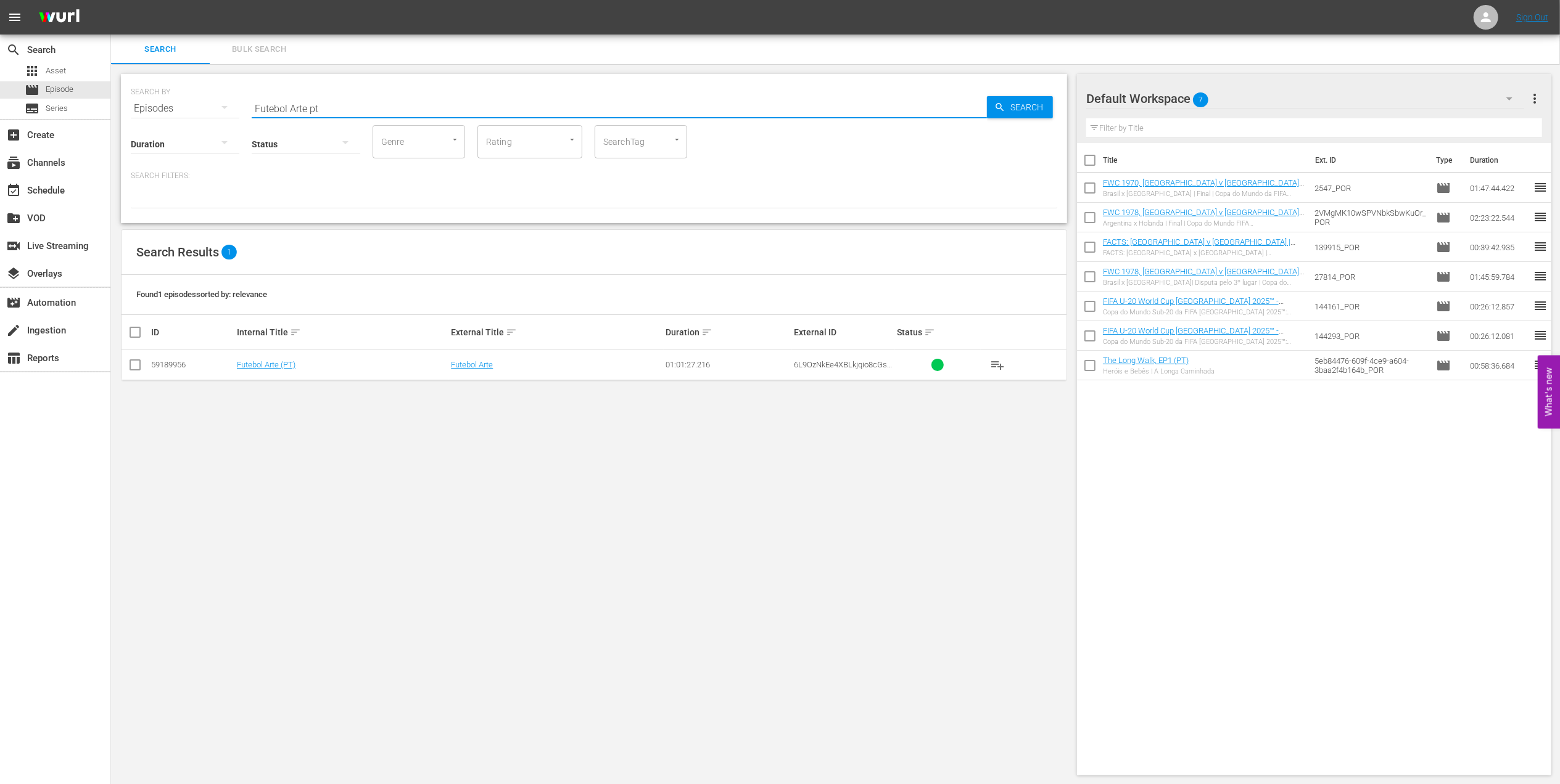
type input "Futebol Arte pt"
drag, startPoint x: 132, startPoint y: 364, endPoint x: 590, endPoint y: 338, distance: 458.7
click at [132, 365] on input "checkbox" at bounding box center [135, 367] width 15 height 15
checkbox input "true"
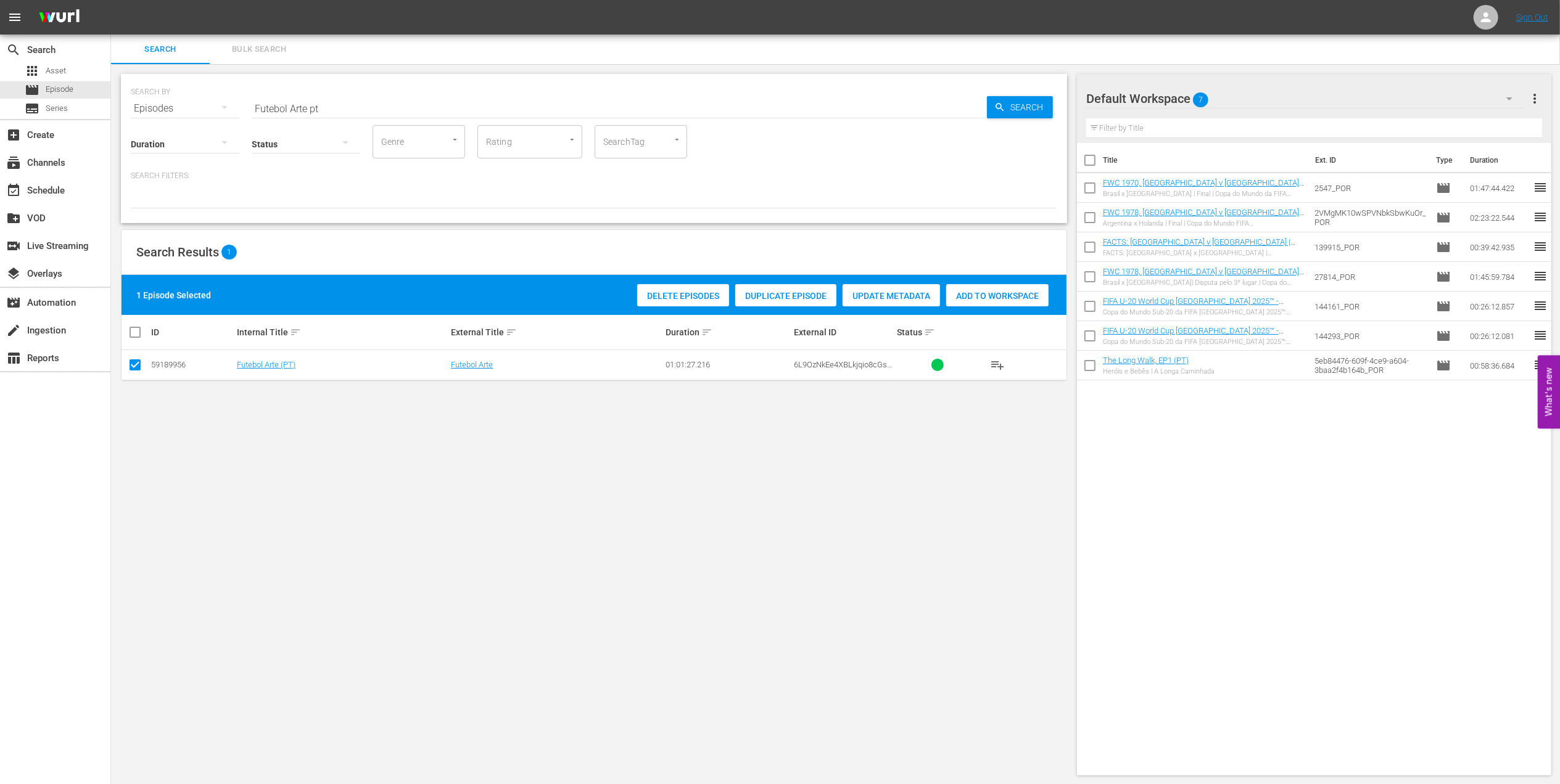
click at [976, 294] on span "Add to Workspace" at bounding box center [997, 296] width 102 height 10
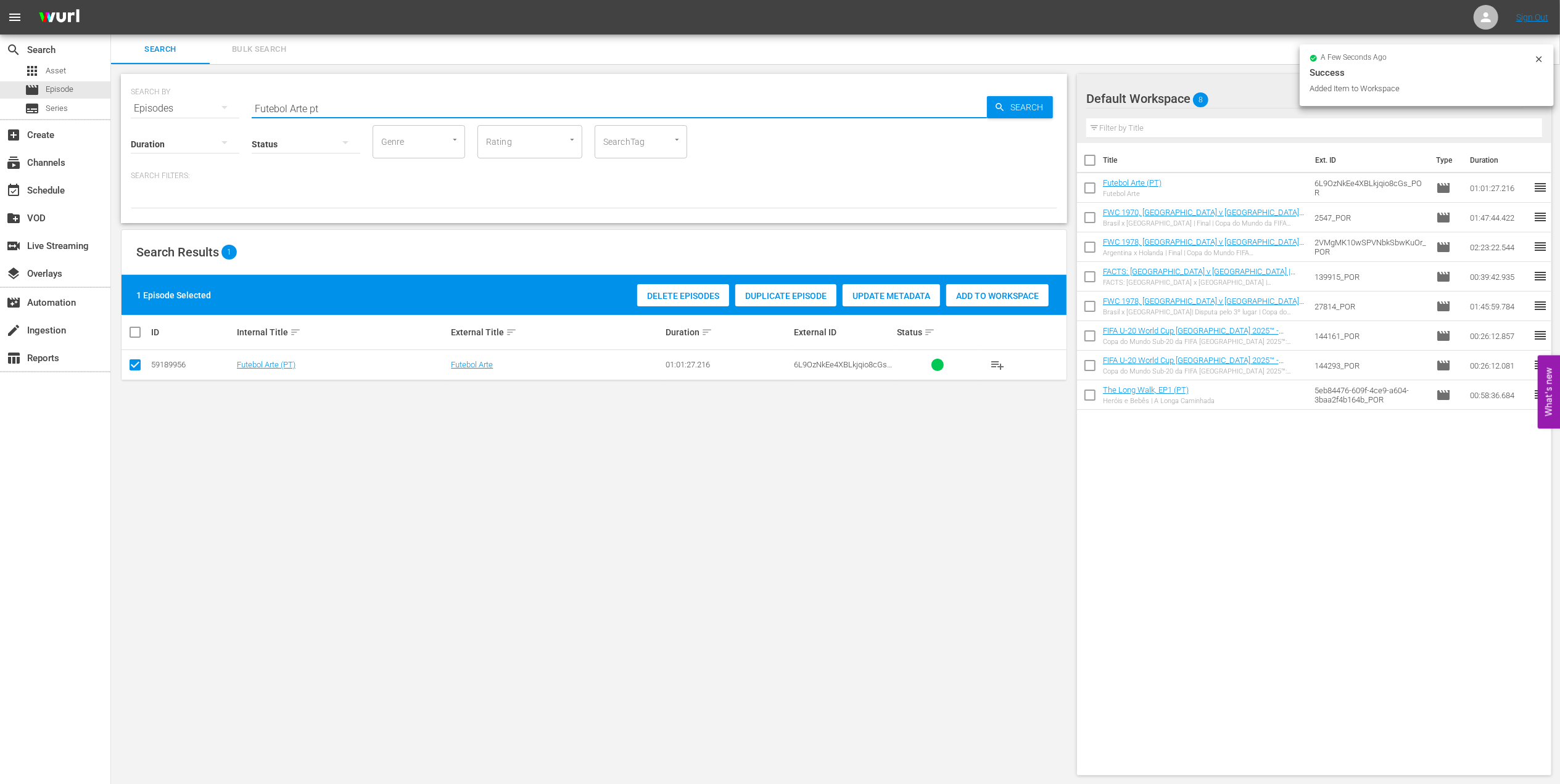
drag, startPoint x: 180, startPoint y: 107, endPoint x: 122, endPoint y: 107, distance: 58.0
click at [123, 107] on div "SEARCH BY Search By Episodes Search ID, Title, Description, Keywords, or Catego…" at bounding box center [594, 149] width 946 height 149
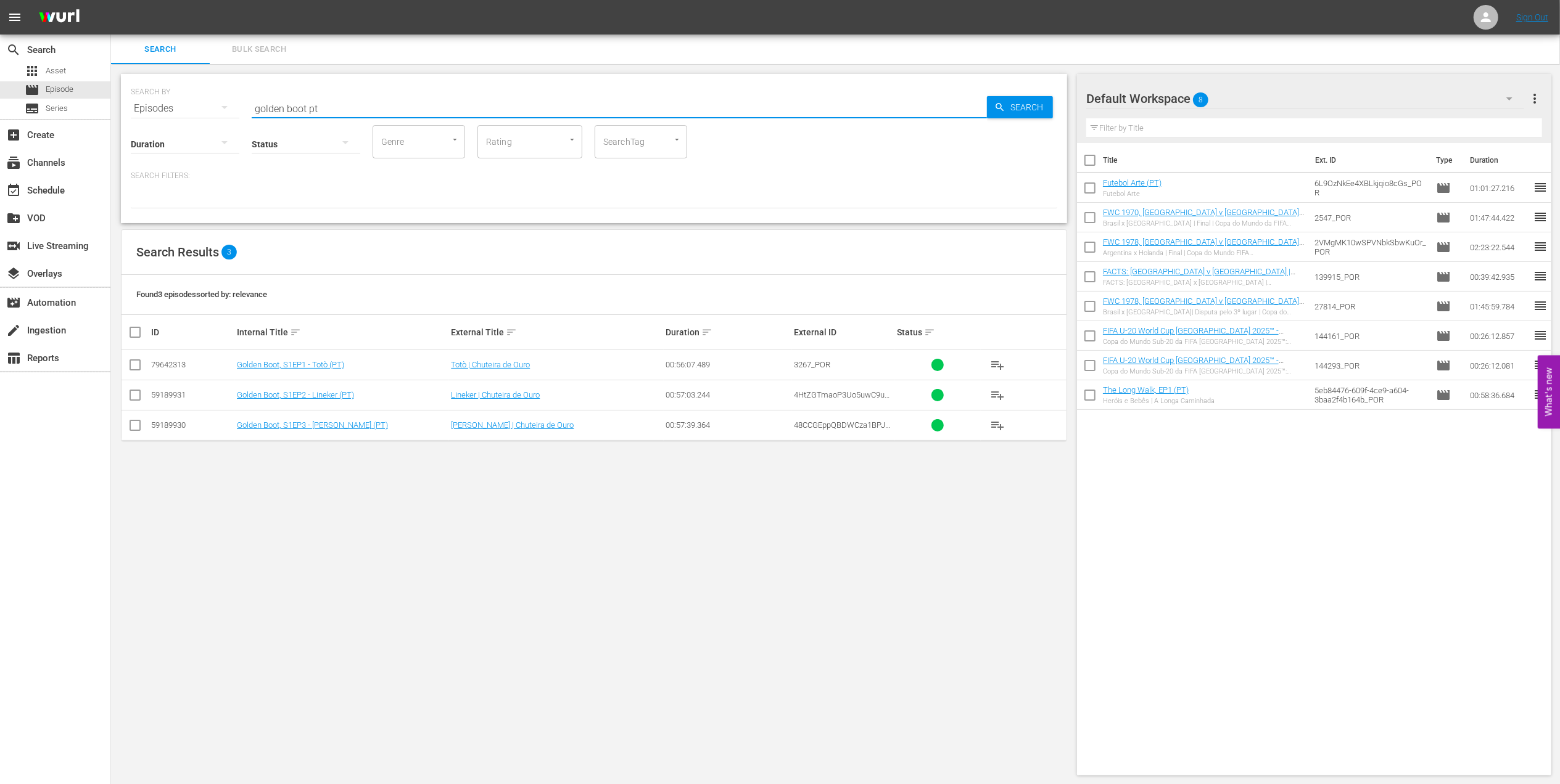
type input "golden boot pt"
drag, startPoint x: 134, startPoint y: 366, endPoint x: 134, endPoint y: 390, distance: 24.0
click at [134, 368] on input "checkbox" at bounding box center [135, 367] width 15 height 15
checkbox input "true"
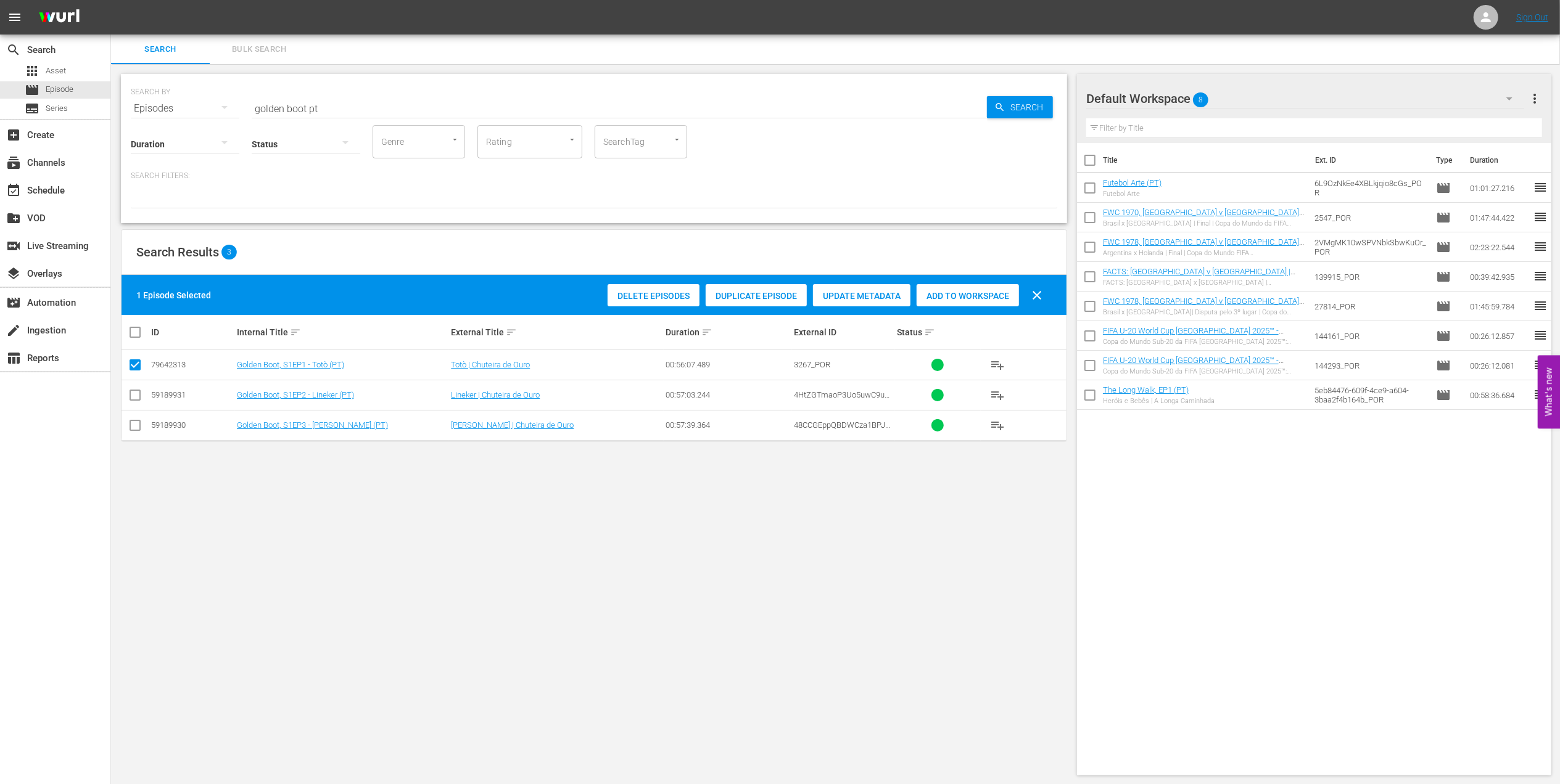
click at [136, 400] on input "checkbox" at bounding box center [135, 397] width 15 height 15
checkbox input "true"
drag, startPoint x: 138, startPoint y: 423, endPoint x: 160, endPoint y: 429, distance: 22.8
click at [138, 426] on input "checkbox" at bounding box center [135, 428] width 15 height 15
checkbox input "true"
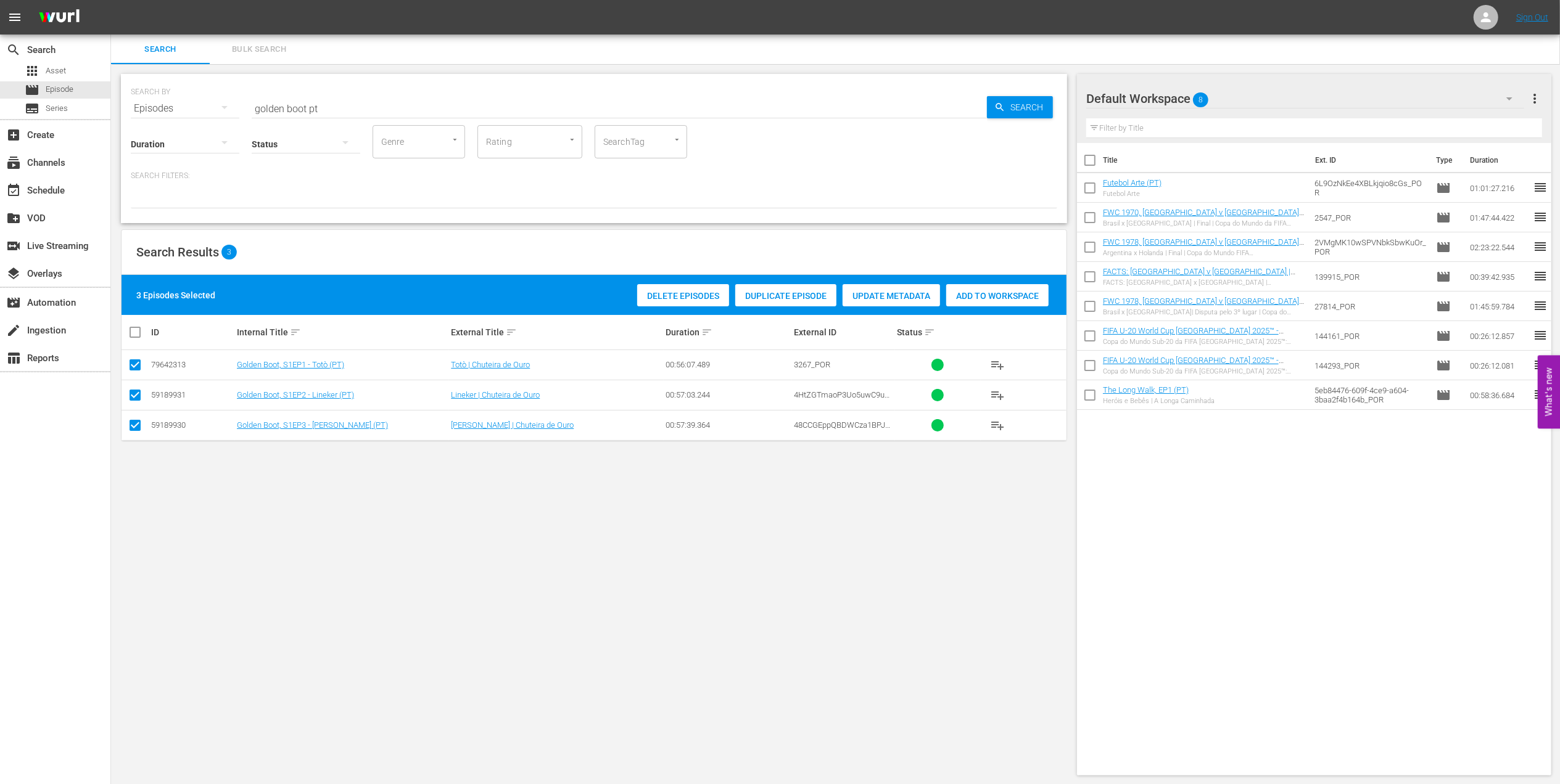
click at [990, 294] on span "Add to Workspace" at bounding box center [997, 296] width 102 height 10
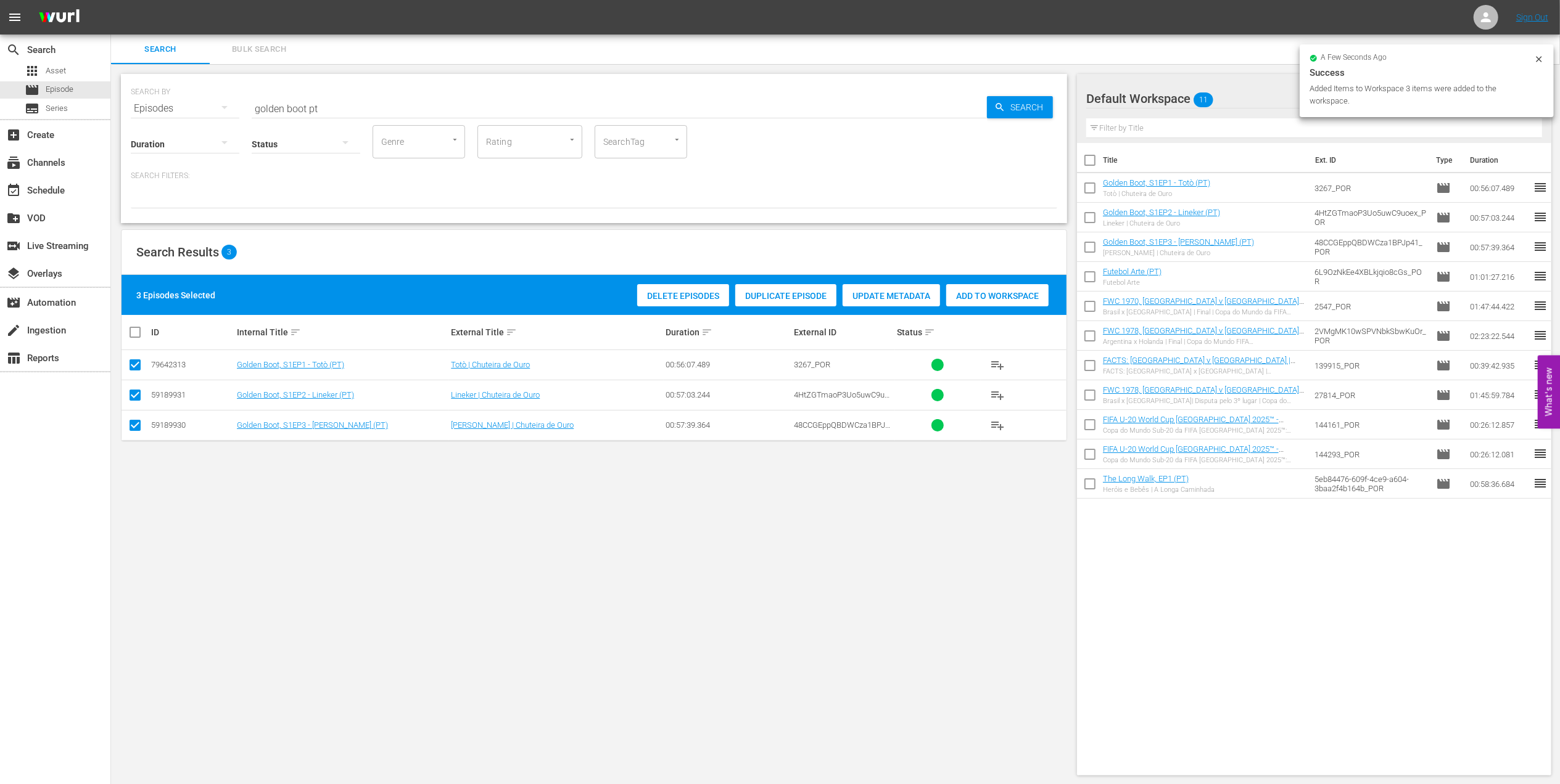
click at [128, 102] on div "SEARCH BY Search By Episodes Search ID, Title, Description, Keywords, or Catego…" at bounding box center [594, 149] width 946 height 149
paste input "FWC 2002 Brazil vs Turkey, Semi-final (PT)"
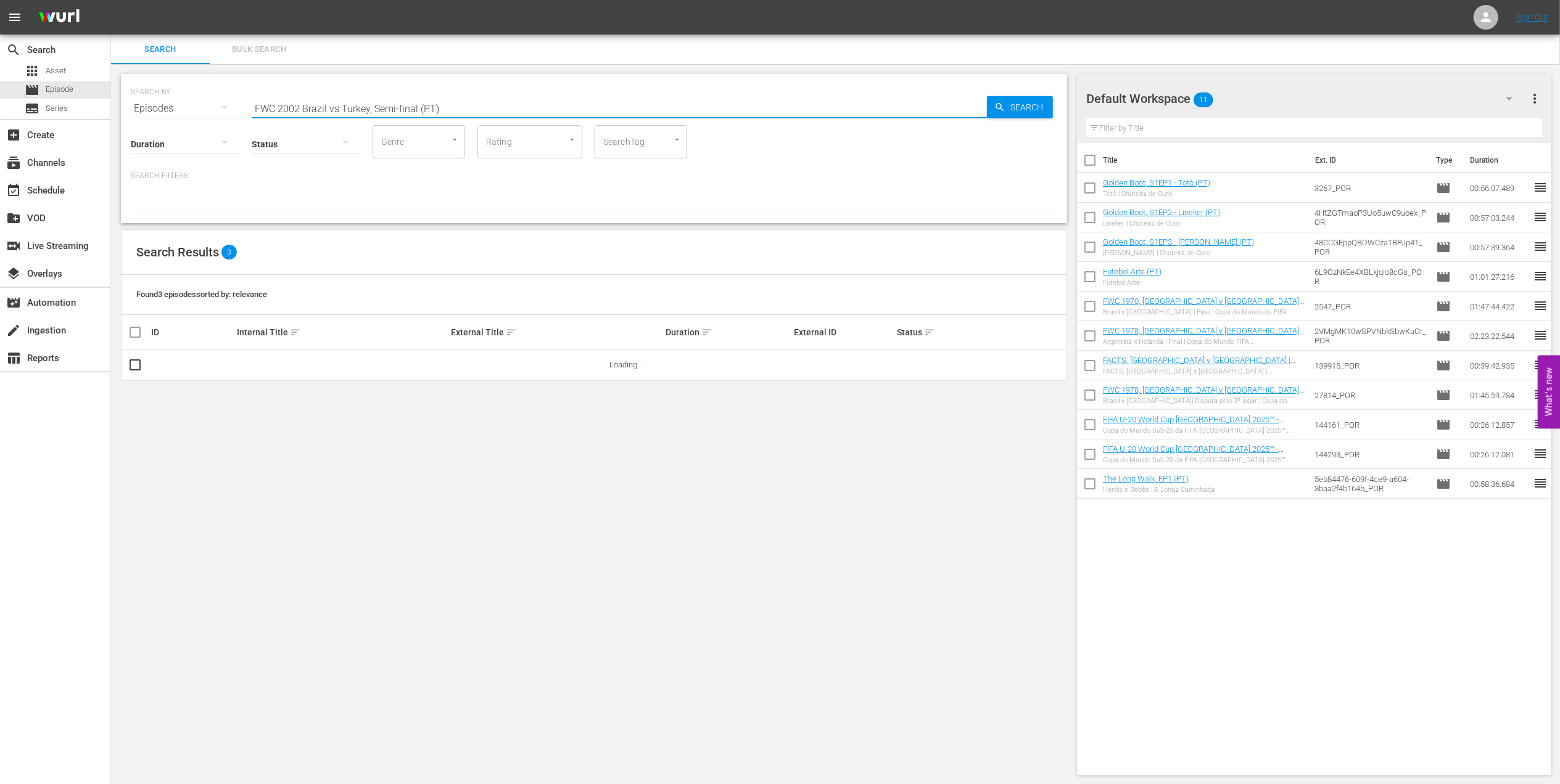
click at [334, 109] on input "FWC 2002 Brazil vs Turkey, Semi-final (PT)" at bounding box center [619, 108] width 735 height 30
click at [452, 104] on input "FWC 2002 [GEOGRAPHIC_DATA] v [GEOGRAPHIC_DATA], Semi-final (PT)" at bounding box center [619, 108] width 735 height 30
type input "FWC 2002 [GEOGRAPHIC_DATA] v [GEOGRAPHIC_DATA], Semi-final (PT)"
drag, startPoint x: 139, startPoint y: 365, endPoint x: 578, endPoint y: 339, distance: 439.8
click at [141, 366] on input "checkbox" at bounding box center [135, 367] width 15 height 15
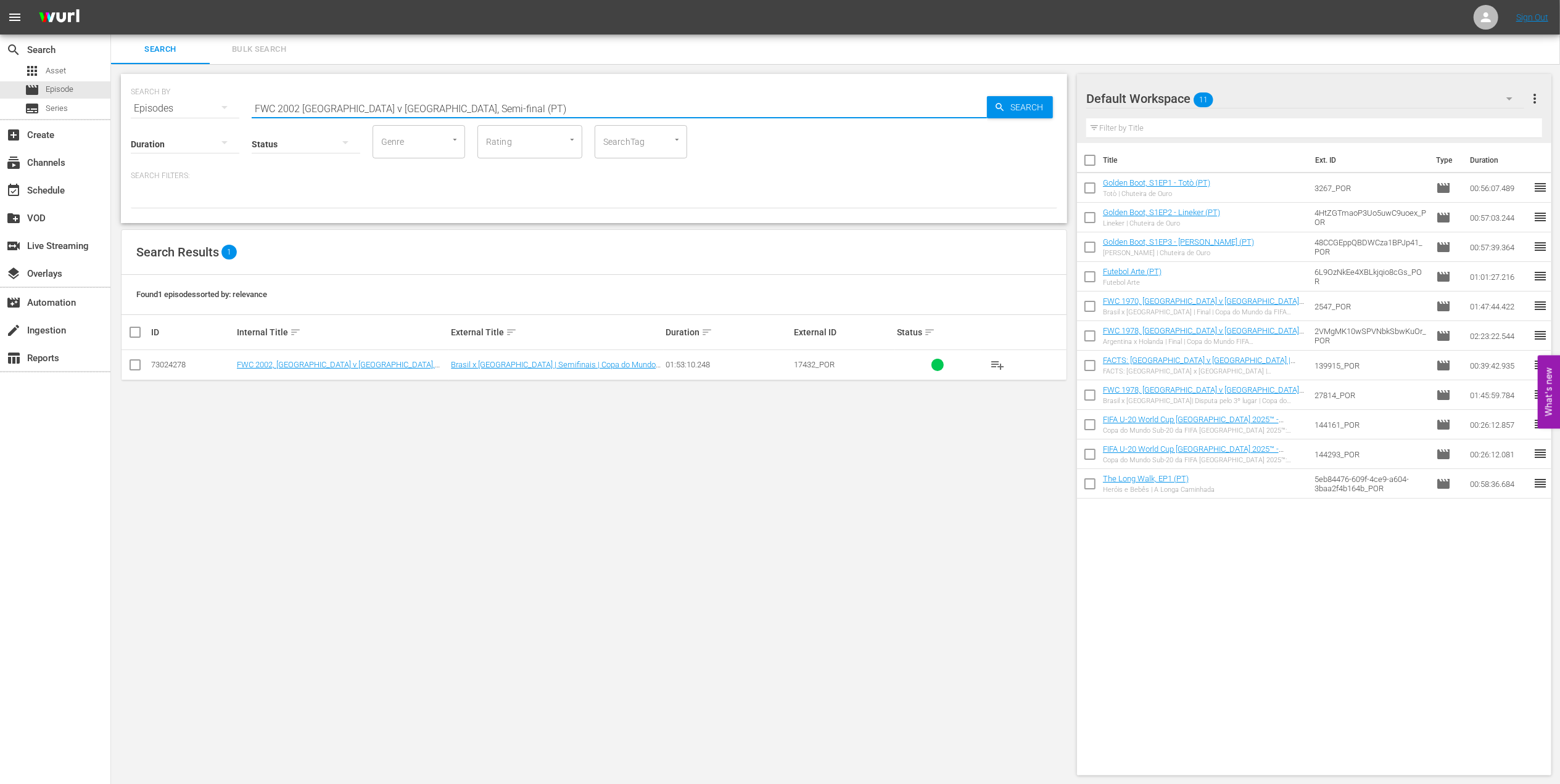
checkbox input "true"
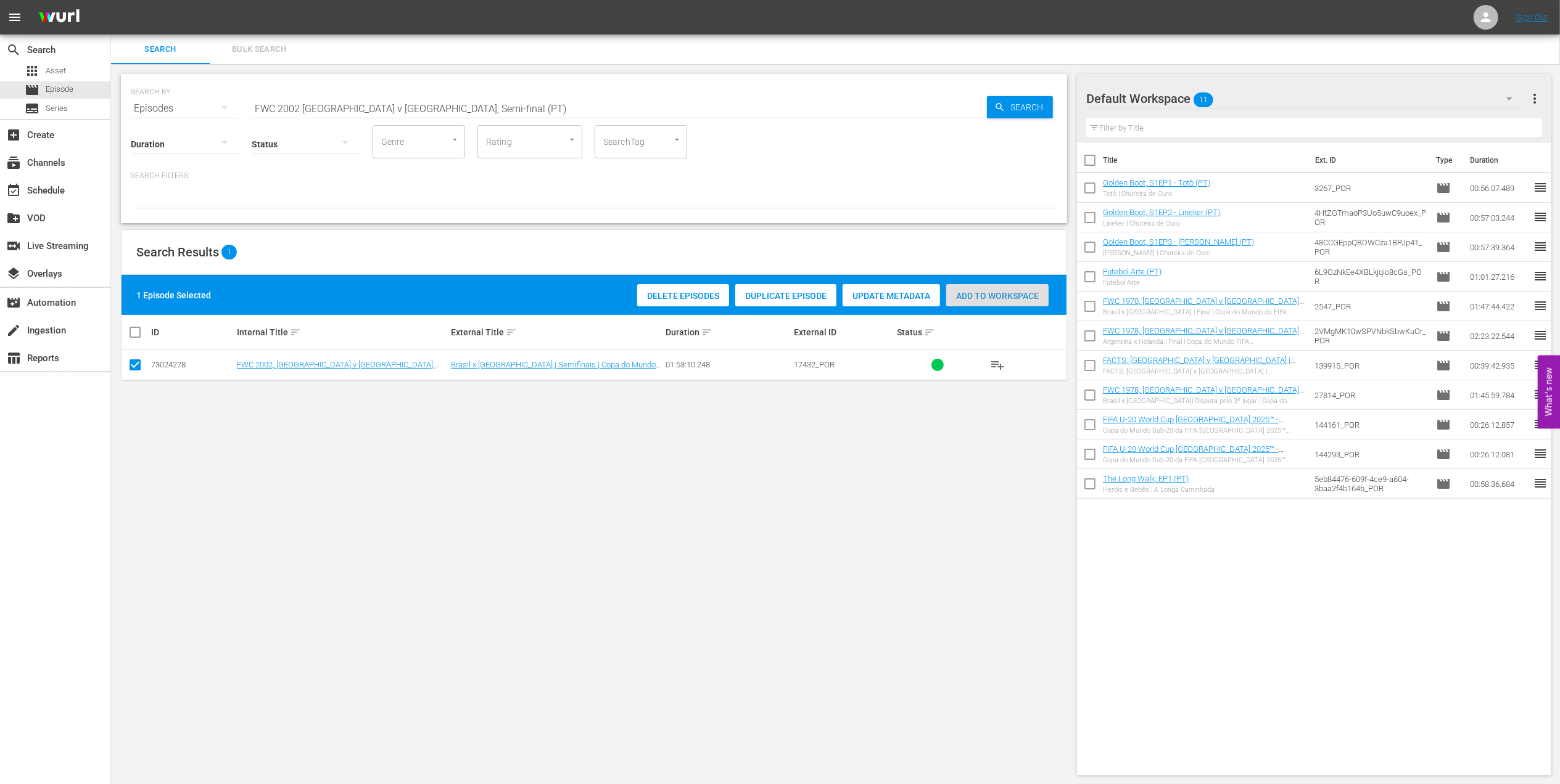
click at [1011, 302] on div "Add to Workspace" at bounding box center [997, 296] width 102 height 23
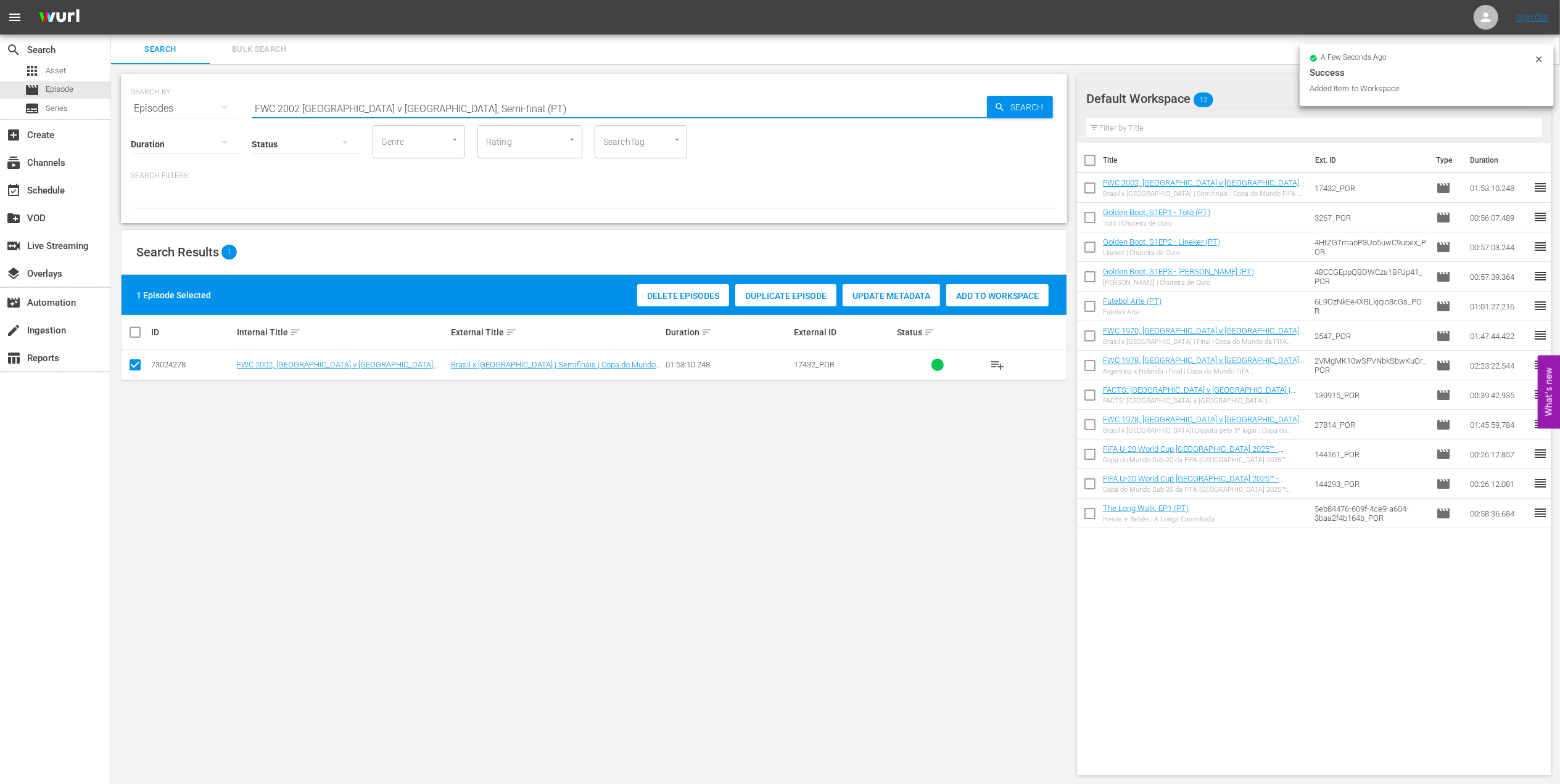
drag, startPoint x: 430, startPoint y: 109, endPoint x: 321, endPoint y: 110, distance: 109.0
click at [163, 109] on div "SEARCH BY Search By Episodes Search ID, Title, Description, Keywords, or Catego…" at bounding box center [594, 101] width 927 height 44
paste input "Germany, Final"
click at [453, 107] on input "FWC 2002 [GEOGRAPHIC_DATA] v [GEOGRAPHIC_DATA], Final" at bounding box center [619, 108] width 735 height 30
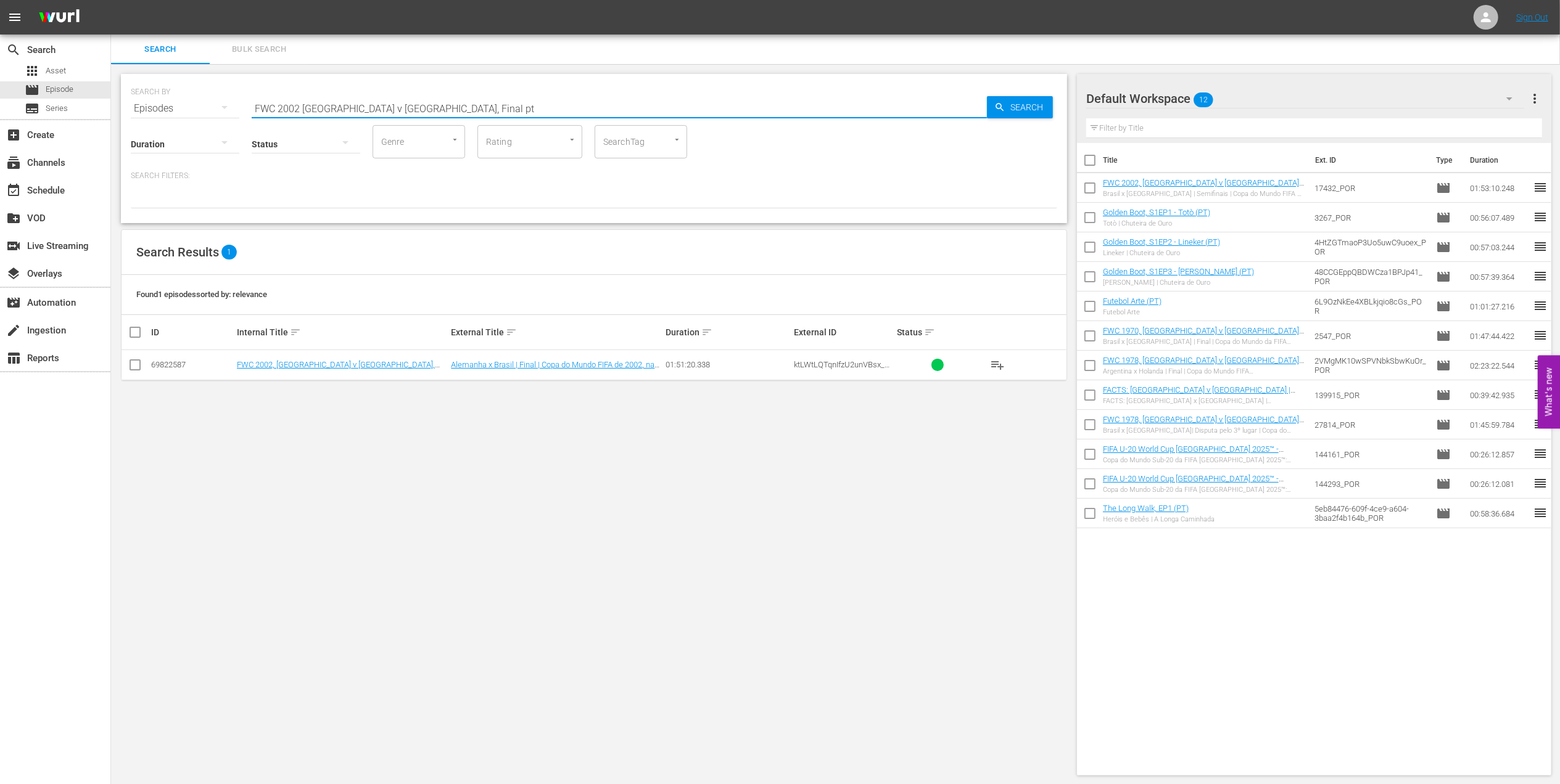
type input "FWC 2002 [GEOGRAPHIC_DATA] v [GEOGRAPHIC_DATA], Final pt"
drag, startPoint x: 141, startPoint y: 365, endPoint x: 158, endPoint y: 365, distance: 17.0
click at [141, 365] on input "checkbox" at bounding box center [135, 367] width 15 height 15
checkbox input "true"
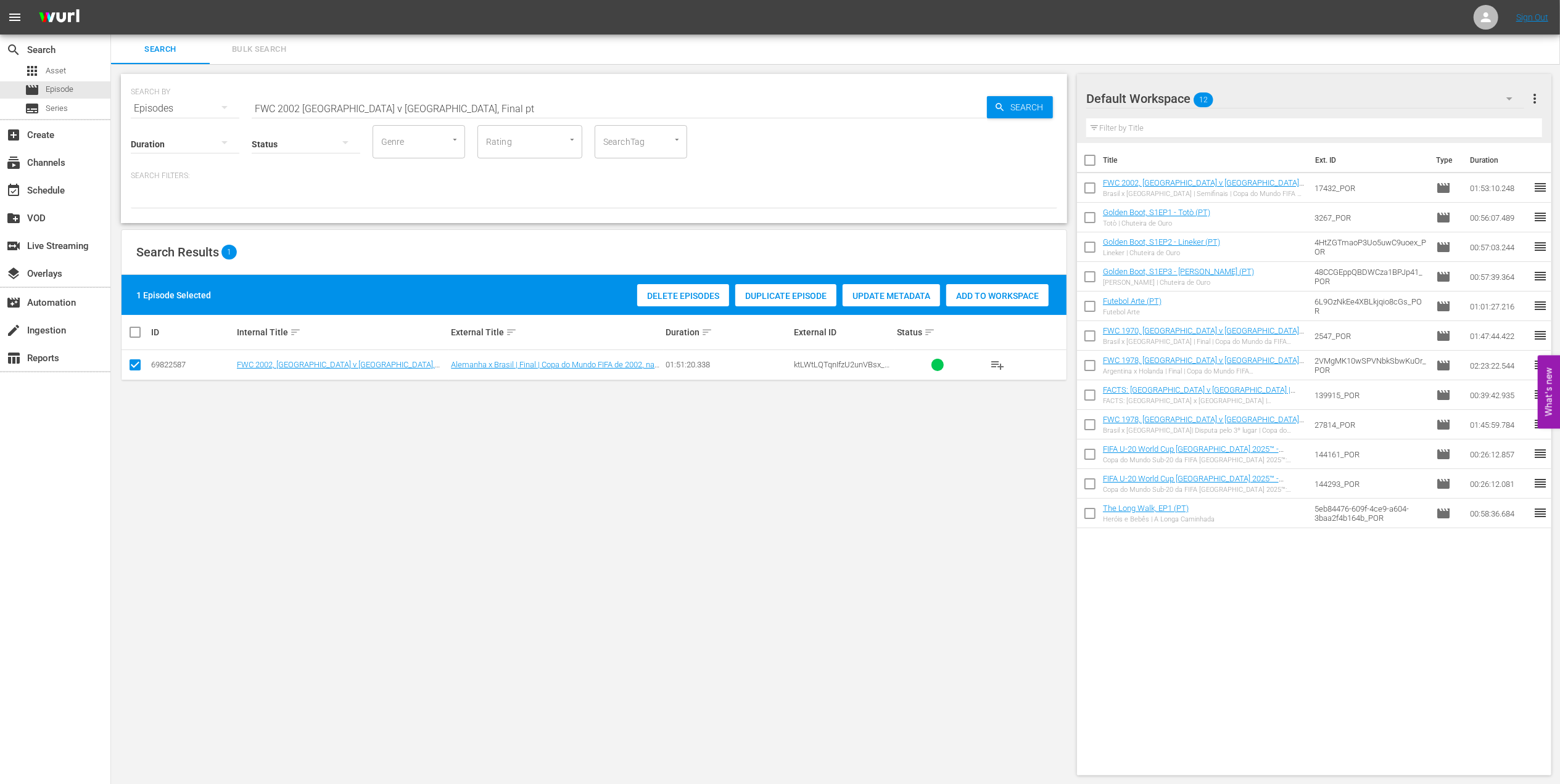
click at [974, 297] on span "Add to Workspace" at bounding box center [997, 296] width 102 height 10
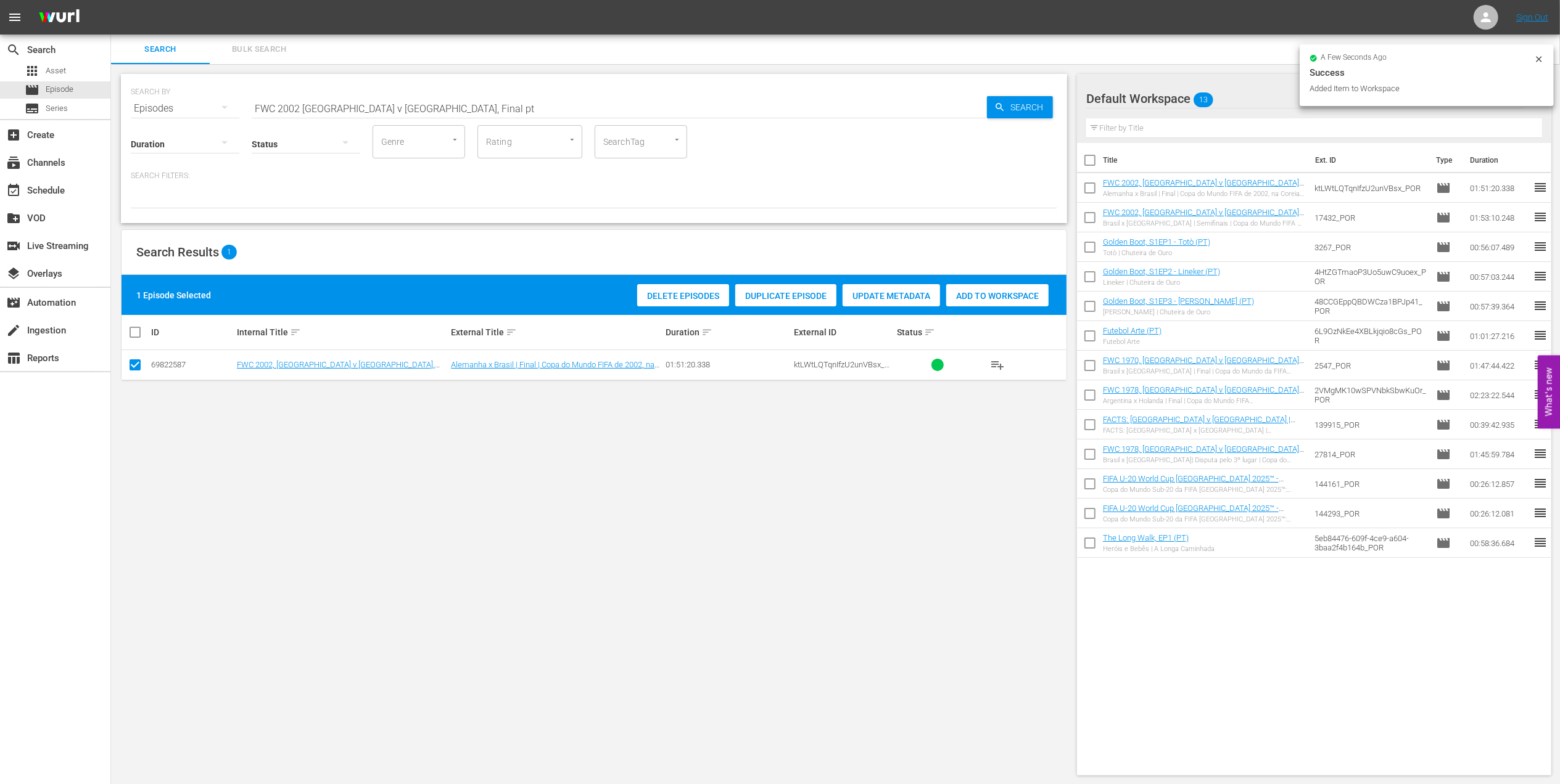
drag, startPoint x: 427, startPoint y: 107, endPoint x: 148, endPoint y: 104, distance: 279.0
click at [149, 104] on div "SEARCH BY Search By Episodes Search ID, Title, Description, Keywords, or Catego…" at bounding box center [594, 101] width 927 height 44
paste input "2002 Official Film - Seven Games from Glory"
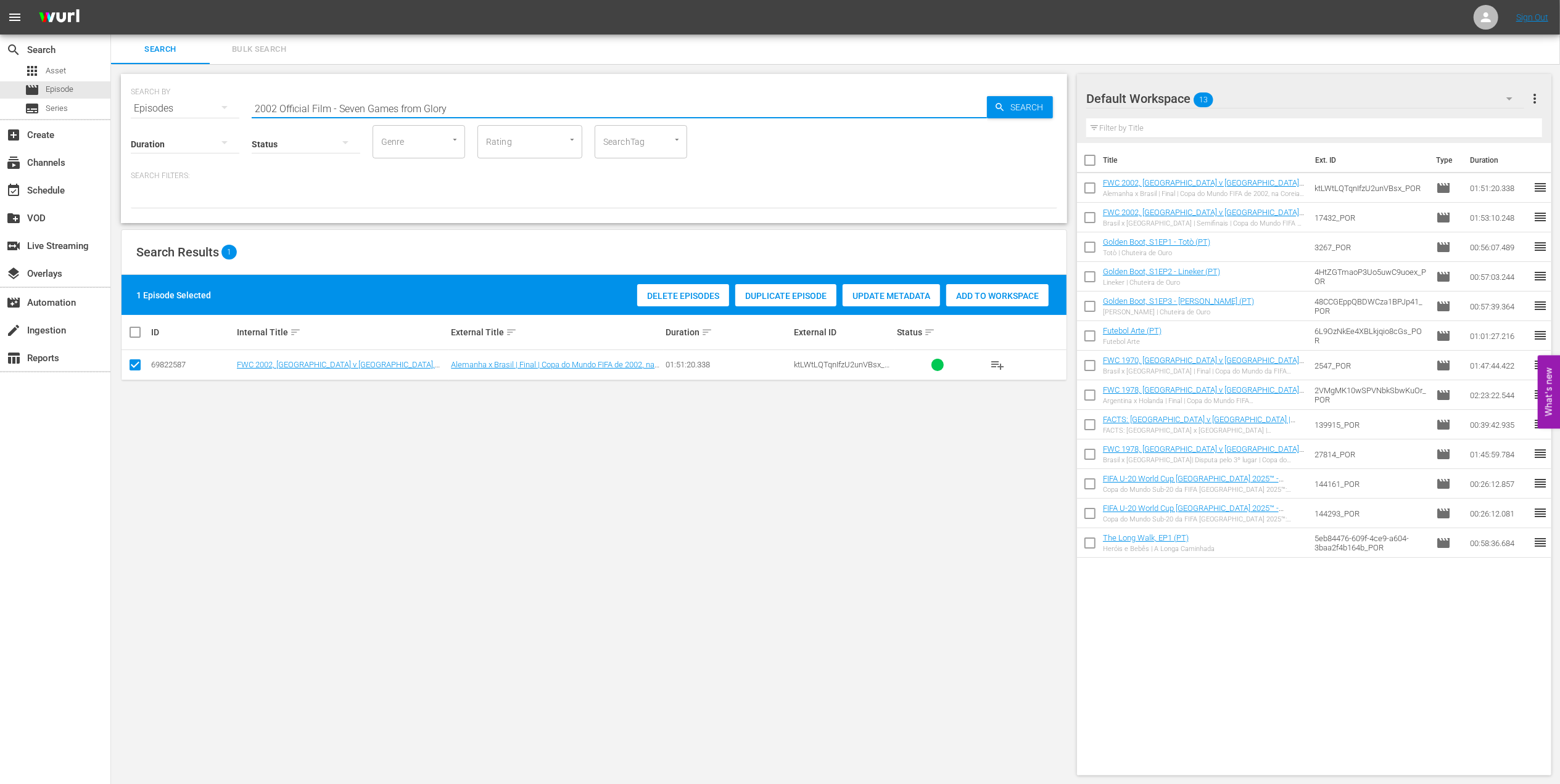
click at [467, 104] on input "2002 Official Film - Seven Games from Glory" at bounding box center [619, 108] width 735 height 30
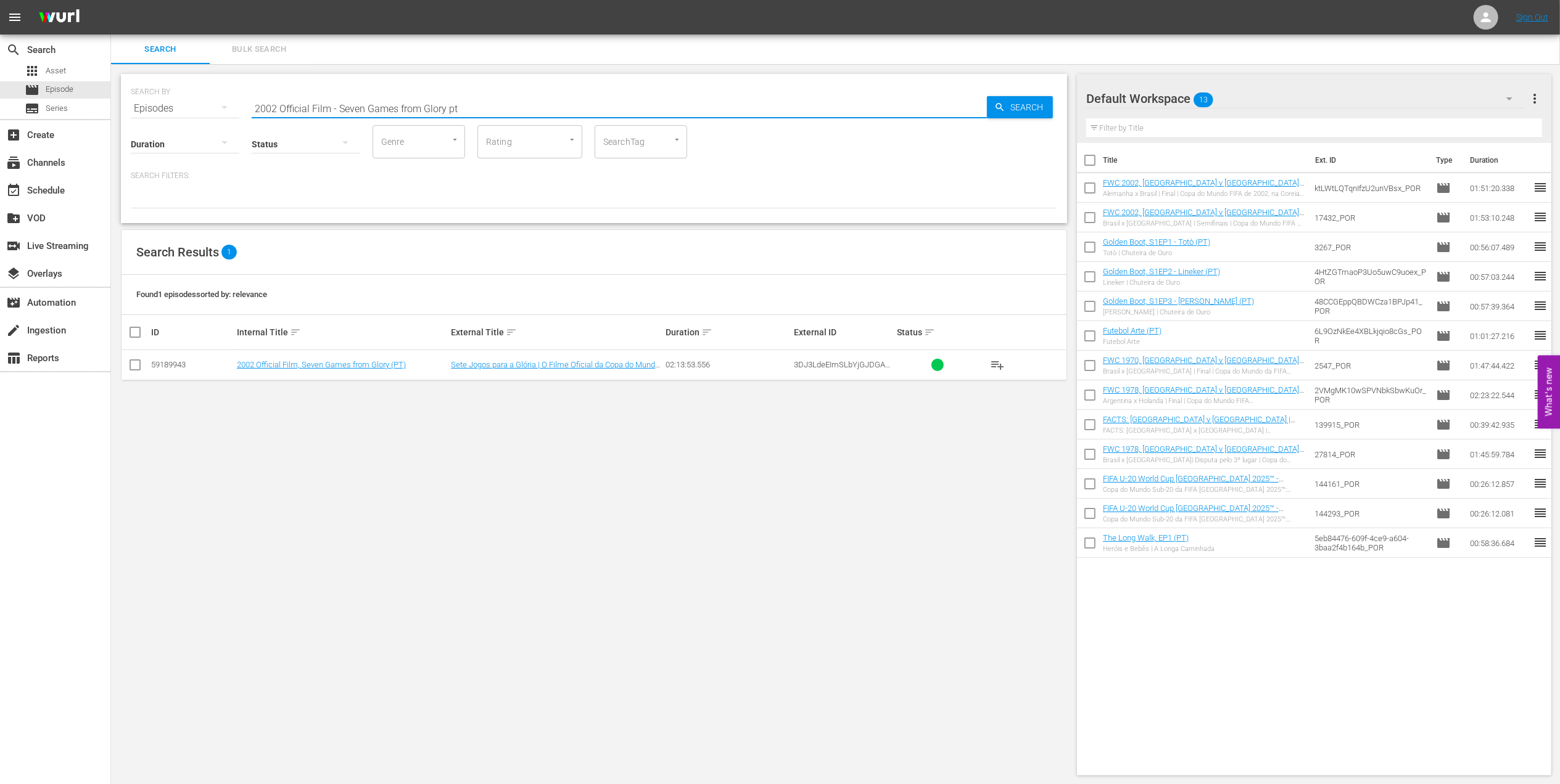
type input "2002 Official Film - Seven Games from Glory pt"
click at [132, 365] on input "checkbox" at bounding box center [135, 367] width 15 height 15
checkbox input "true"
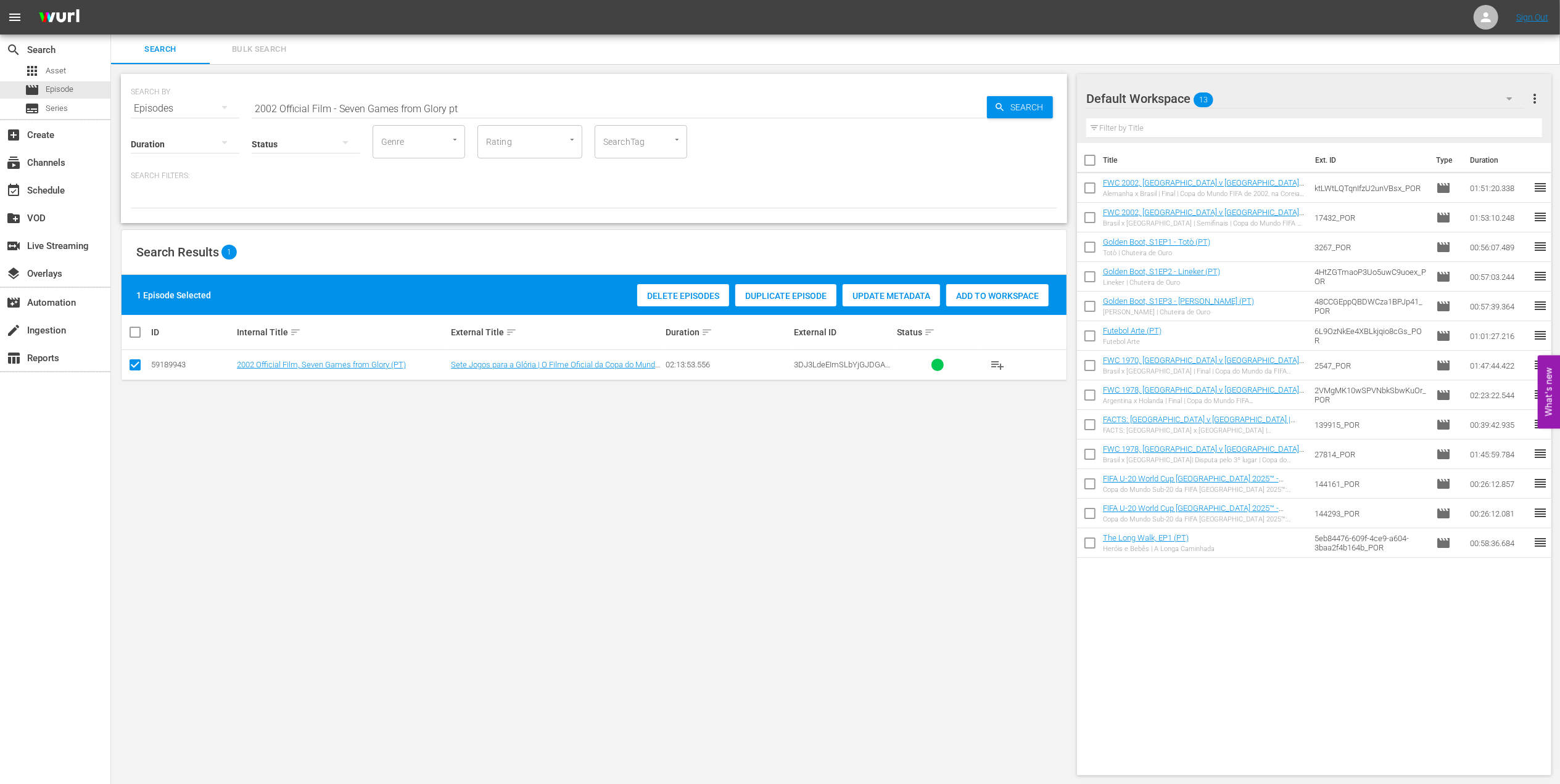
click at [964, 294] on span "Add to Workspace" at bounding box center [997, 296] width 102 height 10
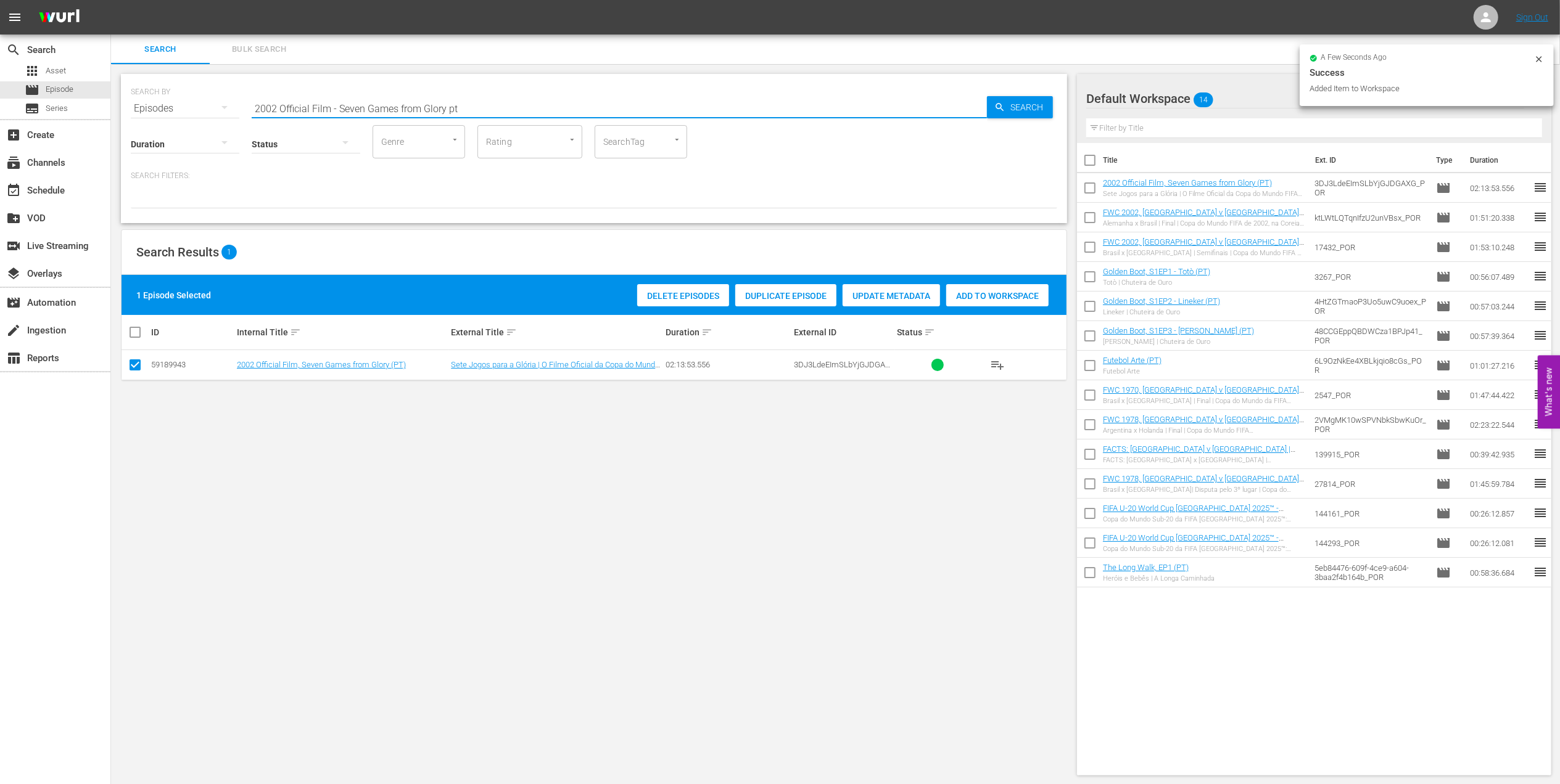
drag, startPoint x: 416, startPoint y: 109, endPoint x: 215, endPoint y: 109, distance: 201.0
click at [215, 109] on div "SEARCH BY Search By Episodes Search ID, Title, Description, Keywords, or Catego…" at bounding box center [594, 101] width 927 height 44
paste input "FWC 1998, [GEOGRAPHIC_DATA] v [GEOGRAPHIC_DATA], Group Stage"
click at [491, 105] on input "FWC 1998, [GEOGRAPHIC_DATA] v [GEOGRAPHIC_DATA], Group Stage" at bounding box center [619, 108] width 735 height 30
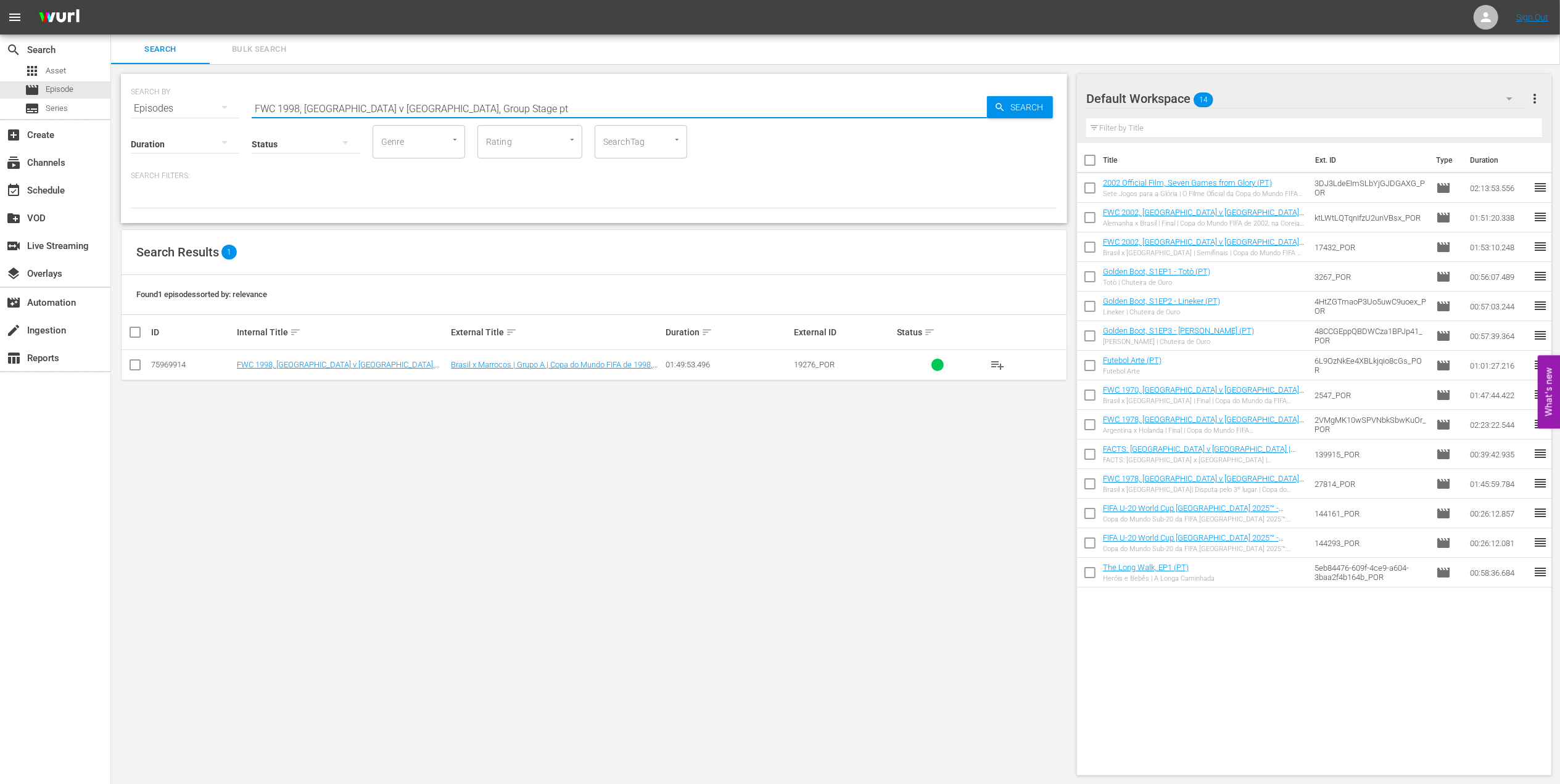
type input "FWC 1998, [GEOGRAPHIC_DATA] v [GEOGRAPHIC_DATA], Group Stage pt"
drag, startPoint x: 131, startPoint y: 366, endPoint x: 139, endPoint y: 368, distance: 8.2
click at [132, 366] on input "checkbox" at bounding box center [135, 367] width 15 height 15
checkbox input "true"
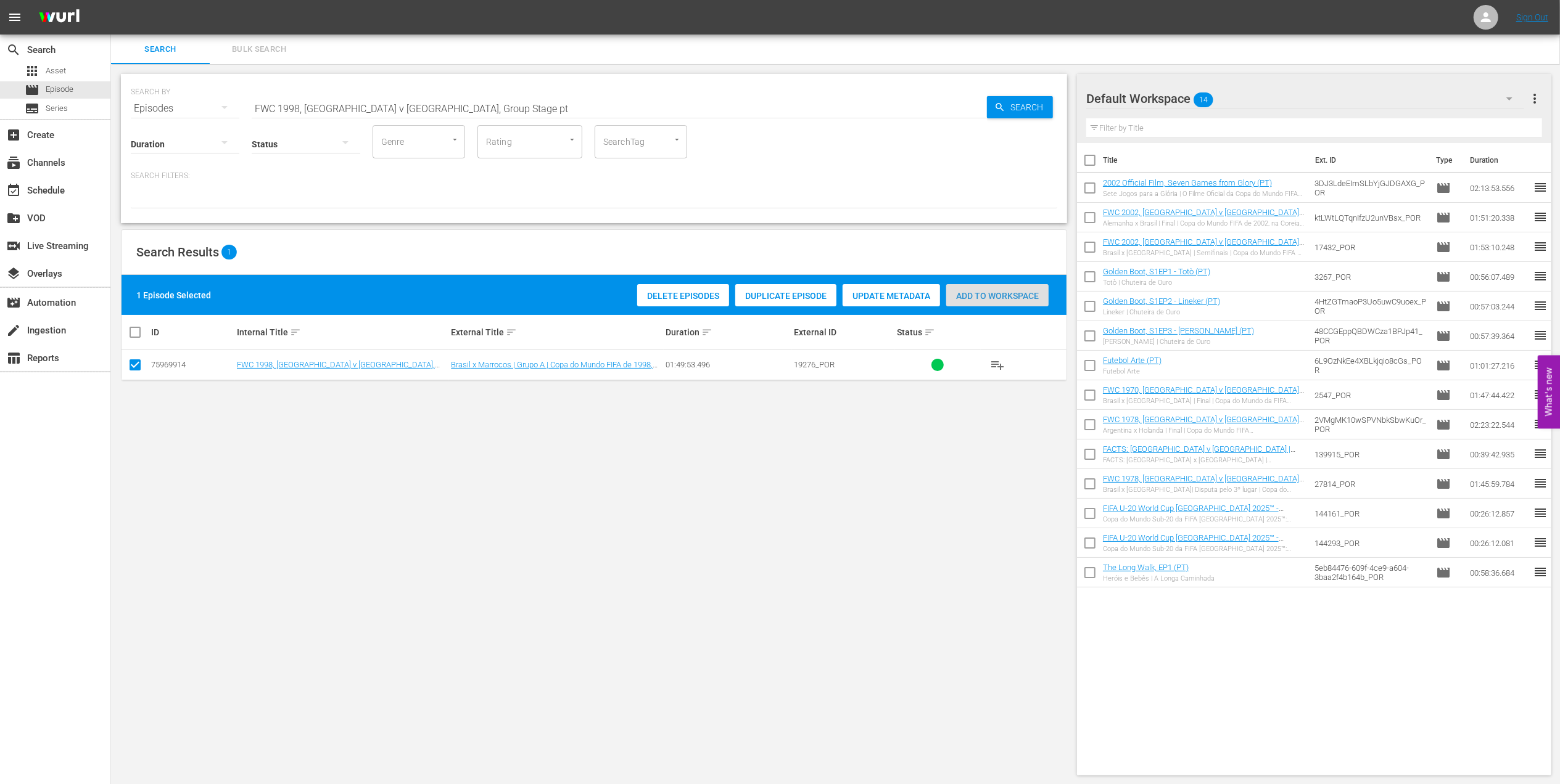
click at [976, 299] on span "Add to Workspace" at bounding box center [997, 296] width 102 height 10
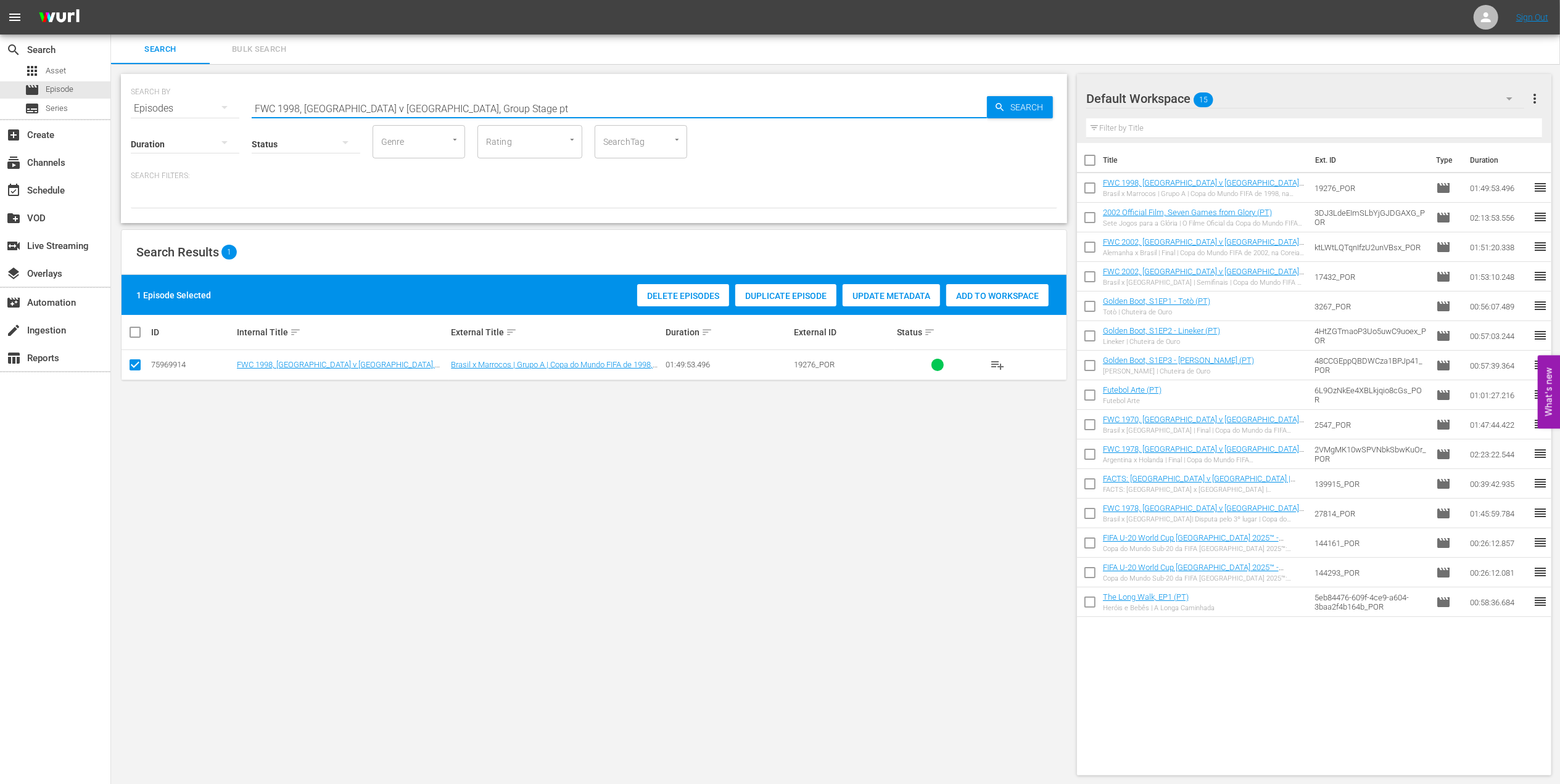
drag, startPoint x: 183, startPoint y: 107, endPoint x: 141, endPoint y: 112, distance: 42.3
click at [131, 112] on div "SEARCH BY Search By Episodes Search ID, Title, Description, Keywords, or Catego…" at bounding box center [594, 101] width 927 height 44
paste input "Brazil v [GEOGRAPHIC_DATA], [GEOGRAPHIC_DATA]"
click at [443, 105] on input "FWC 1998 [GEOGRAPHIC_DATA] v [GEOGRAPHIC_DATA], FInal" at bounding box center [619, 108] width 735 height 30
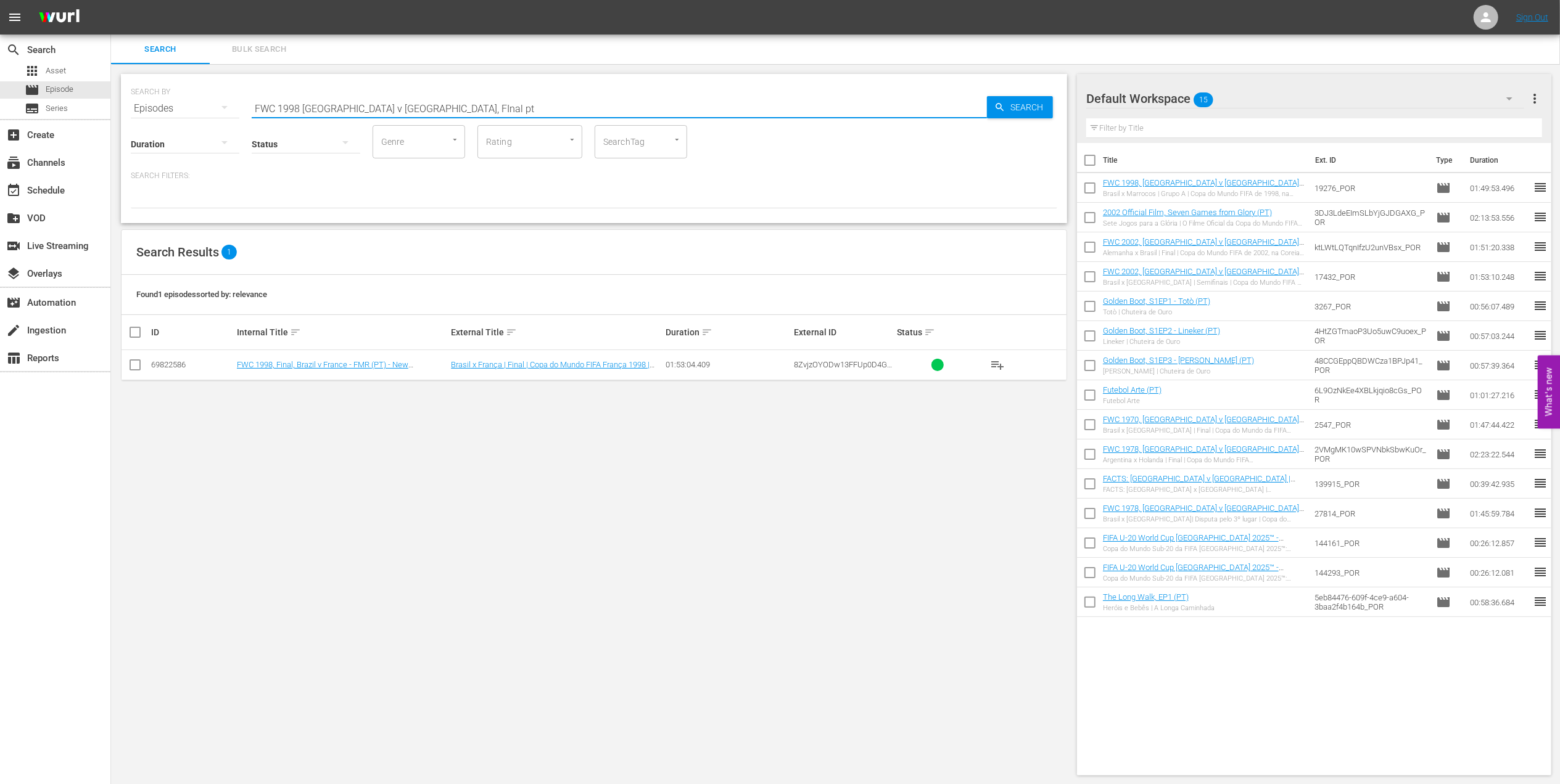
type input "FWC 1998 [GEOGRAPHIC_DATA] v [GEOGRAPHIC_DATA], FInal pt"
click at [141, 364] on input "checkbox" at bounding box center [135, 367] width 15 height 15
checkbox input "true"
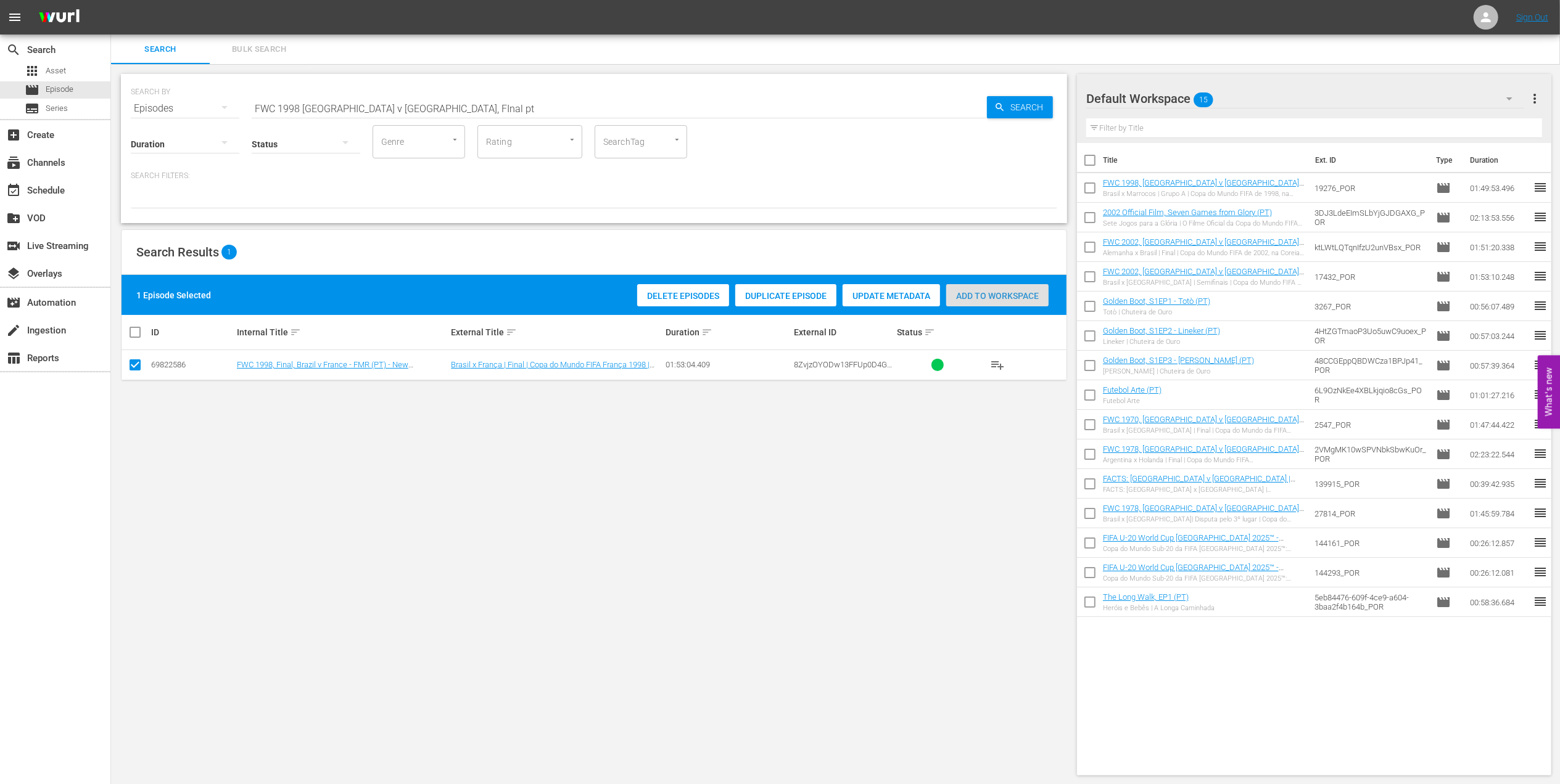
click at [966, 298] on span "Add to Workspace" at bounding box center [997, 296] width 102 height 10
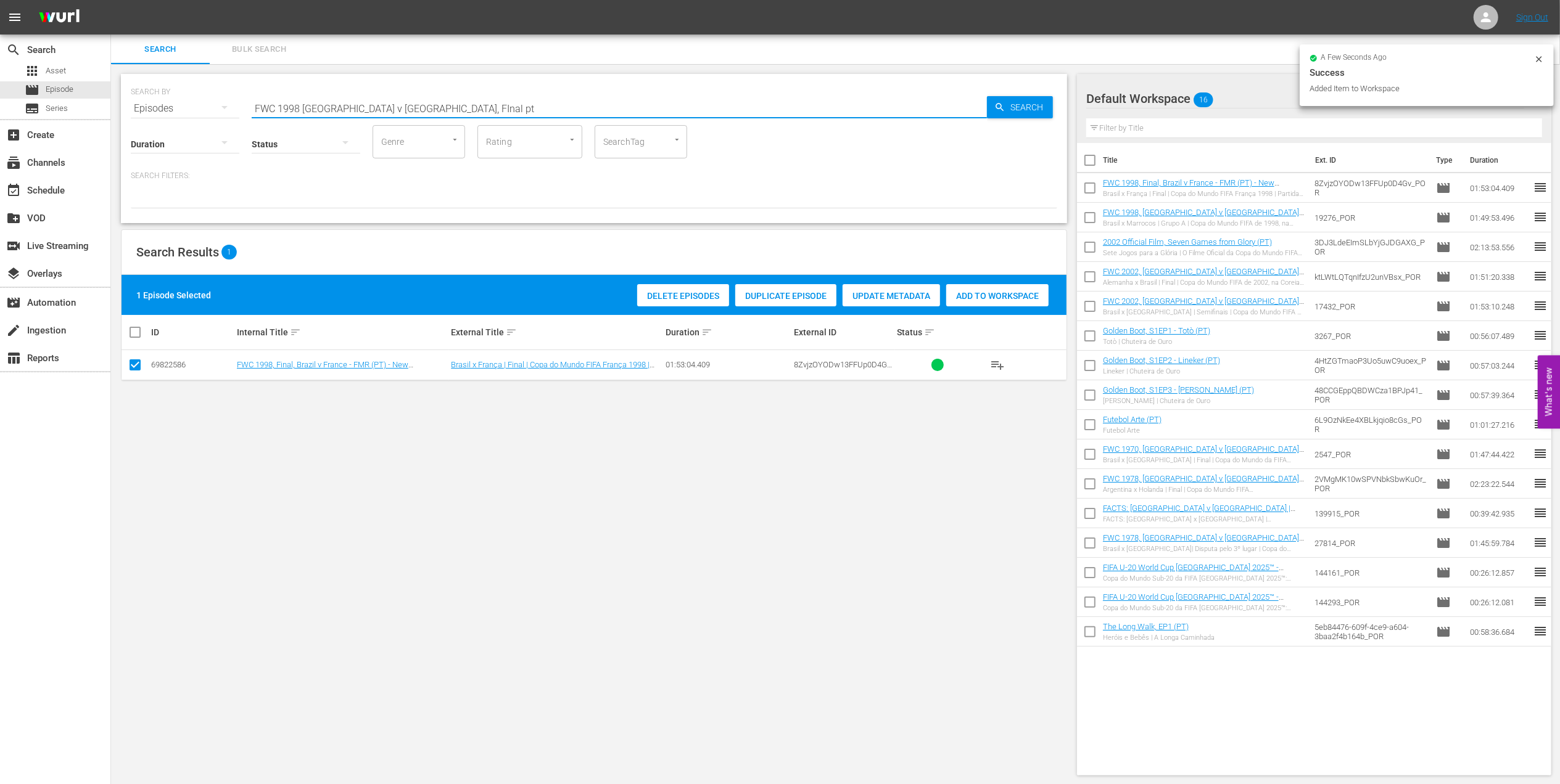
drag, startPoint x: 351, startPoint y: 121, endPoint x: 128, endPoint y: 138, distance: 223.6
click at [125, 127] on div "SEARCH BY Search By Episodes Search ID, Title, Description, Keywords, or Catego…" at bounding box center [594, 149] width 946 height 149
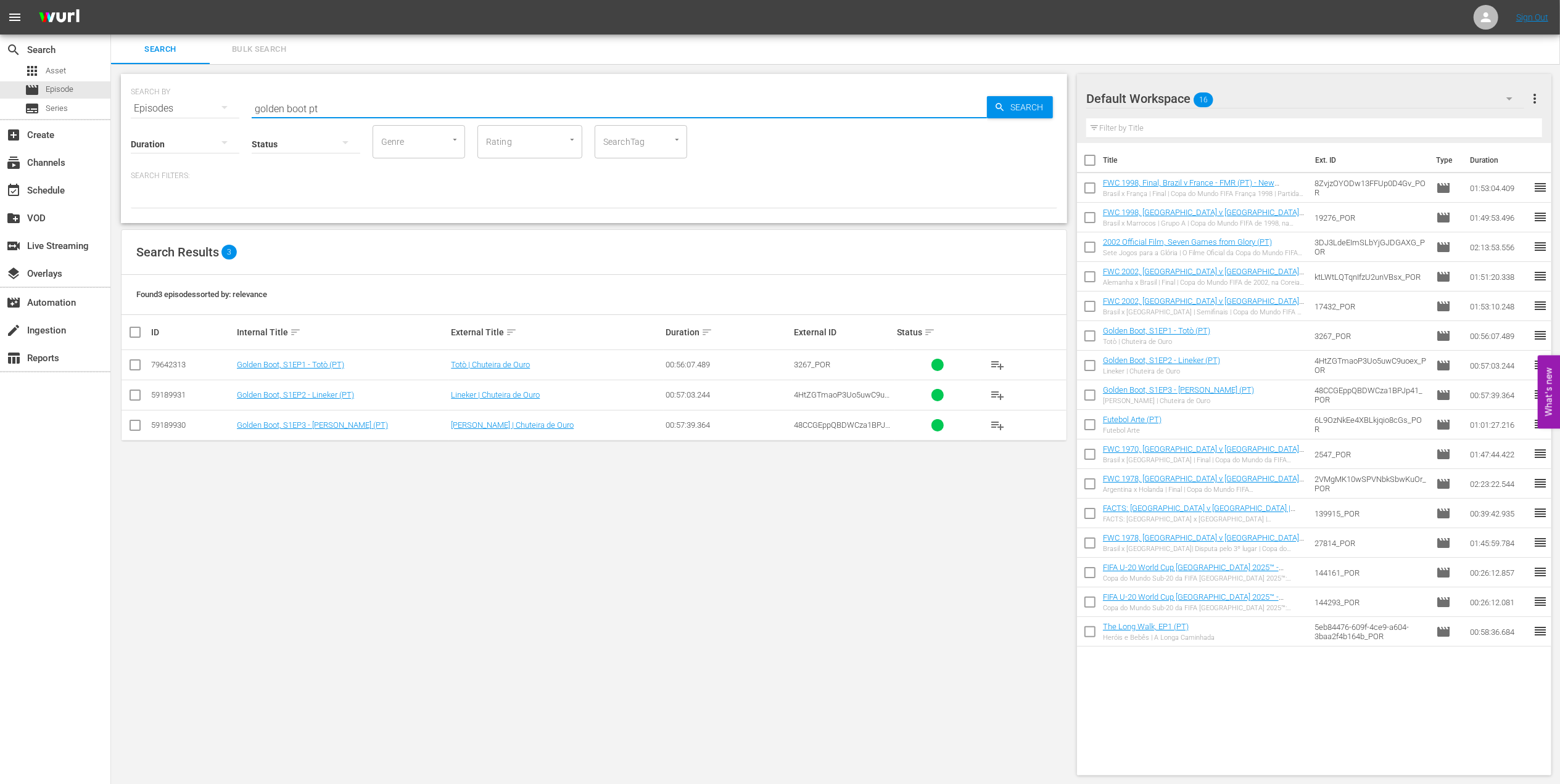
type input "golden boot pt"
click at [139, 429] on input "checkbox" at bounding box center [135, 428] width 15 height 15
checkbox input "true"
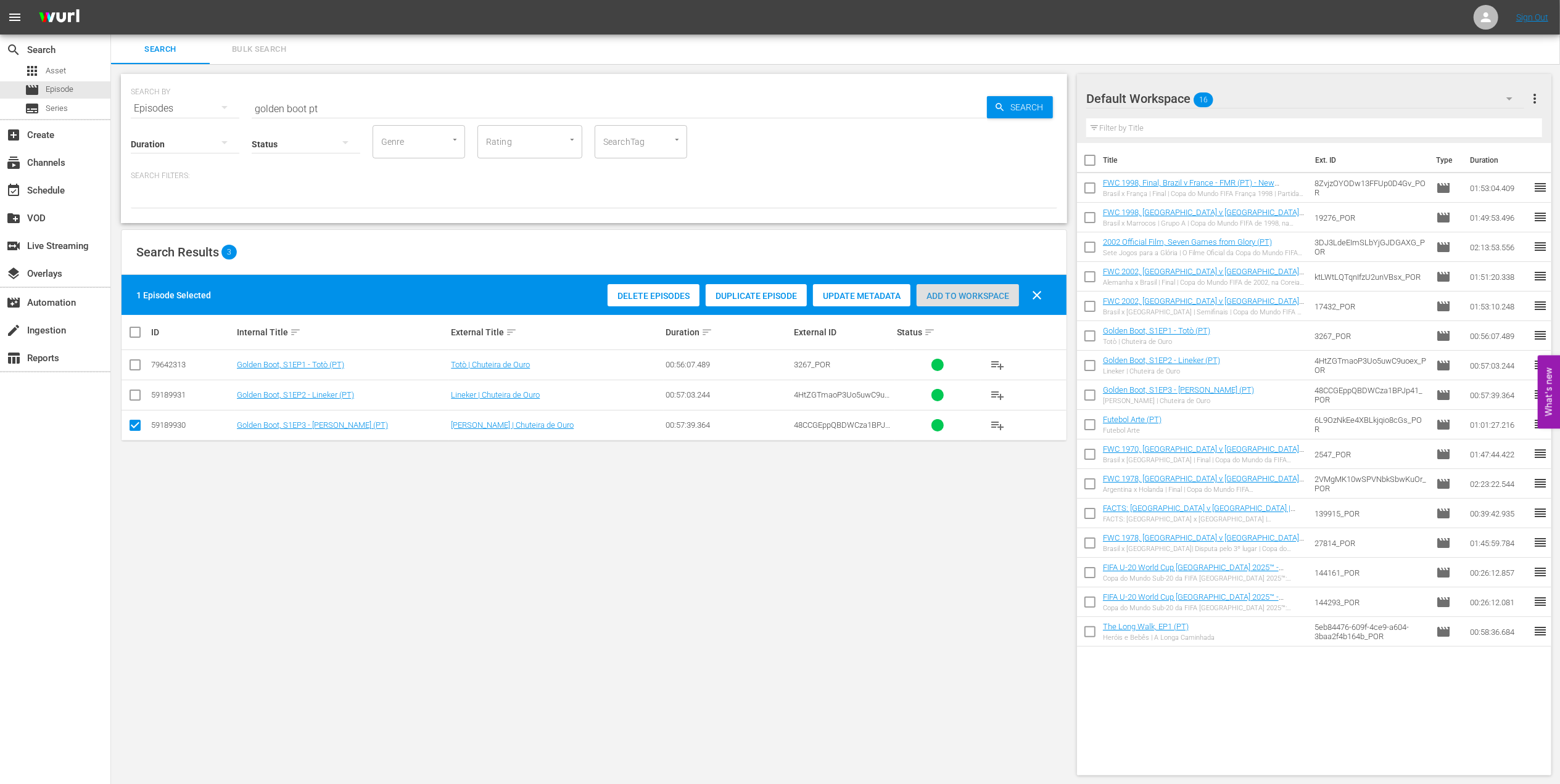
click at [960, 297] on span "Add to Workspace" at bounding box center [967, 296] width 102 height 10
click at [65, 188] on div "event_available Schedule" at bounding box center [34, 188] width 69 height 11
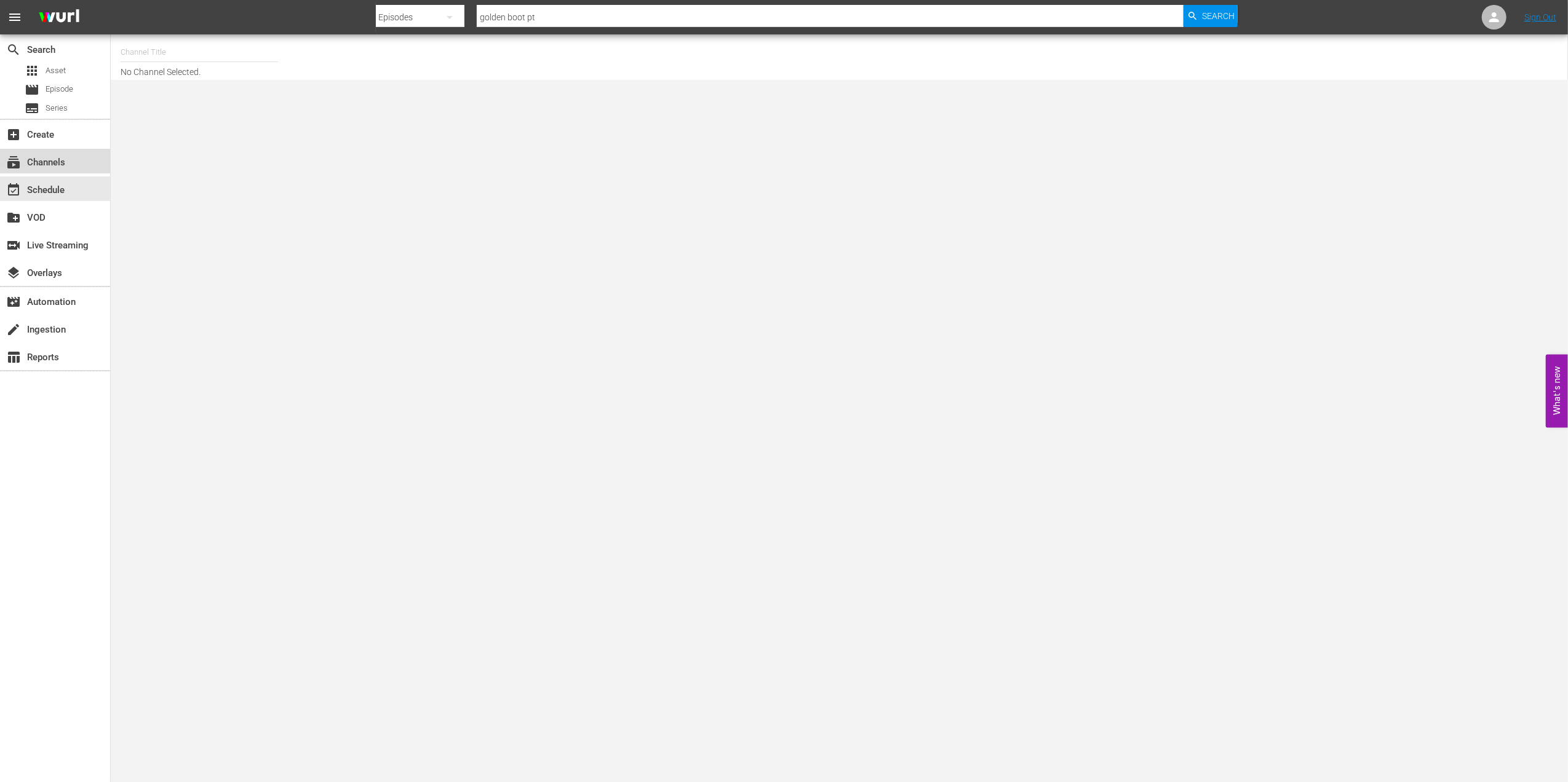
click at [62, 161] on div "subscriptions Channels" at bounding box center [34, 160] width 69 height 11
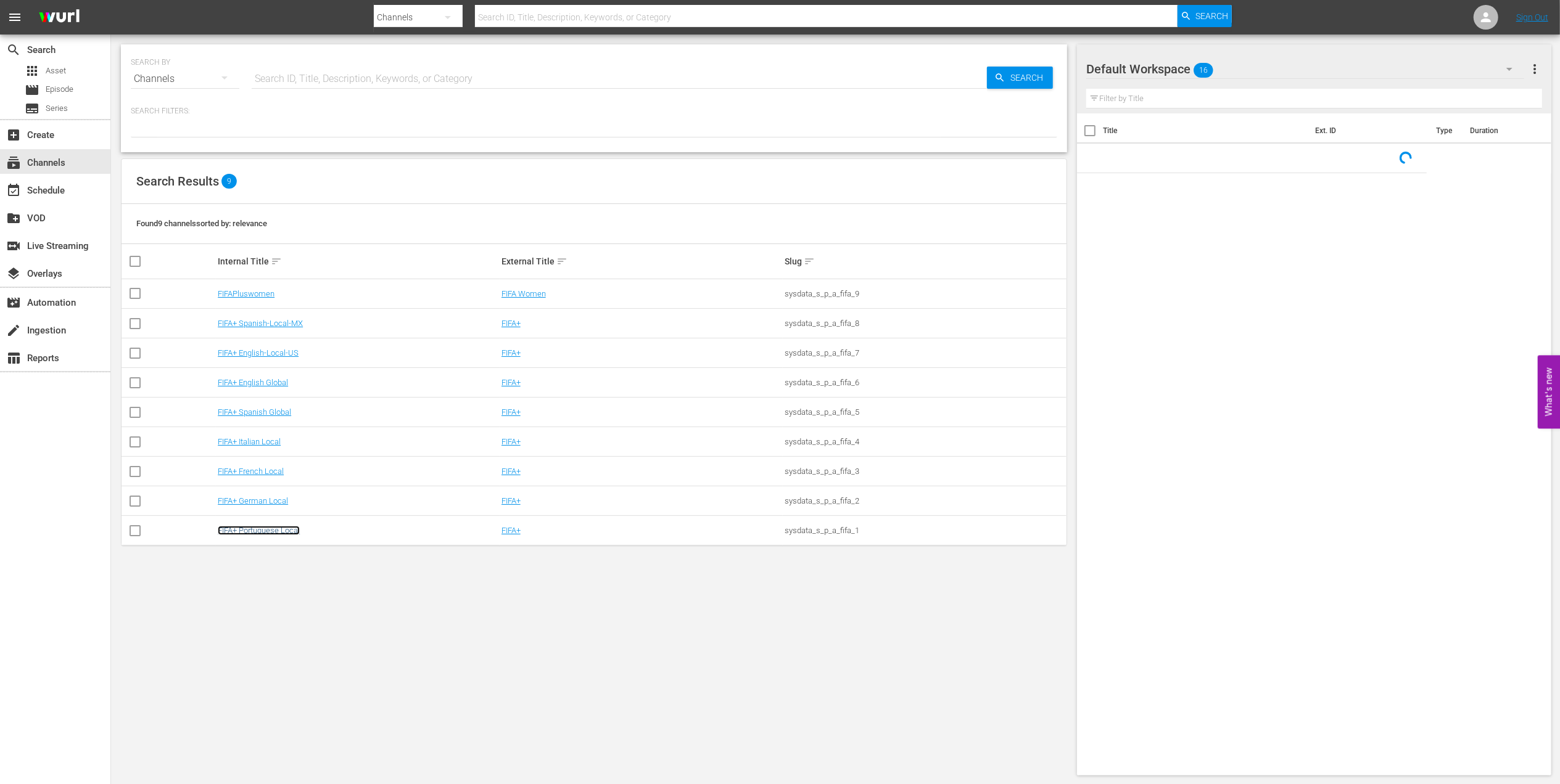
click at [286, 530] on link "FIFA+ Portuguese Local" at bounding box center [258, 530] width 82 height 9
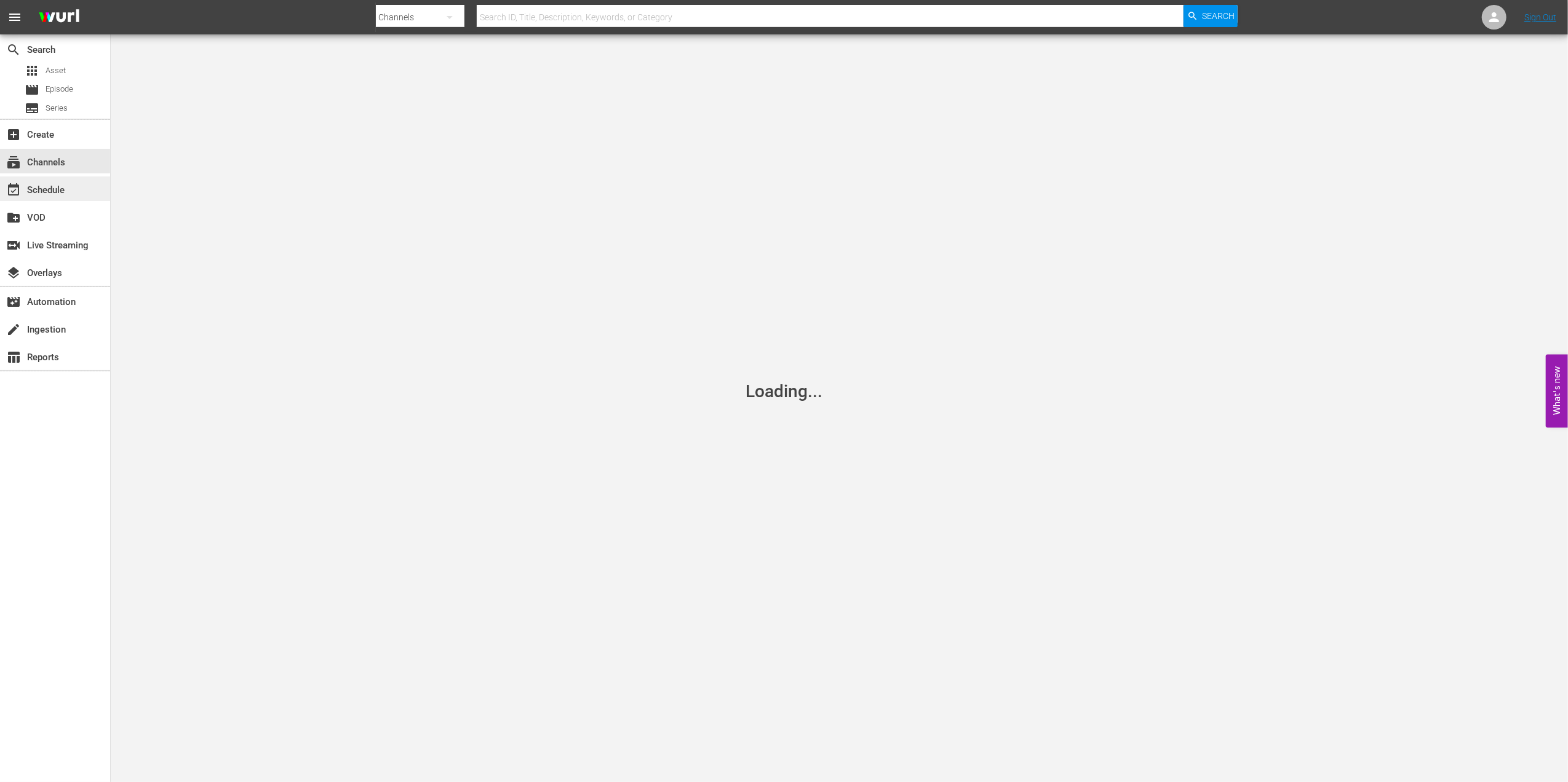
click at [33, 181] on div "event_available Schedule" at bounding box center [55, 189] width 110 height 25
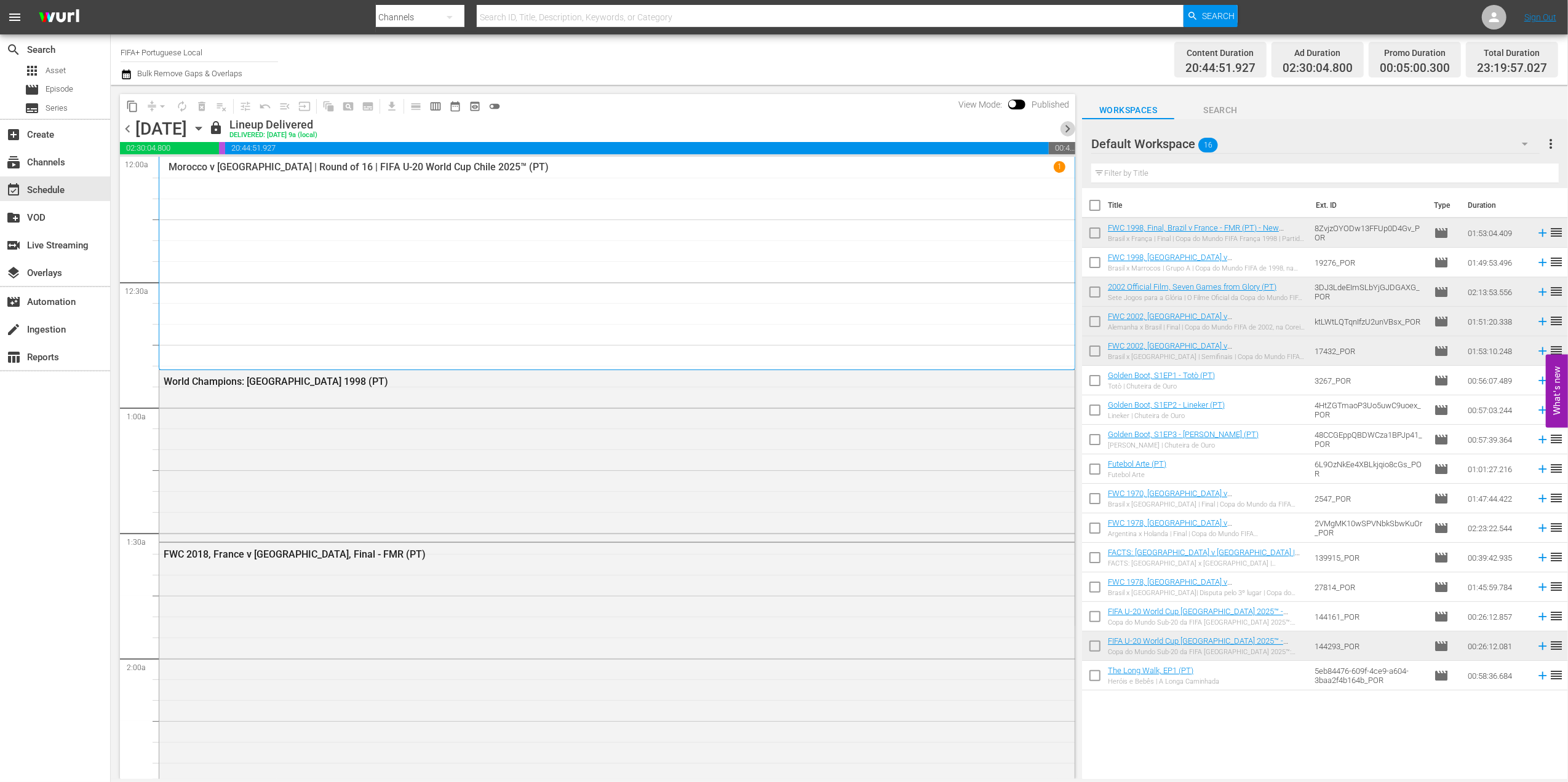
click at [1068, 126] on span "chevron_right" at bounding box center [1067, 128] width 15 height 15
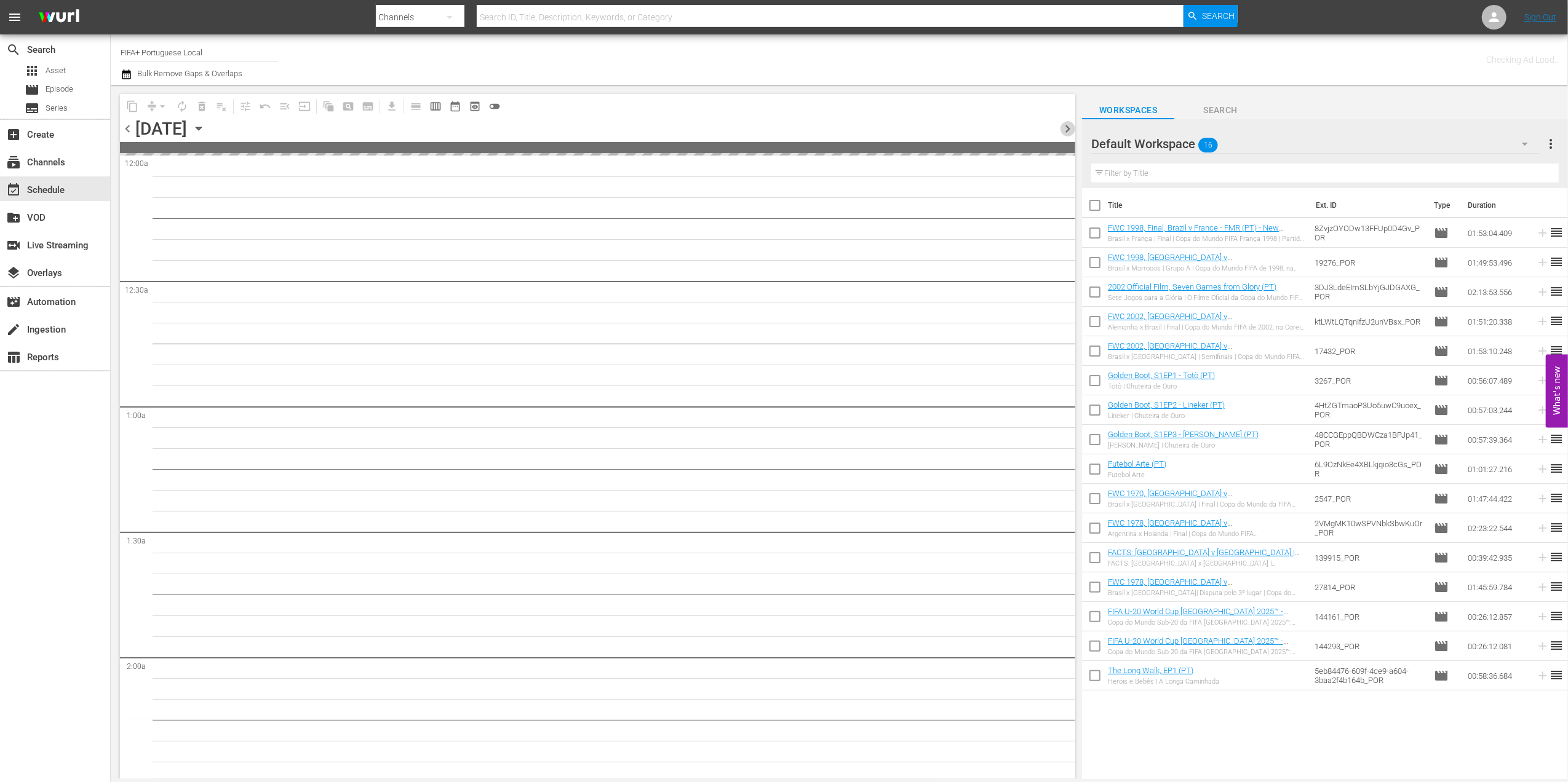
click at [1068, 126] on span "chevron_right" at bounding box center [1067, 128] width 15 height 15
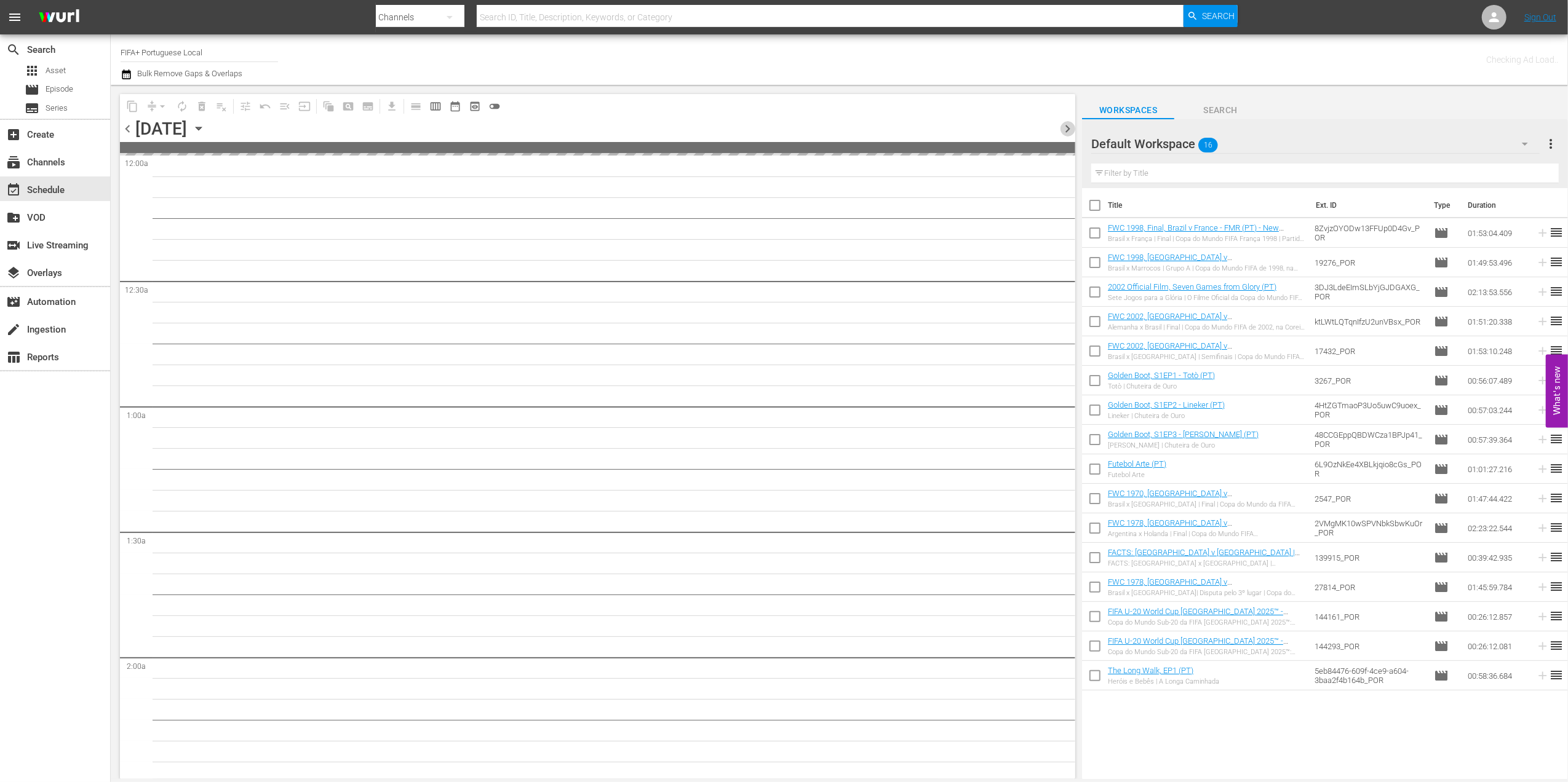
click at [1068, 126] on span "chevron_right" at bounding box center [1067, 128] width 15 height 15
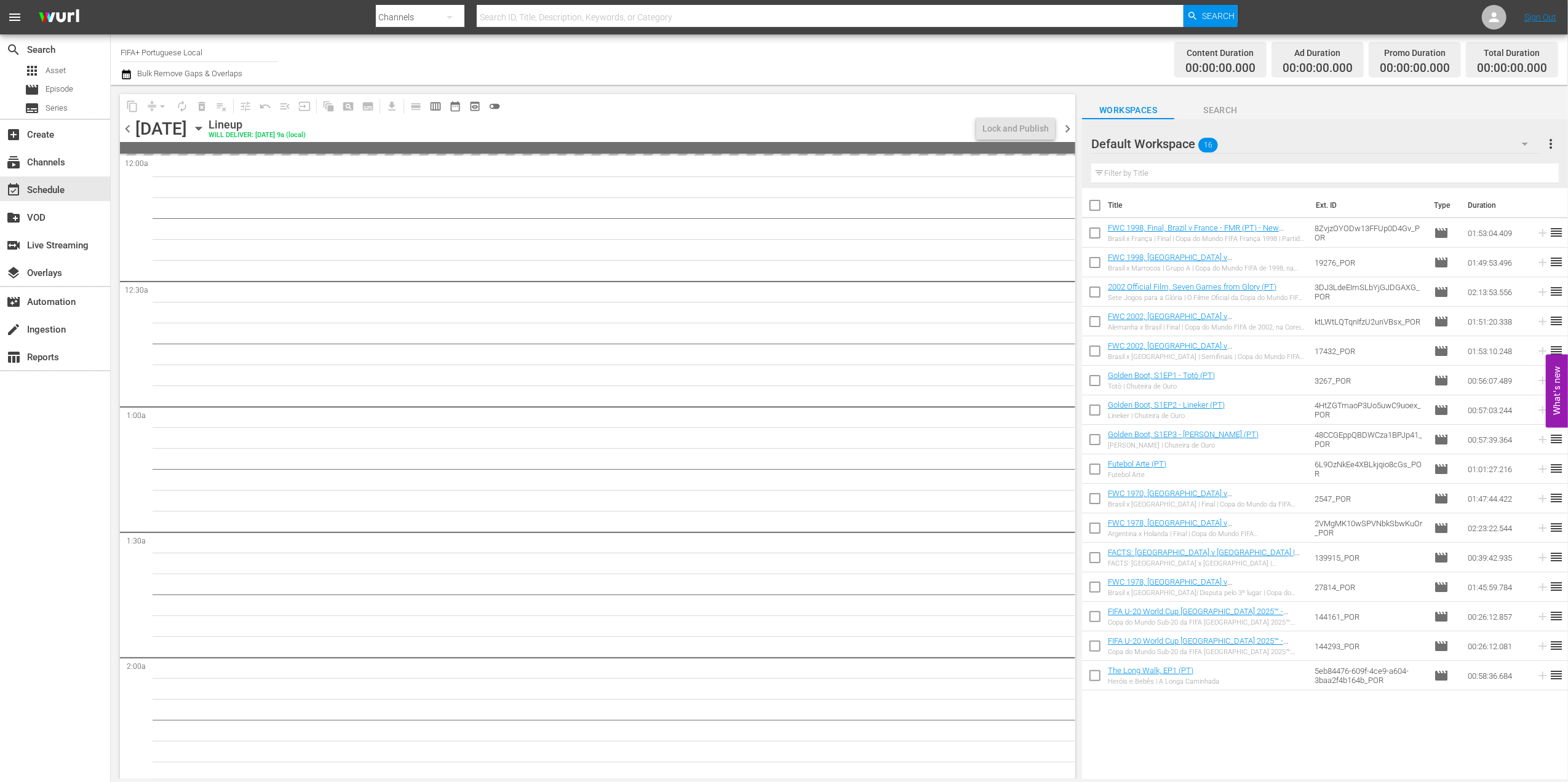
click at [124, 127] on span "chevron_left" at bounding box center [127, 128] width 15 height 15
click at [132, 124] on span "chevron_left" at bounding box center [127, 128] width 15 height 15
click at [1015, 129] on div "Unlock and Edit" at bounding box center [1018, 128] width 60 height 22
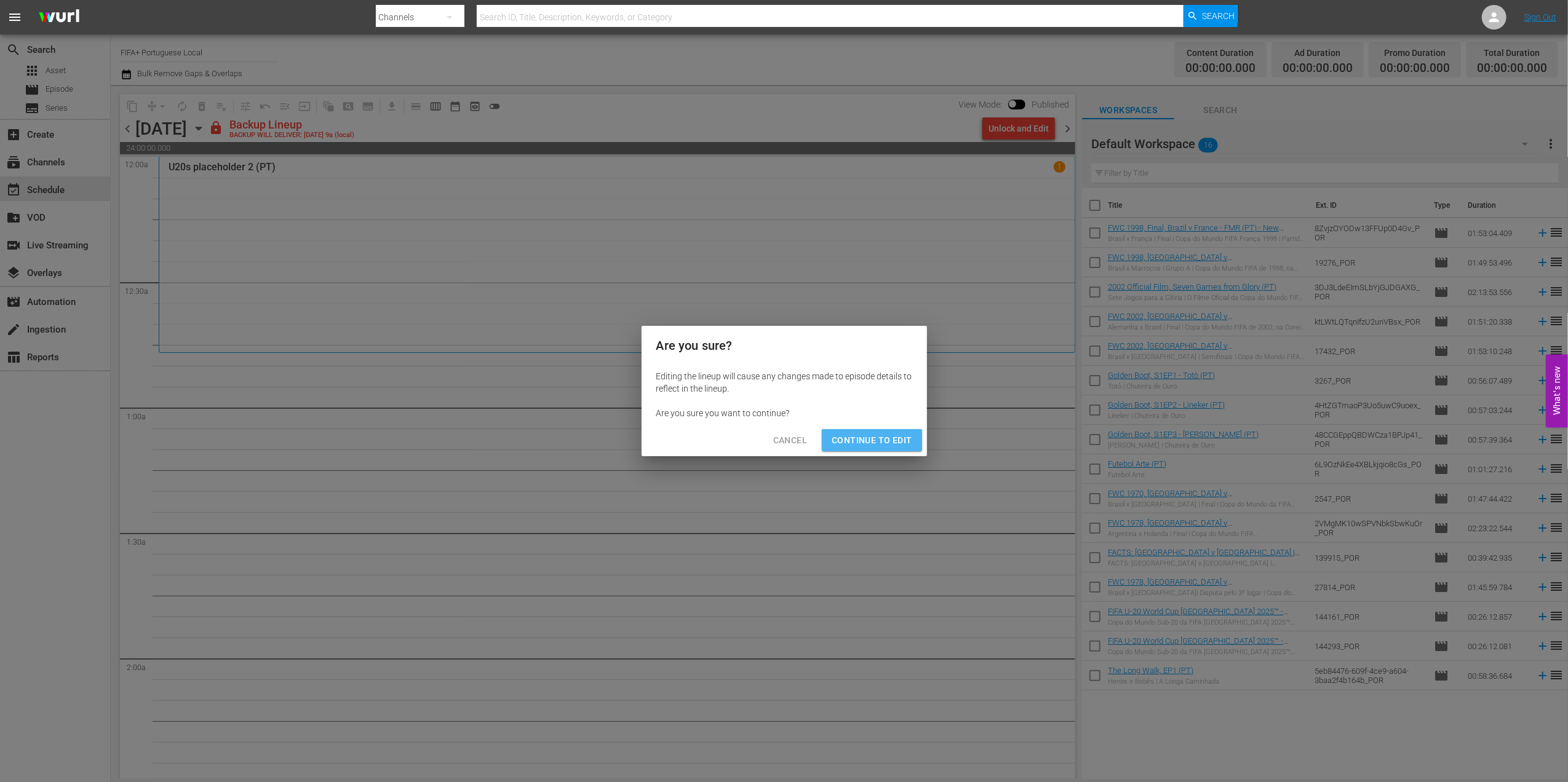
click at [882, 433] on span "Continue to Edit" at bounding box center [871, 441] width 80 height 15
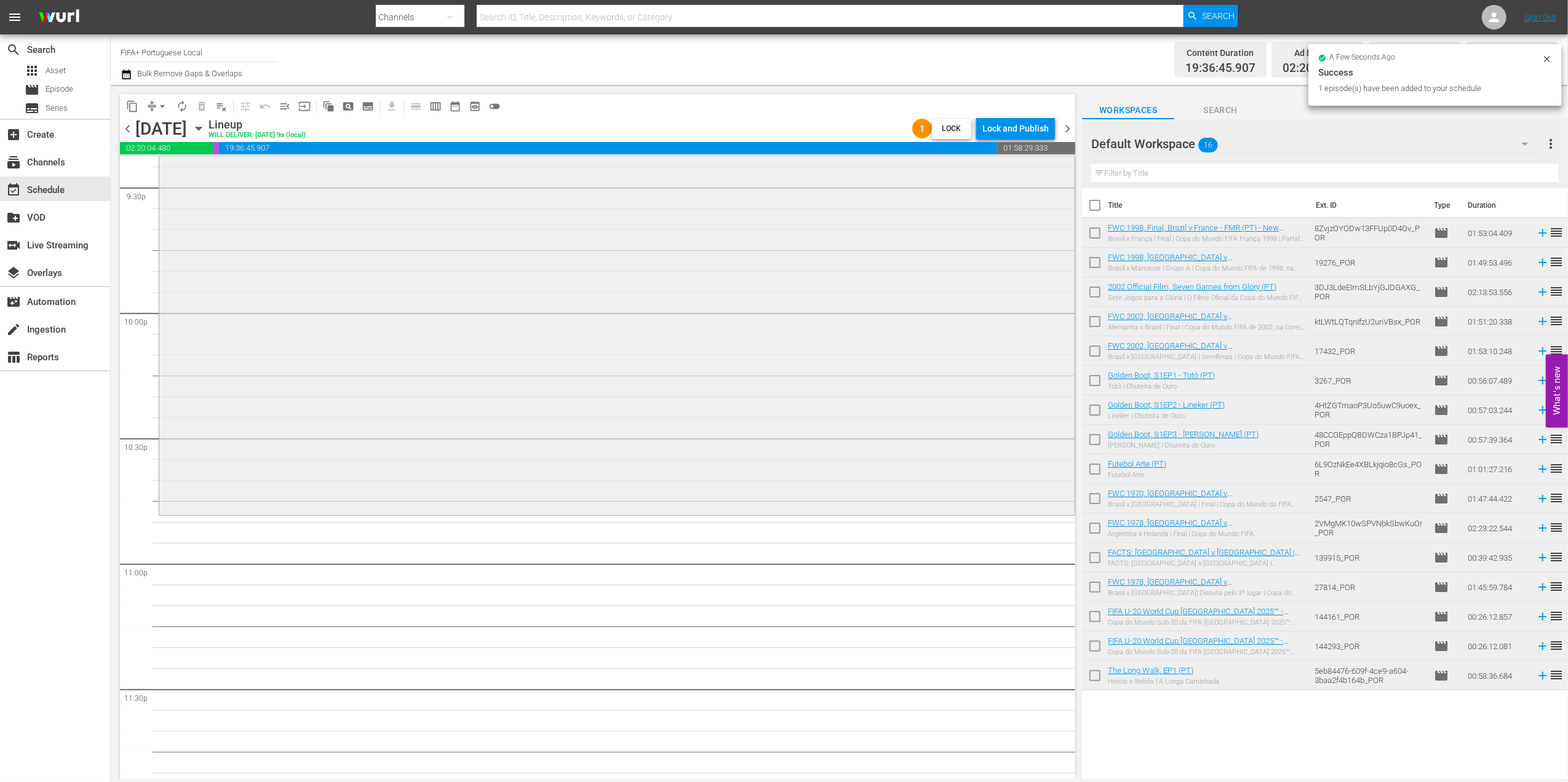
scroll to position [5399, 0]
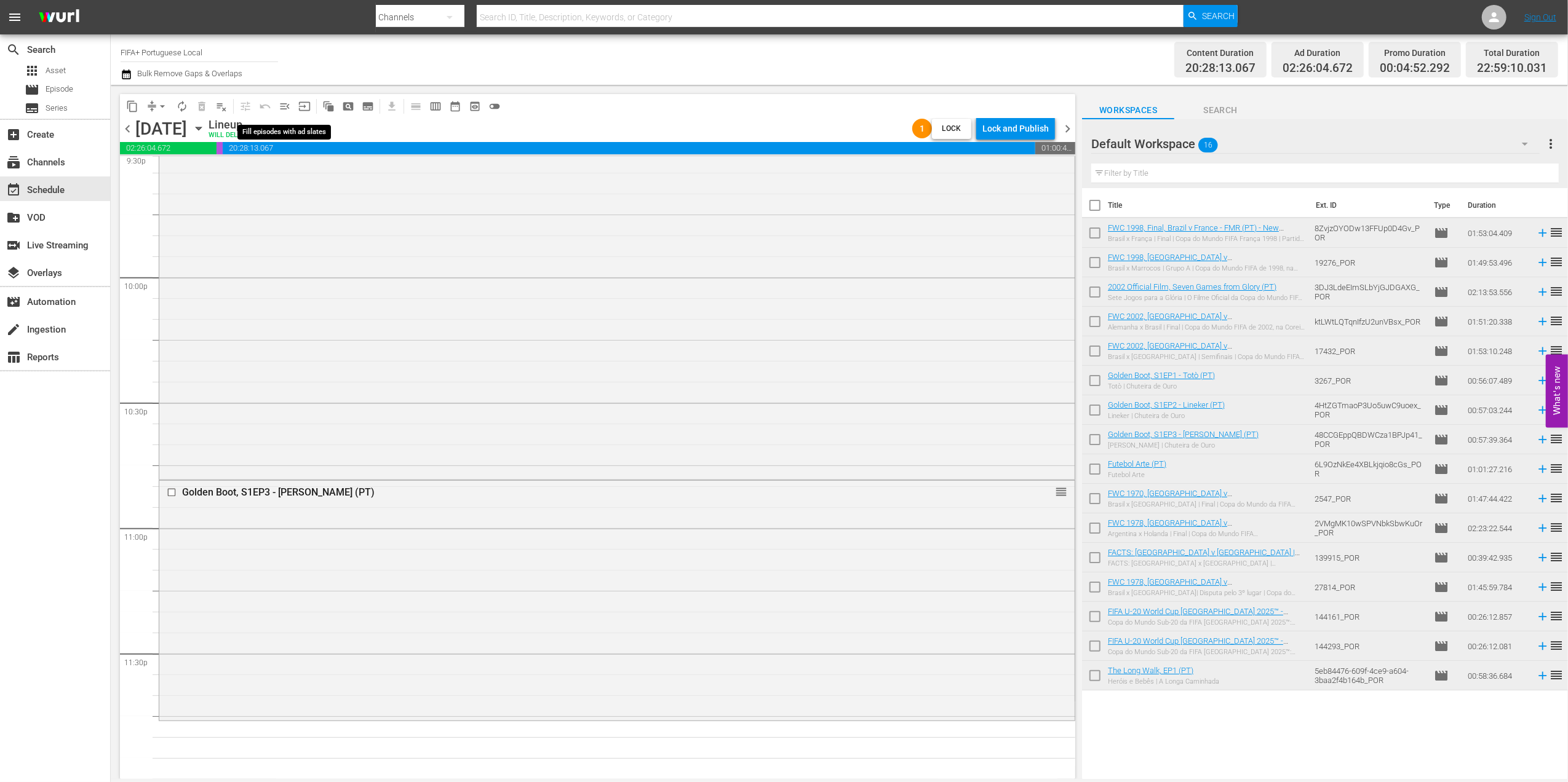
click at [288, 106] on span "menu_open" at bounding box center [284, 106] width 12 height 12
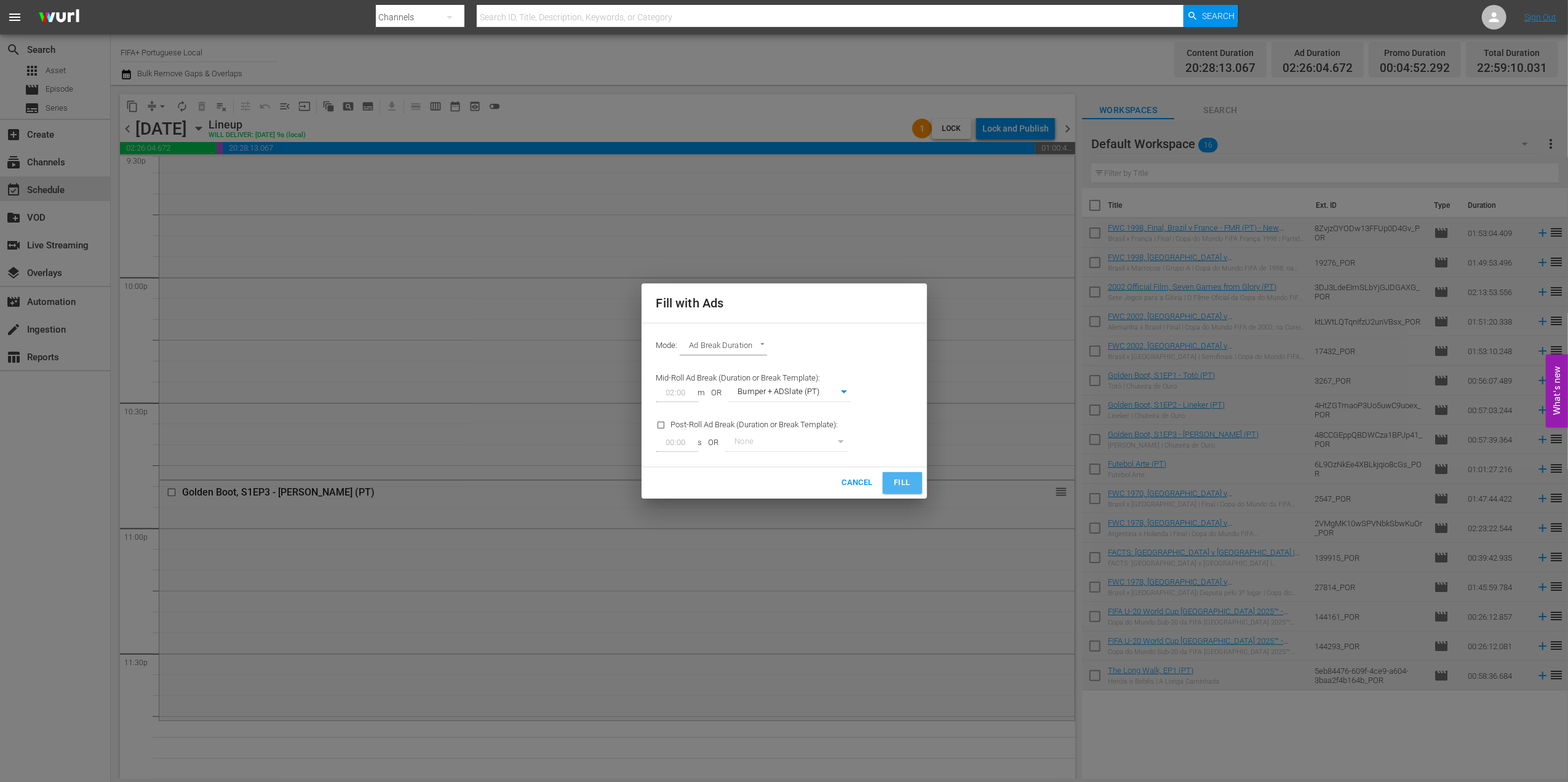
click at [889, 483] on button "Fill" at bounding box center [902, 483] width 39 height 22
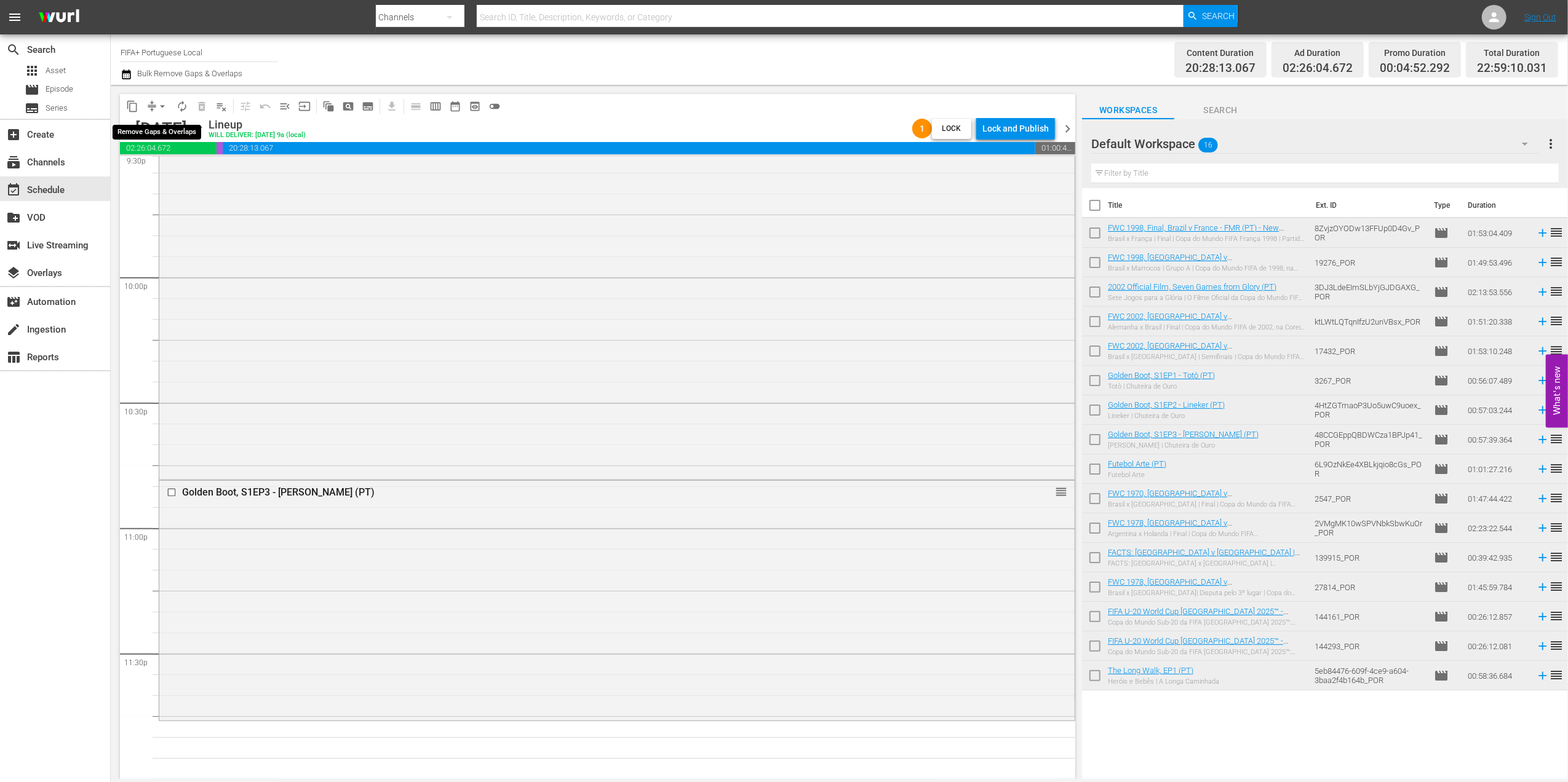
click at [166, 107] on span "arrow_drop_down" at bounding box center [162, 106] width 12 height 12
click at [173, 168] on li "Align to End of Previous Day" at bounding box center [163, 172] width 130 height 20
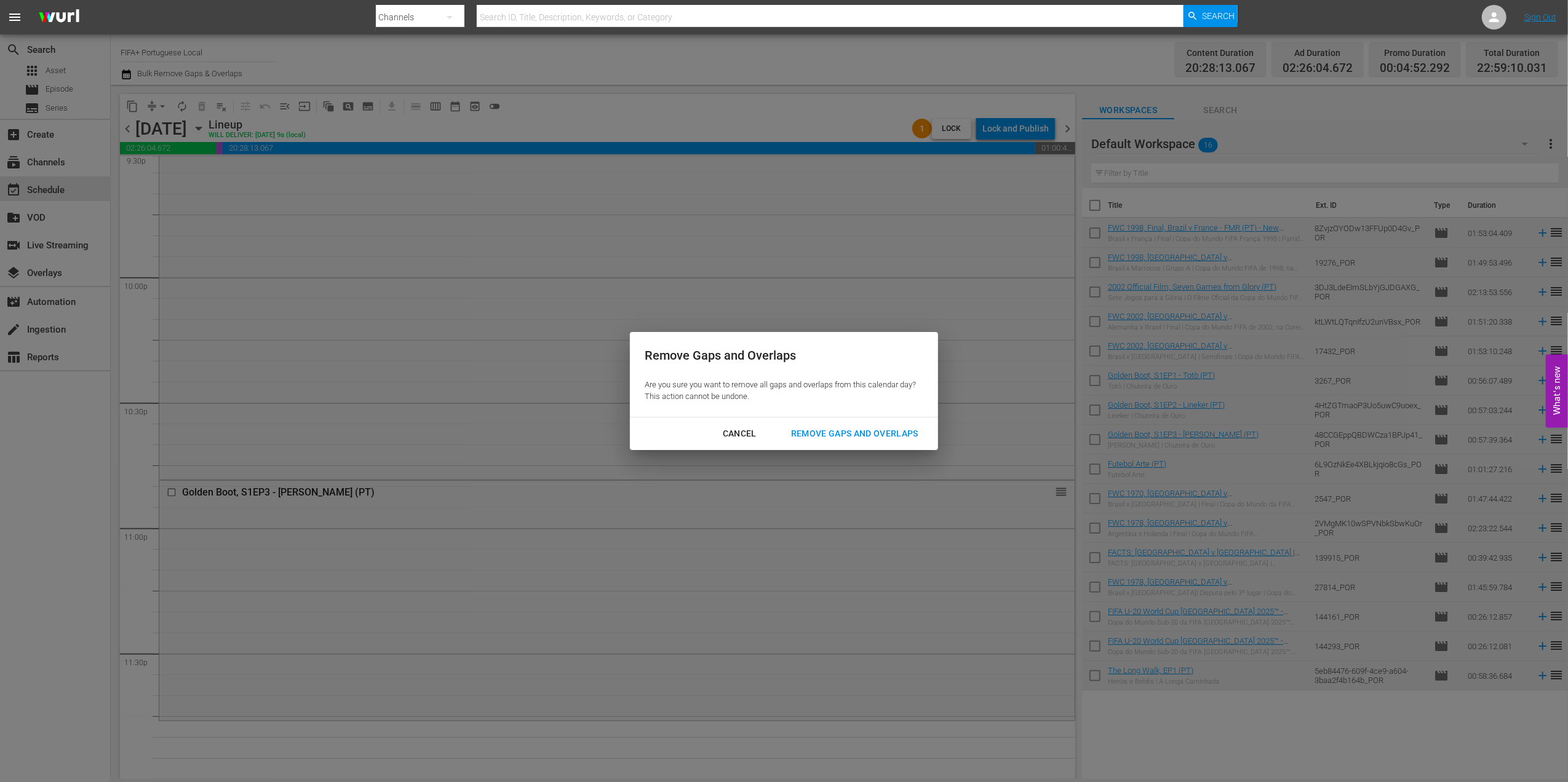
click at [855, 430] on div "Remove Gaps and Overlaps" at bounding box center [855, 433] width 147 height 15
